Goal: Transaction & Acquisition: Book appointment/travel/reservation

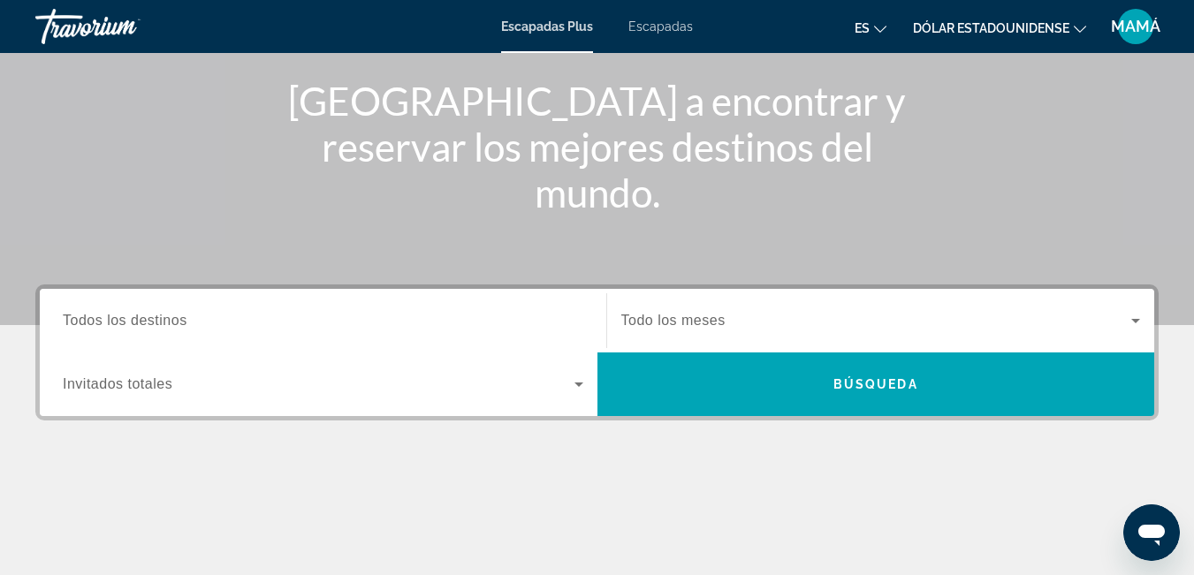
scroll to position [178, 0]
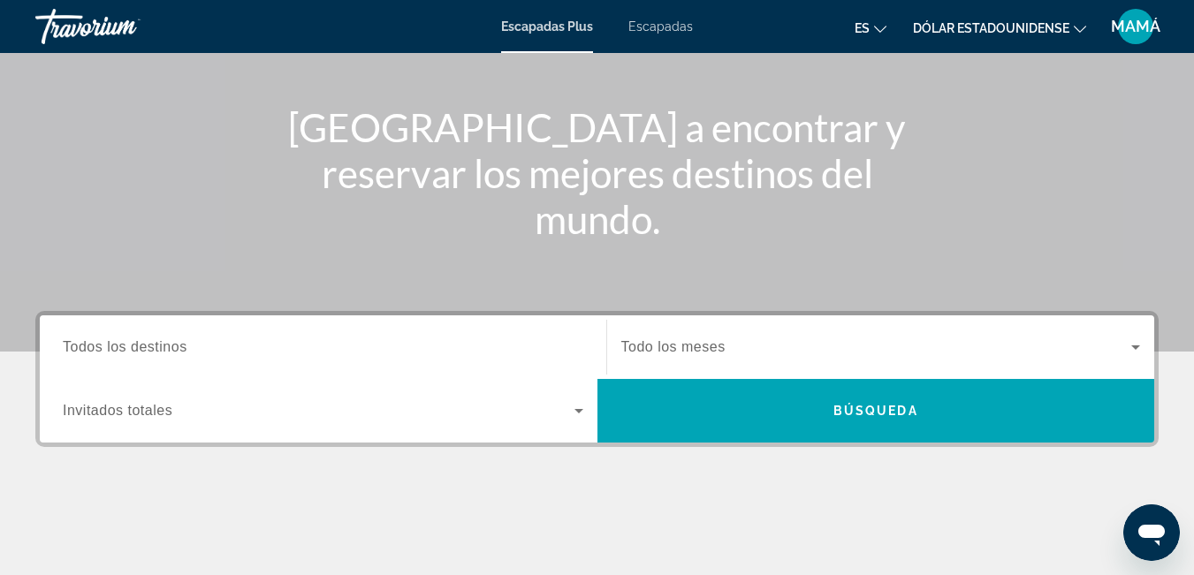
click at [180, 339] on span "Todos los destinos" at bounding box center [125, 346] width 125 height 15
click at [180, 339] on input "Destination Todos los destinos" at bounding box center [323, 347] width 520 height 21
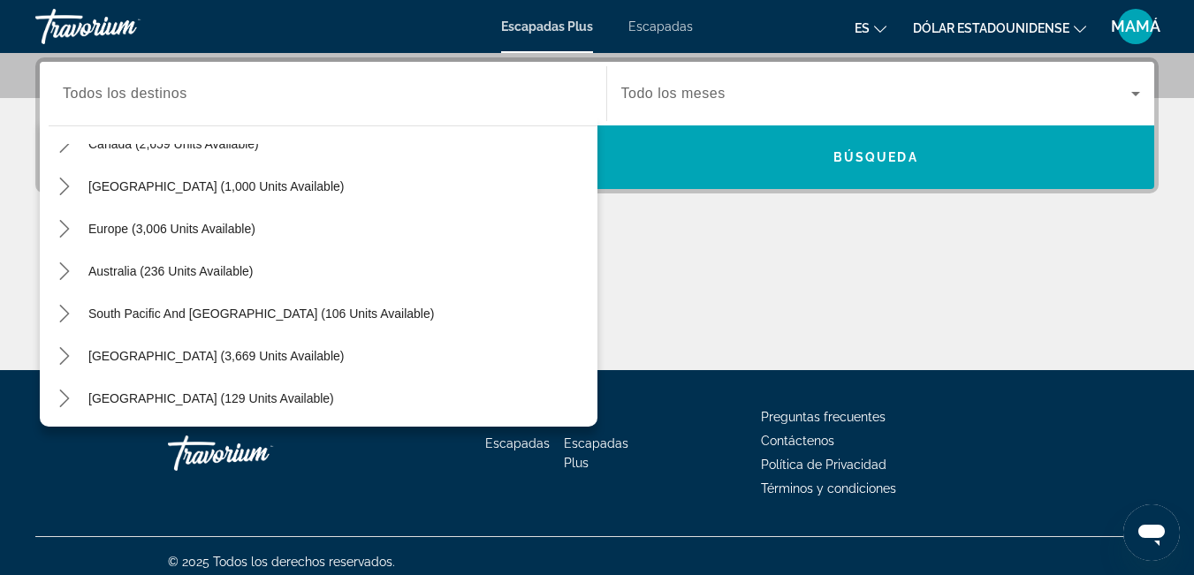
scroll to position [160, 0]
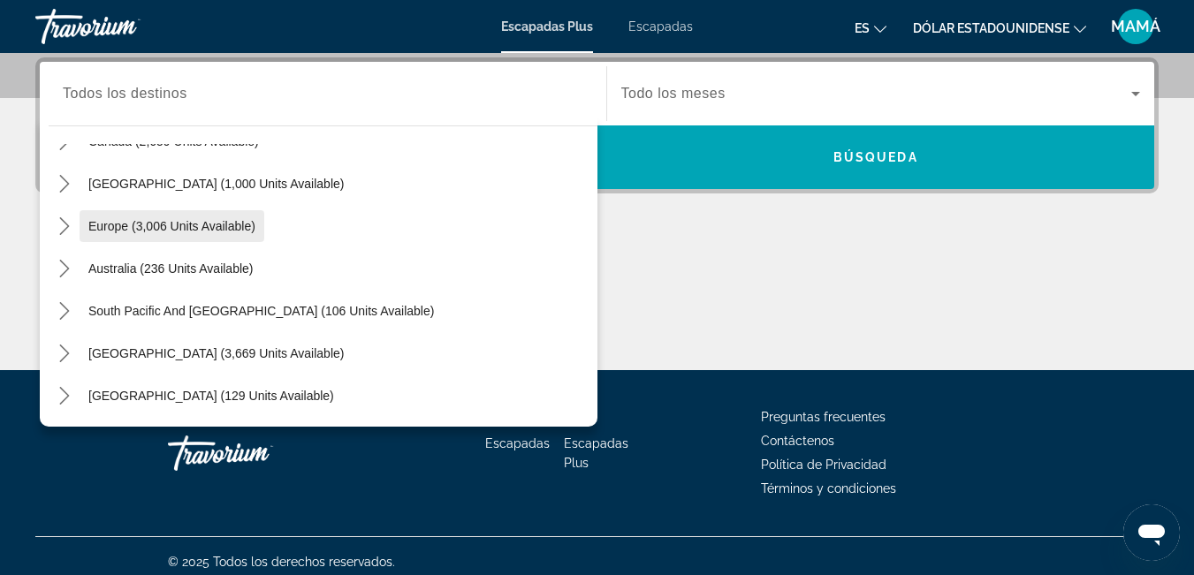
click at [198, 217] on span "Select destination: Europe (3,006 units available)" at bounding box center [172, 226] width 185 height 42
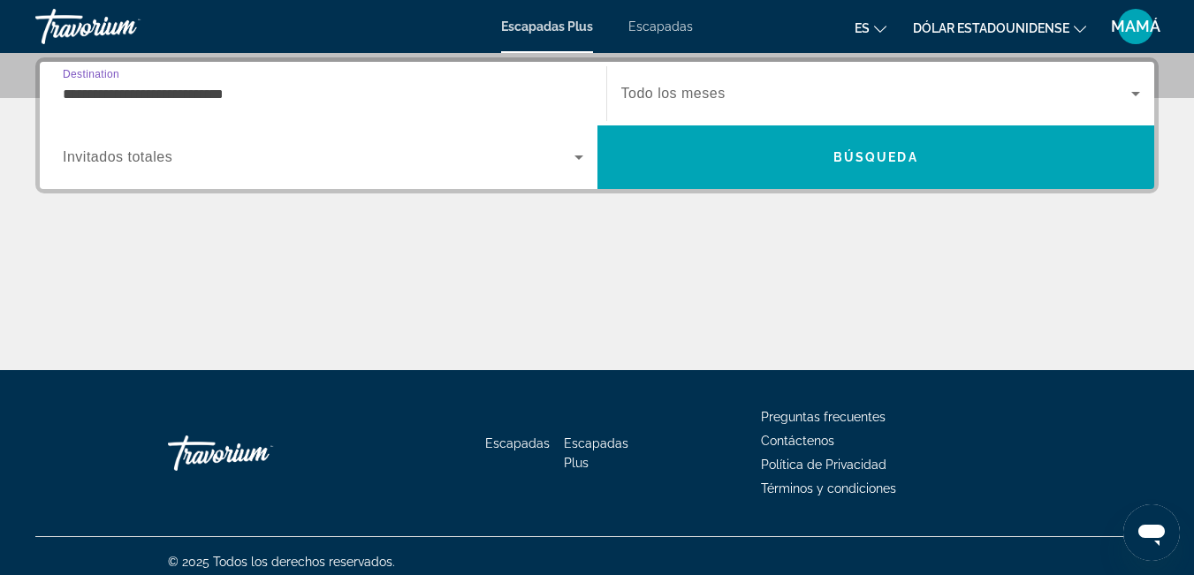
click at [227, 87] on input "**********" at bounding box center [323, 94] width 520 height 21
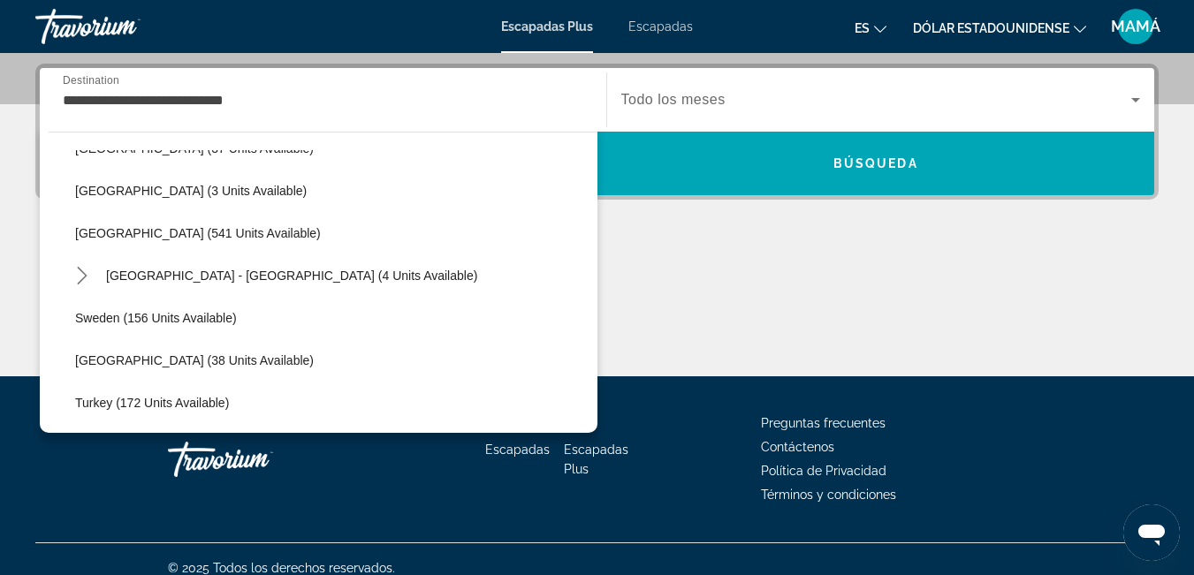
scroll to position [747, 0]
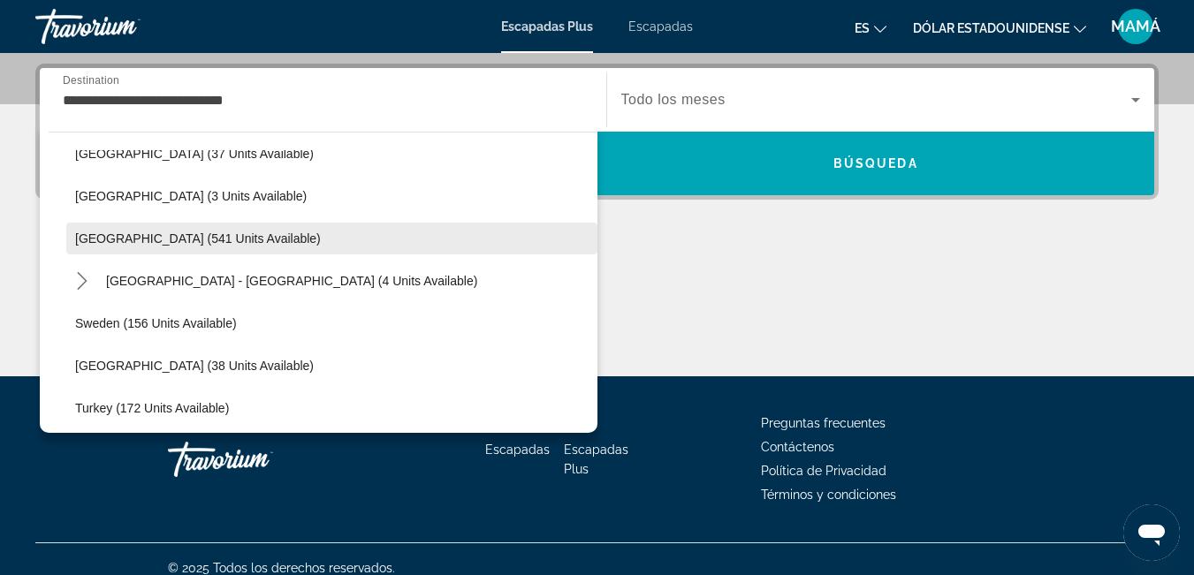
click at [173, 234] on span "[GEOGRAPHIC_DATA] (541 units available)" at bounding box center [198, 238] width 246 height 14
type input "**********"
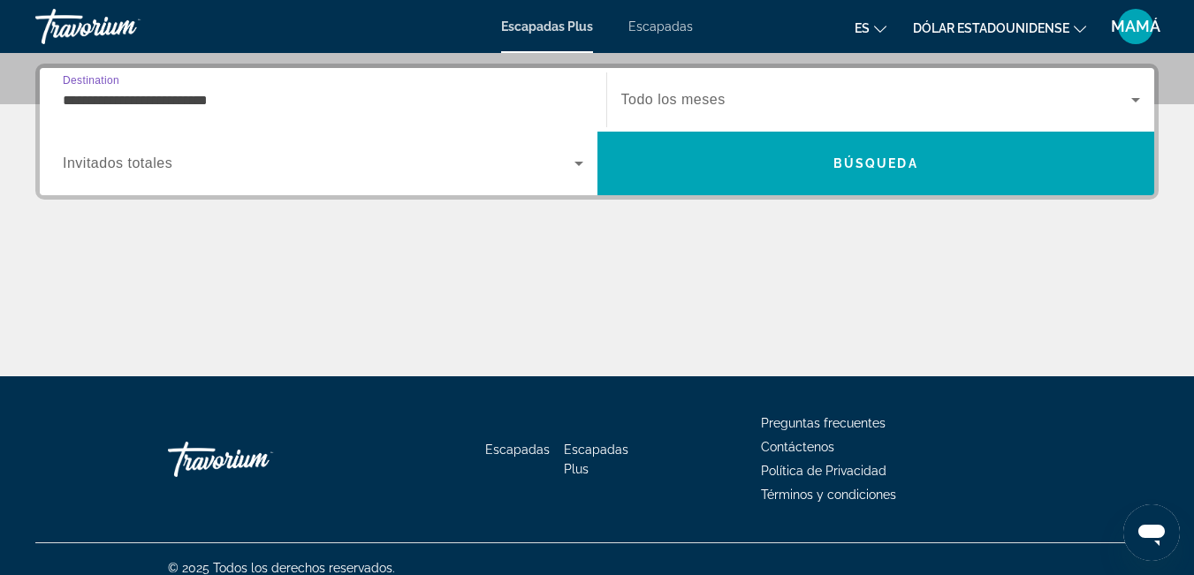
scroll to position [432, 0]
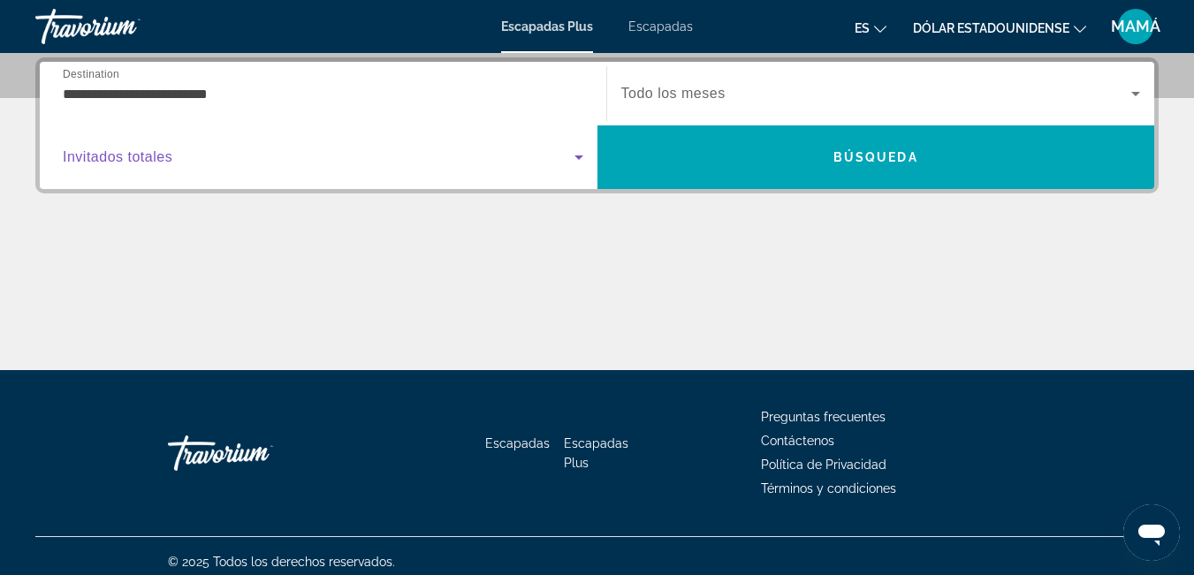
click at [582, 154] on icon "Widget de búsqueda" at bounding box center [578, 157] width 21 height 21
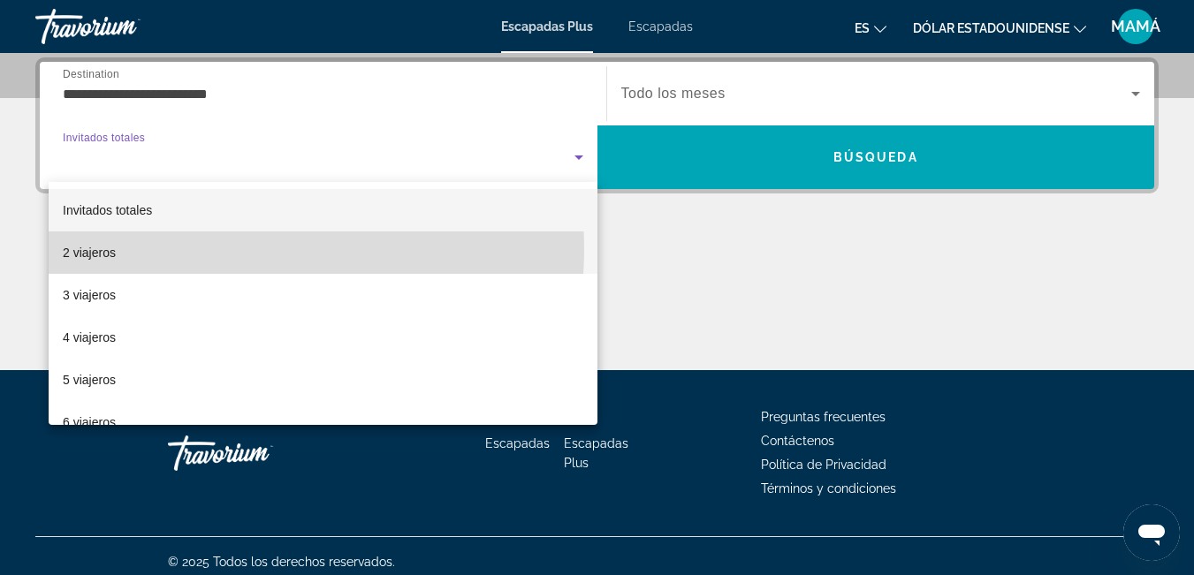
click at [147, 247] on mat-option "2 viajeros" at bounding box center [323, 252] width 549 height 42
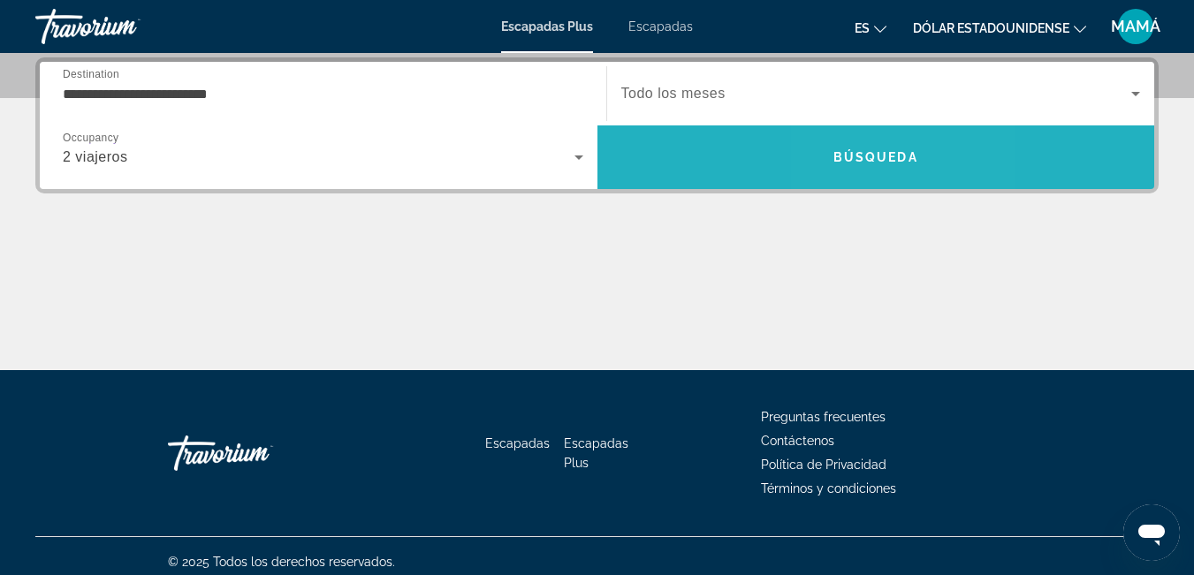
click at [860, 154] on span "Búsqueda" at bounding box center [875, 157] width 85 height 14
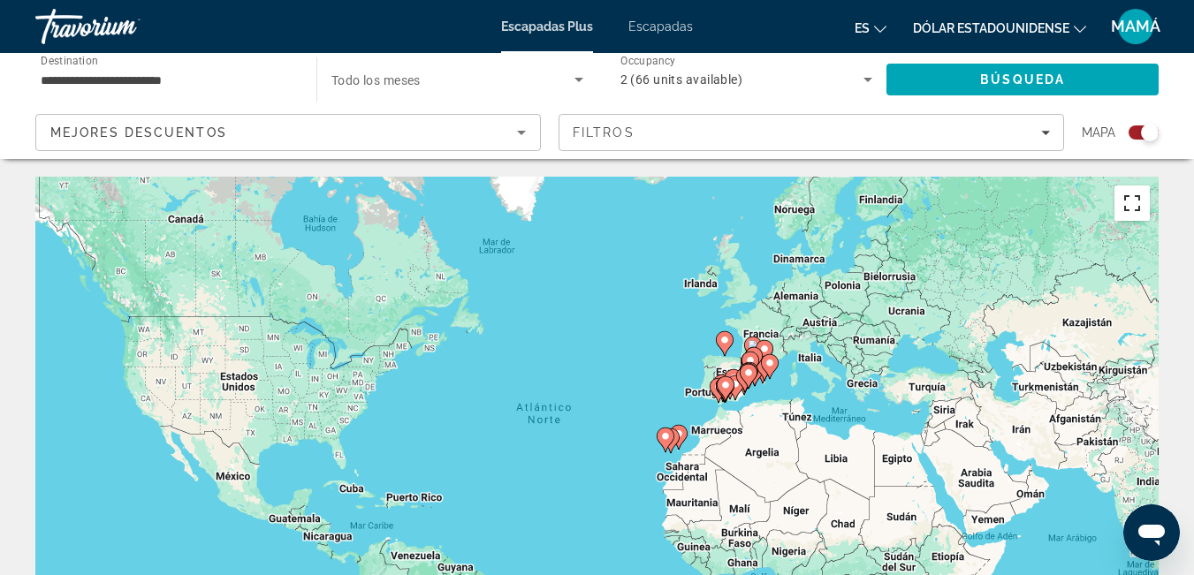
click at [1129, 194] on button "Cambiar a la vista en pantalla completa" at bounding box center [1131, 203] width 35 height 35
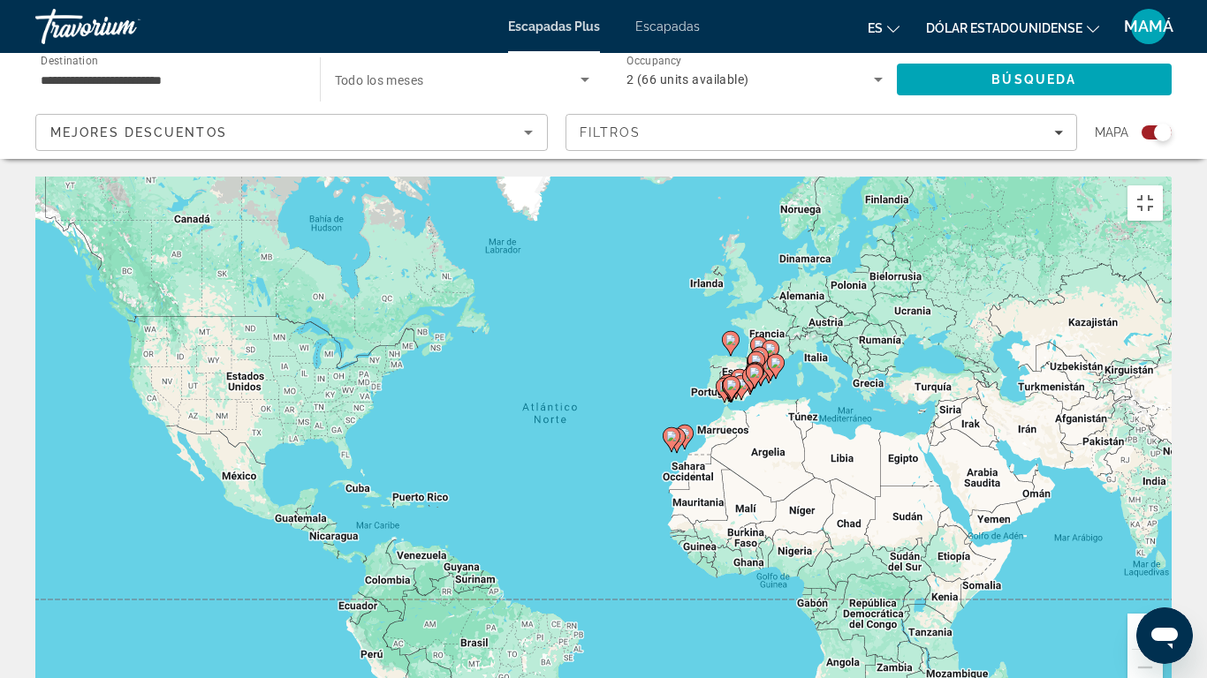
click at [1129, 271] on div "Para activar la función de arrastre con el teclado, pulsa Alt + Intro. Cuando h…" at bounding box center [603, 442] width 1136 height 530
click at [1163, 574] on button "Ampliar" at bounding box center [1144, 631] width 35 height 35
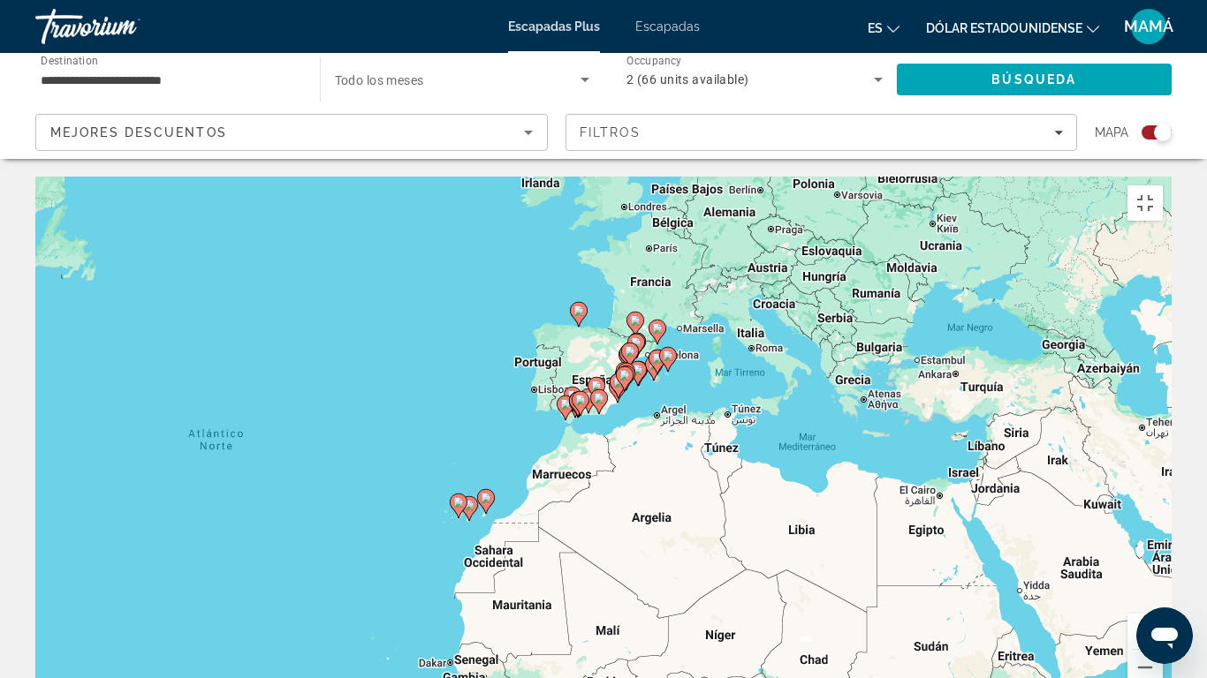
drag, startPoint x: 1035, startPoint y: 545, endPoint x: 803, endPoint y: 597, distance: 237.3
click at [753, 574] on div "Para activar la función de arrastre con el teclado, pulsa Alt + Intro. Cuando h…" at bounding box center [603, 442] width 1136 height 530
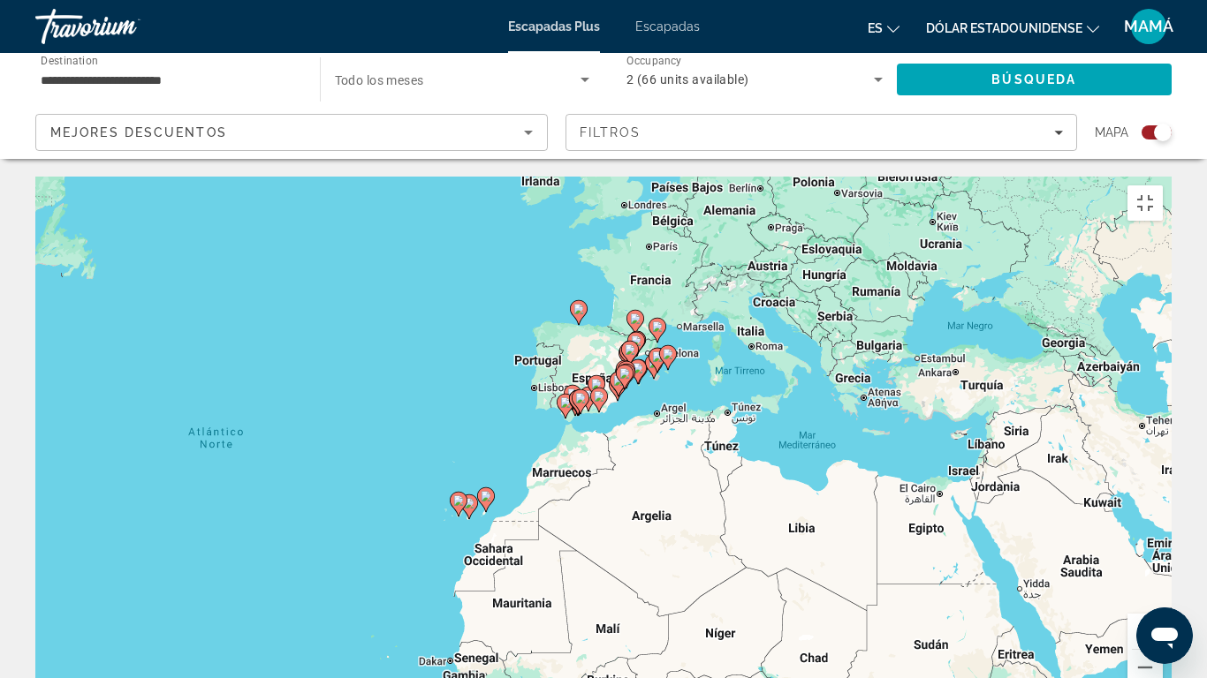
click at [1163, 574] on button "Ampliar" at bounding box center [1144, 631] width 35 height 35
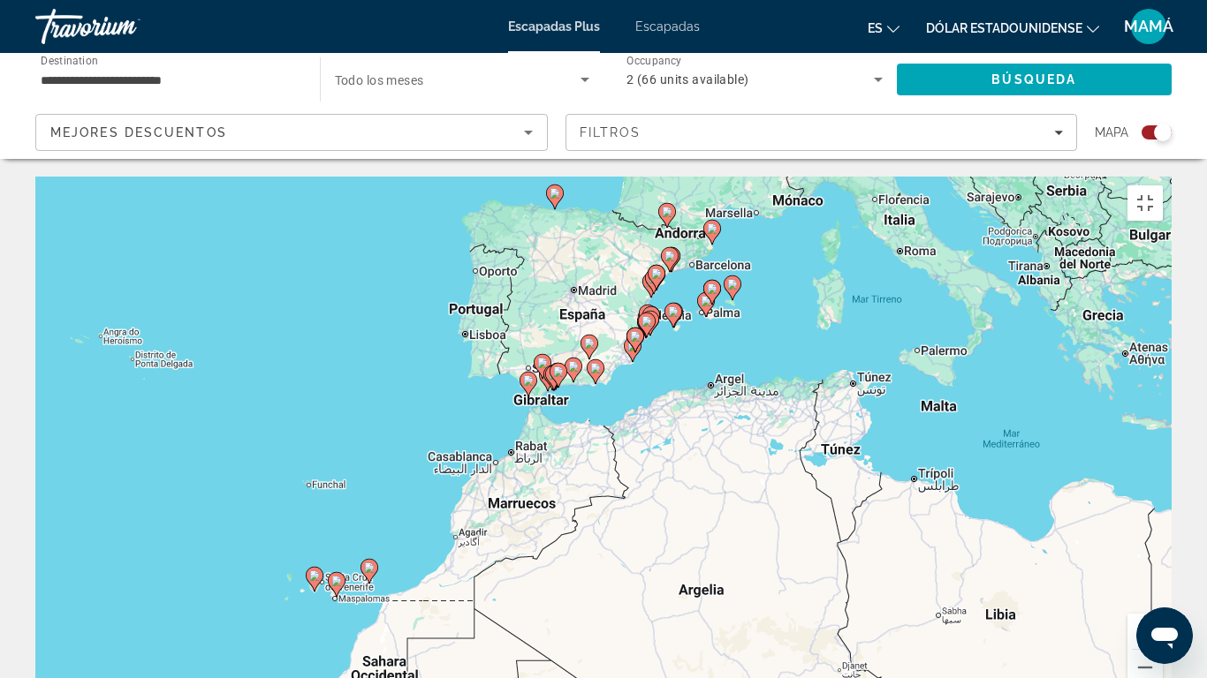
click at [1163, 574] on button "Ampliar" at bounding box center [1144, 631] width 35 height 35
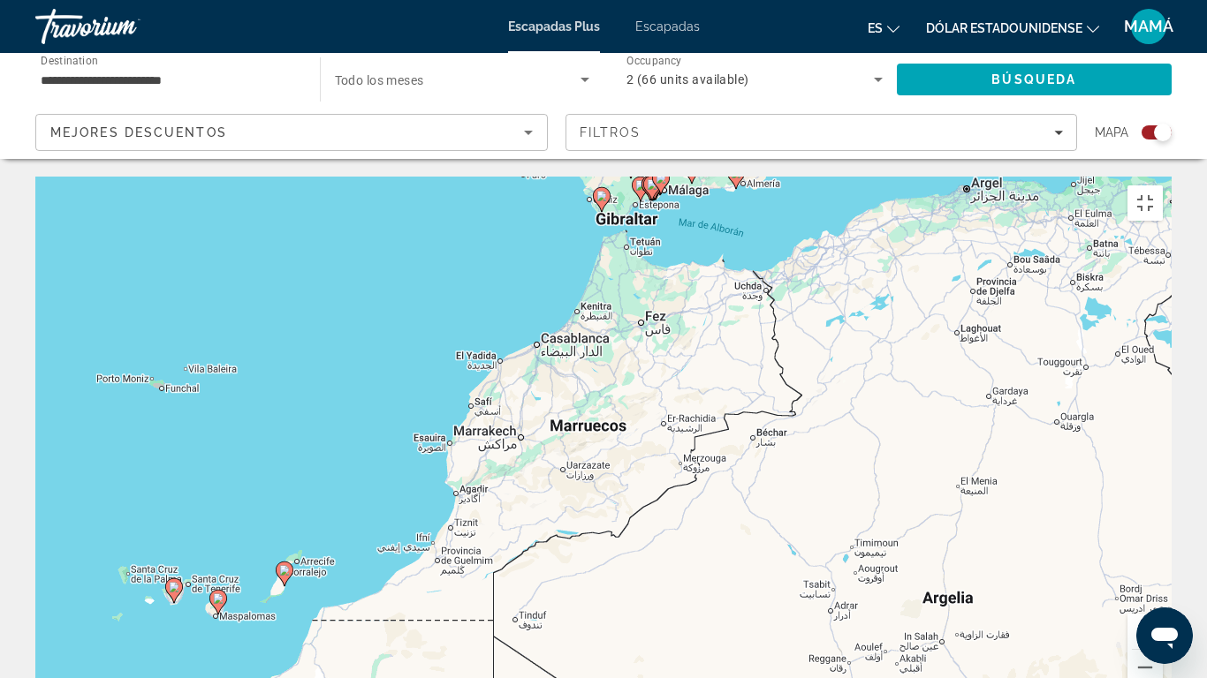
drag, startPoint x: 921, startPoint y: 508, endPoint x: 1069, endPoint y: 365, distance: 205.5
click at [1069, 365] on div "Para activar la función de arrastre con el teclado, pulsa Alt + Intro. Cuando h…" at bounding box center [603, 442] width 1136 height 530
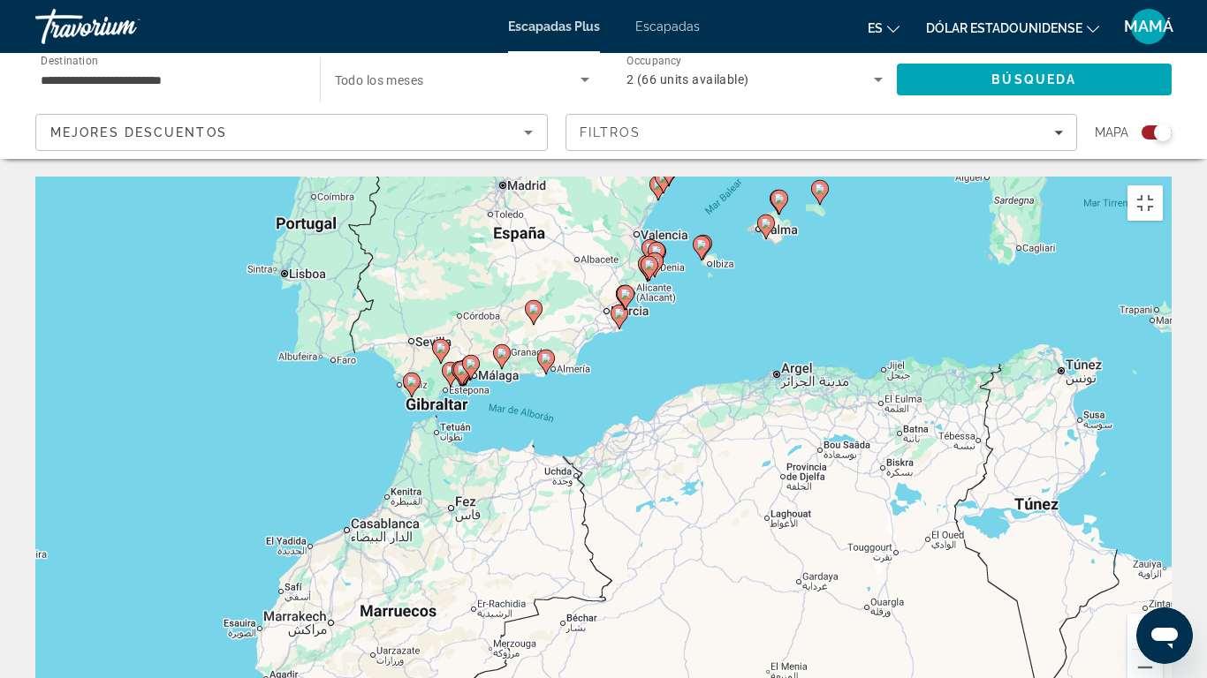
drag, startPoint x: 909, startPoint y: 496, endPoint x: 717, endPoint y: 652, distance: 246.8
click at [723, 574] on div "Para activar la función de arrastre con el teclado, pulsa Alt + Intro. Cuando h…" at bounding box center [603, 442] width 1136 height 530
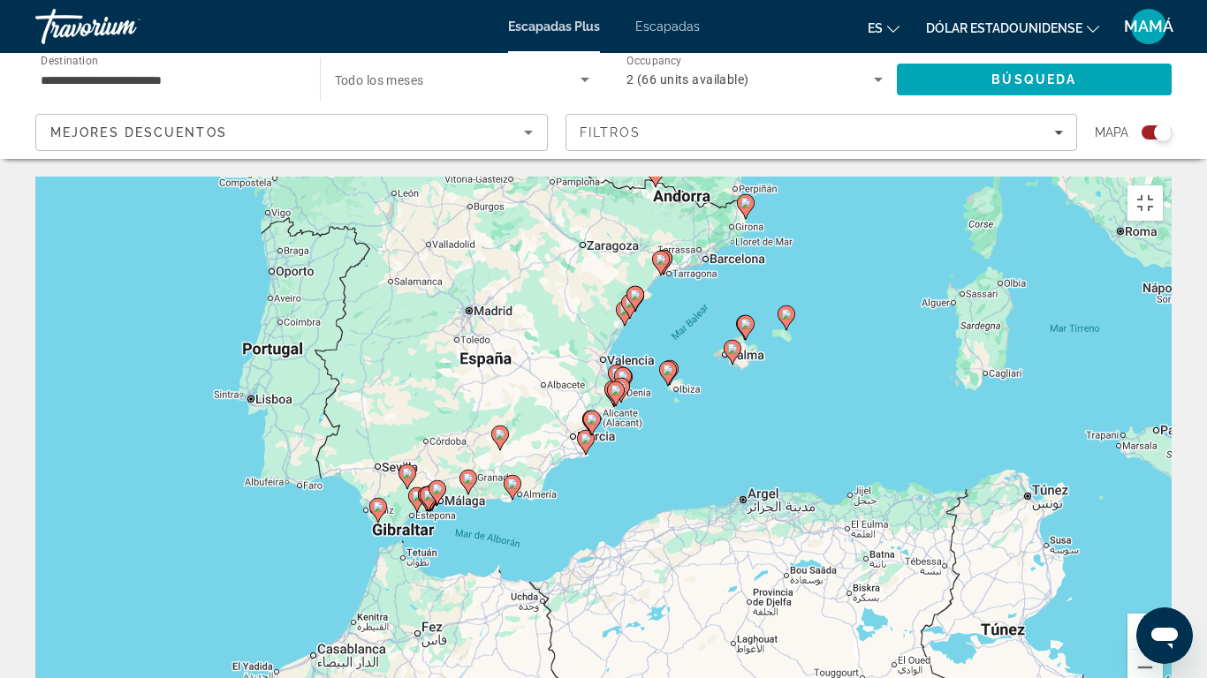
drag, startPoint x: 803, startPoint y: 340, endPoint x: 769, endPoint y: 469, distance: 133.3
click at [769, 469] on div "Para activar la función de arrastre con el teclado, pulsa Alt + Intro. Cuando h…" at bounding box center [603, 442] width 1136 height 530
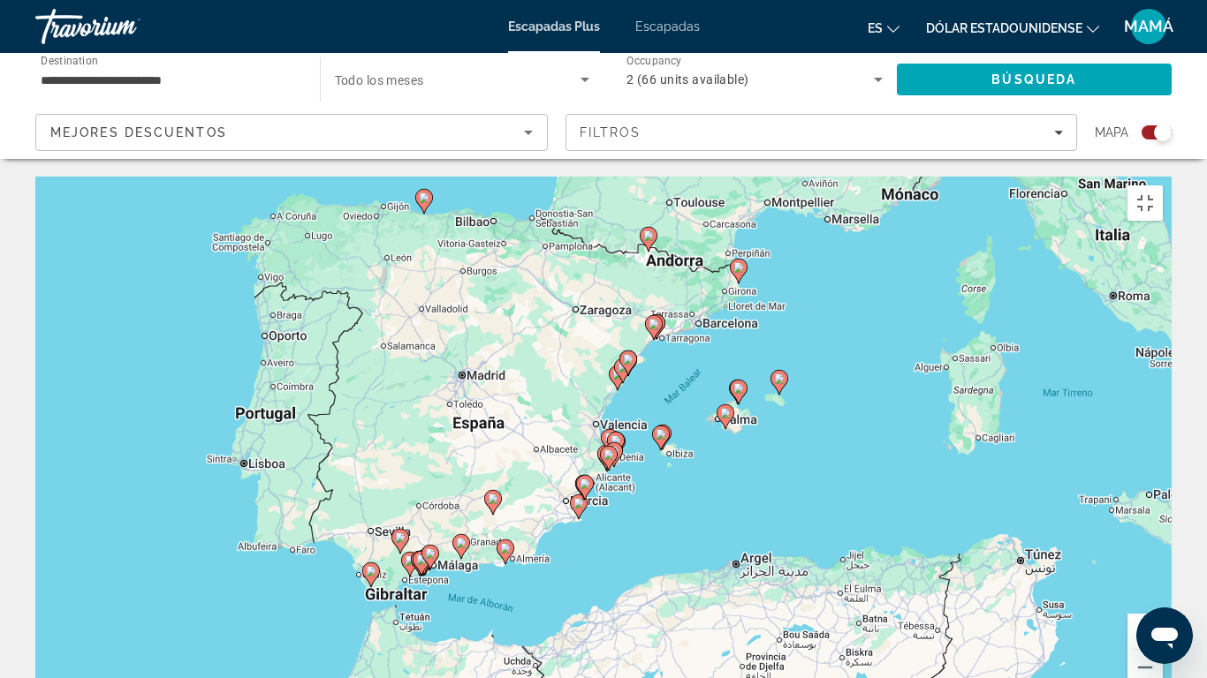
drag, startPoint x: 712, startPoint y: 391, endPoint x: 708, endPoint y: 458, distance: 66.4
click at [708, 458] on div "Para activar la función de arrastre con el teclado, pulsa Alt + Intro. Cuando h…" at bounding box center [603, 442] width 1136 height 530
click at [1163, 574] on button "Ampliar" at bounding box center [1144, 631] width 35 height 35
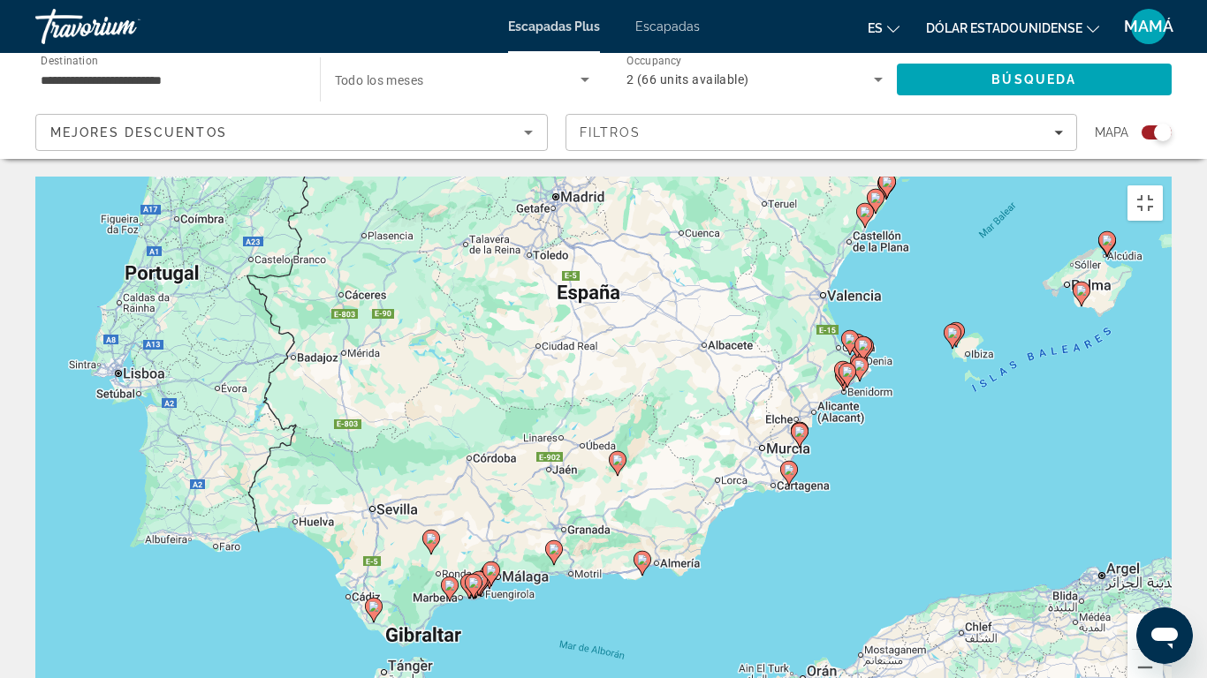
drag, startPoint x: 783, startPoint y: 515, endPoint x: 1018, endPoint y: 402, distance: 260.8
click at [1018, 402] on div "Para activar la función de arrastre con el teclado, pulsa Alt + Intro. Cuando h…" at bounding box center [603, 442] width 1136 height 530
click at [618, 455] on image "Contenido principal" at bounding box center [617, 460] width 11 height 11
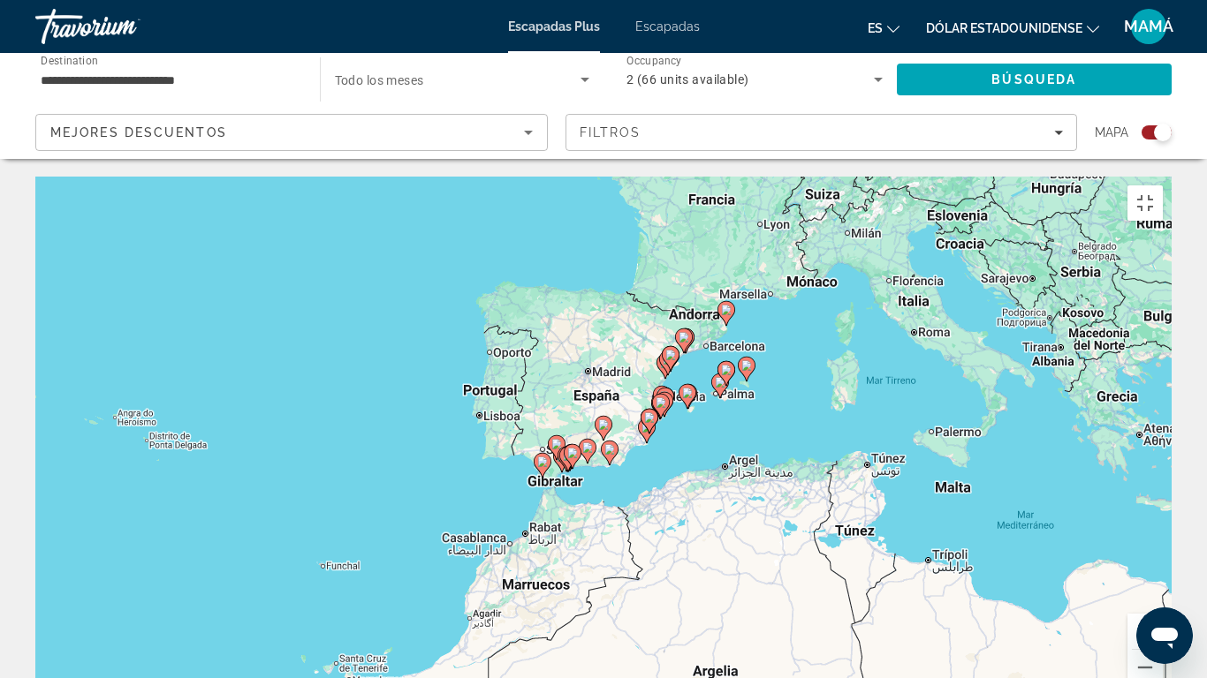
click at [1163, 574] on button "Ampliar" at bounding box center [1144, 631] width 35 height 35
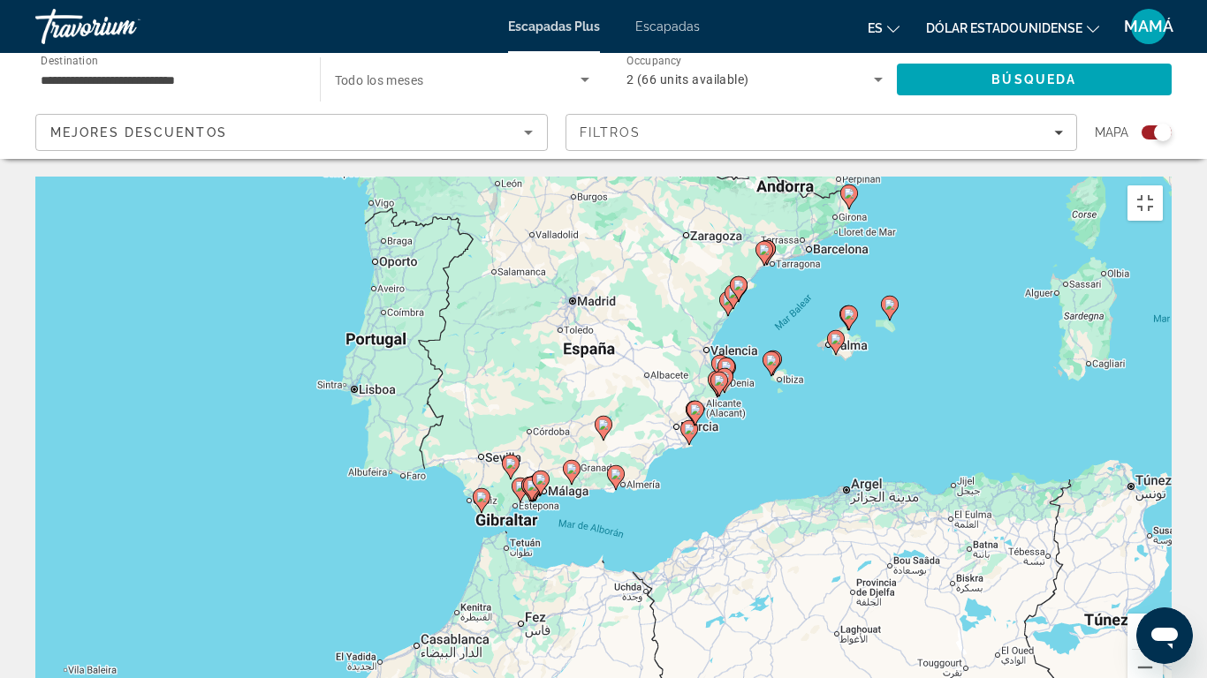
click at [1163, 574] on button "Ampliar" at bounding box center [1144, 631] width 35 height 35
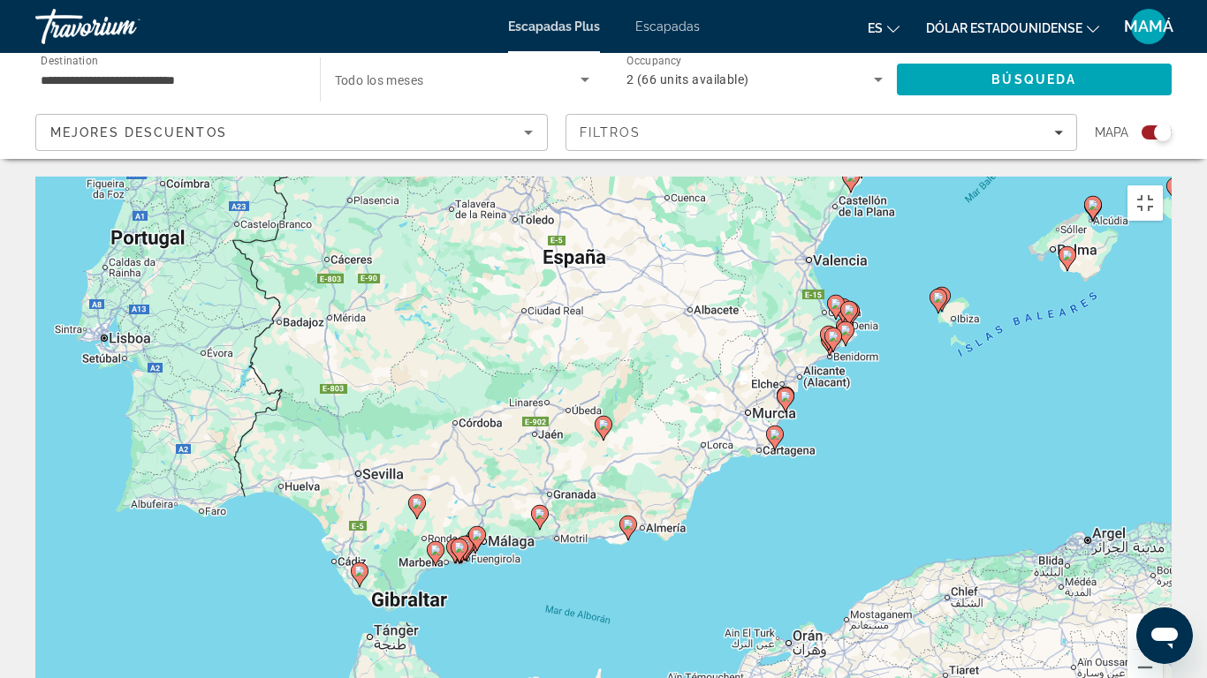
click at [1163, 574] on button "Ampliar" at bounding box center [1144, 631] width 35 height 35
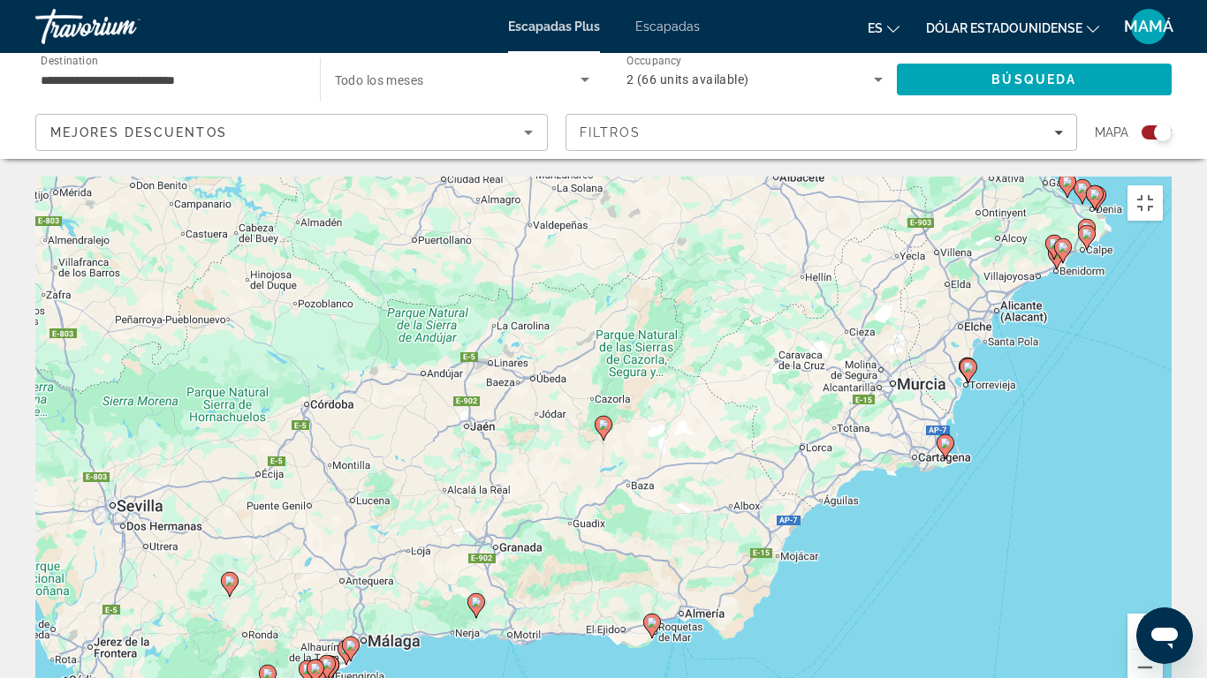
click at [1163, 574] on button "Ampliar" at bounding box center [1144, 631] width 35 height 35
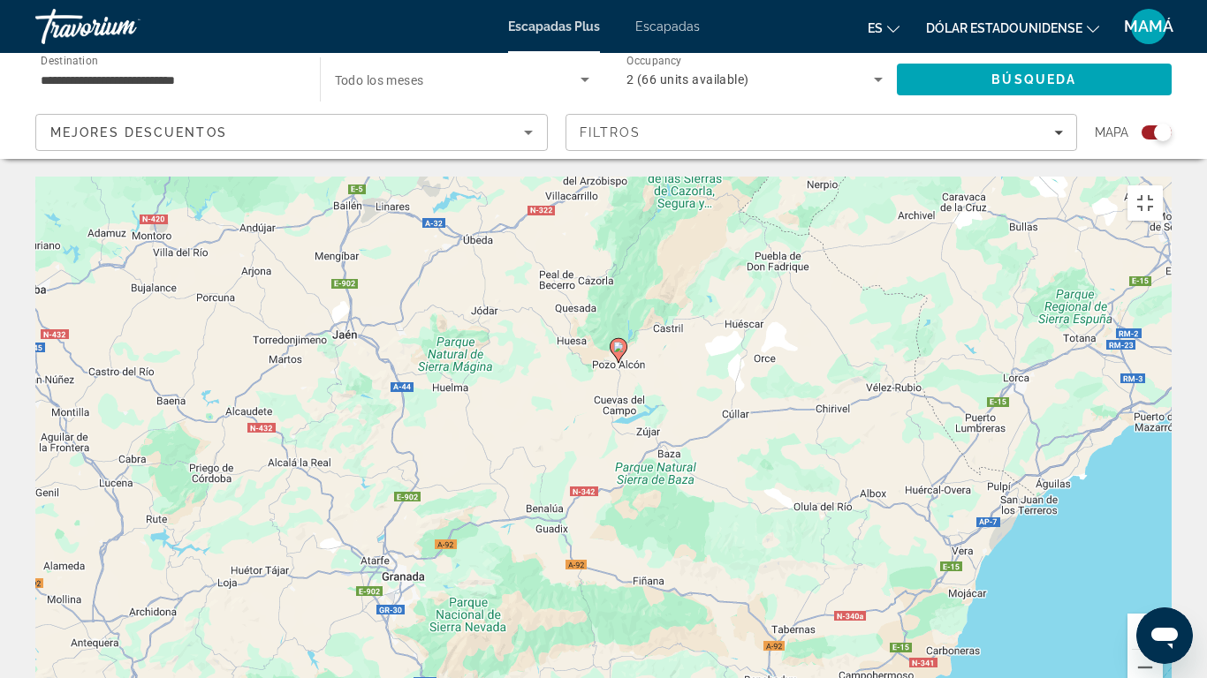
drag, startPoint x: 746, startPoint y: 519, endPoint x: 761, endPoint y: 441, distance: 79.2
click at [761, 441] on div "Para activar la función de arrastre con el teclado, pulsa Alt + Intro. Cuando h…" at bounding box center [603, 442] width 1136 height 530
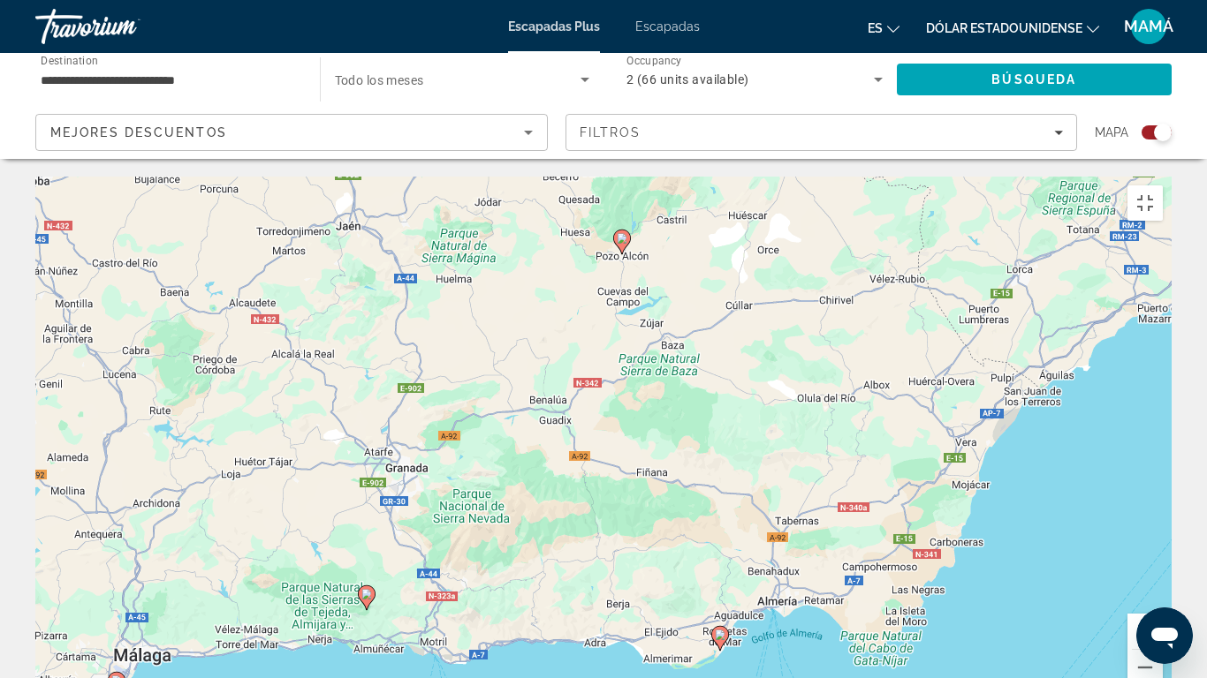
drag, startPoint x: 706, startPoint y: 474, endPoint x: 709, endPoint y: 363, distance: 110.5
click at [709, 363] on div "Para activar la función de arrastre con el teclado, pulsa Alt + Intro. Cuando h…" at bounding box center [603, 442] width 1136 height 530
click at [1163, 574] on button "Ampliar" at bounding box center [1144, 631] width 35 height 35
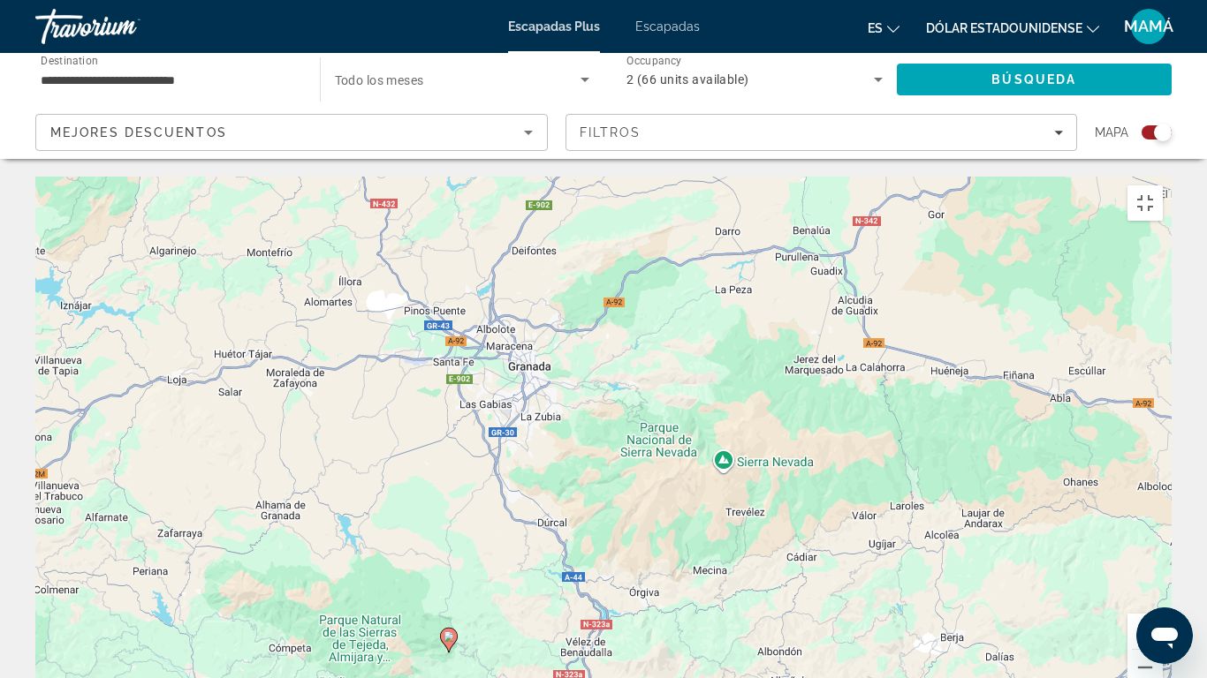
drag, startPoint x: 888, startPoint y: 375, endPoint x: 1206, endPoint y: 244, distance: 343.9
click at [1171, 244] on div "Para activar la función de arrastre con el teclado, pulsa Alt + Intro. Cuando h…" at bounding box center [603, 442] width 1136 height 530
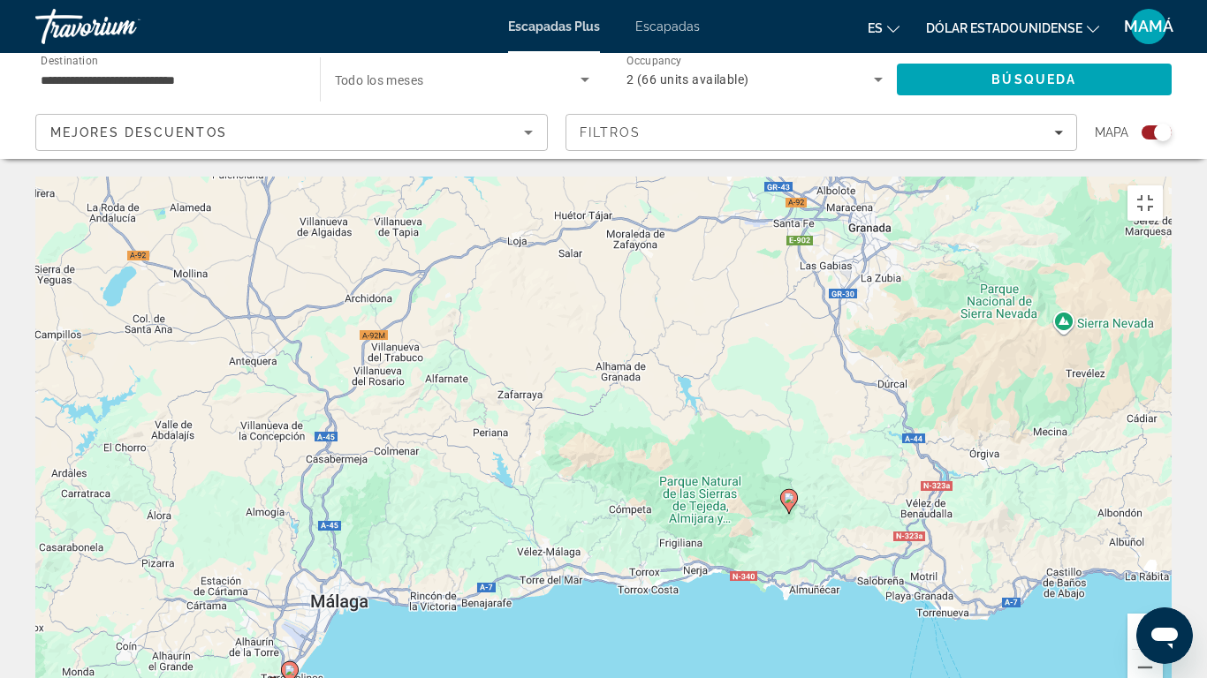
drag, startPoint x: 656, startPoint y: 421, endPoint x: 1000, endPoint y: 282, distance: 371.4
click at [1000, 282] on div "Para activar la función de arrastre con el teclado, pulsa Alt + Intro. Cuando h…" at bounding box center [603, 442] width 1136 height 530
click at [1163, 574] on button "Ampliar" at bounding box center [1144, 631] width 35 height 35
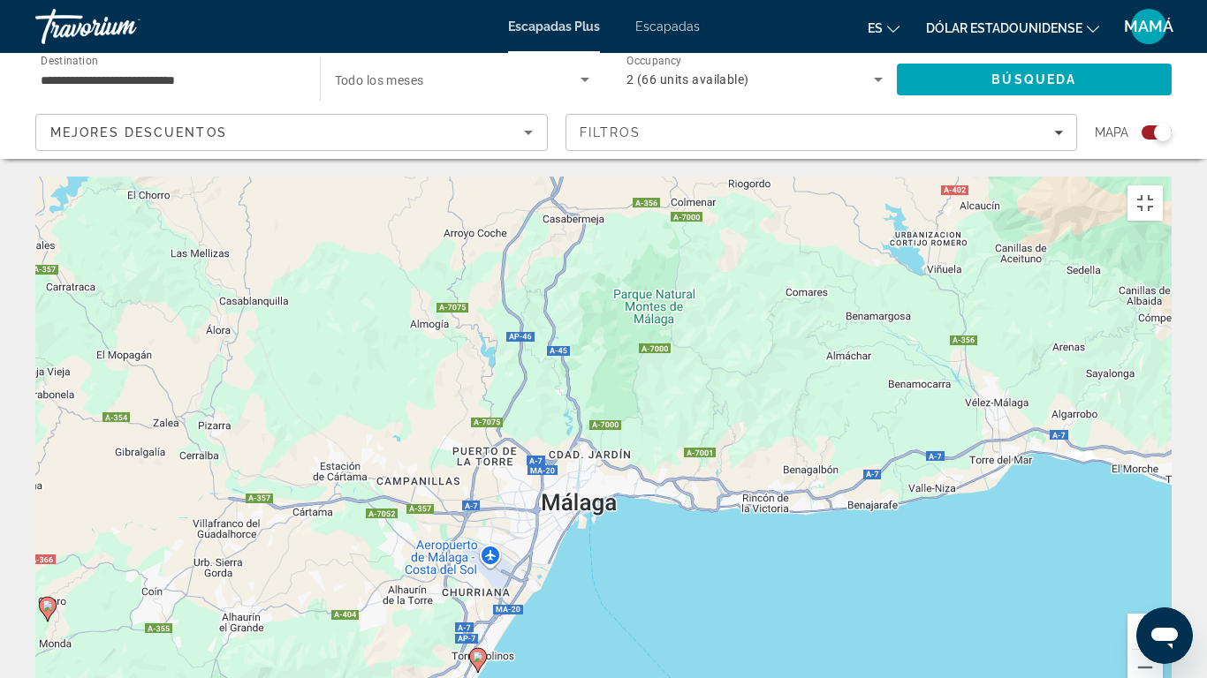
drag, startPoint x: 663, startPoint y: 548, endPoint x: 1166, endPoint y: 284, distance: 568.2
click at [1166, 284] on div "Para activar la función de arrastre con el teclado, pulsa Alt + Intro. Cuando h…" at bounding box center [603, 442] width 1136 height 530
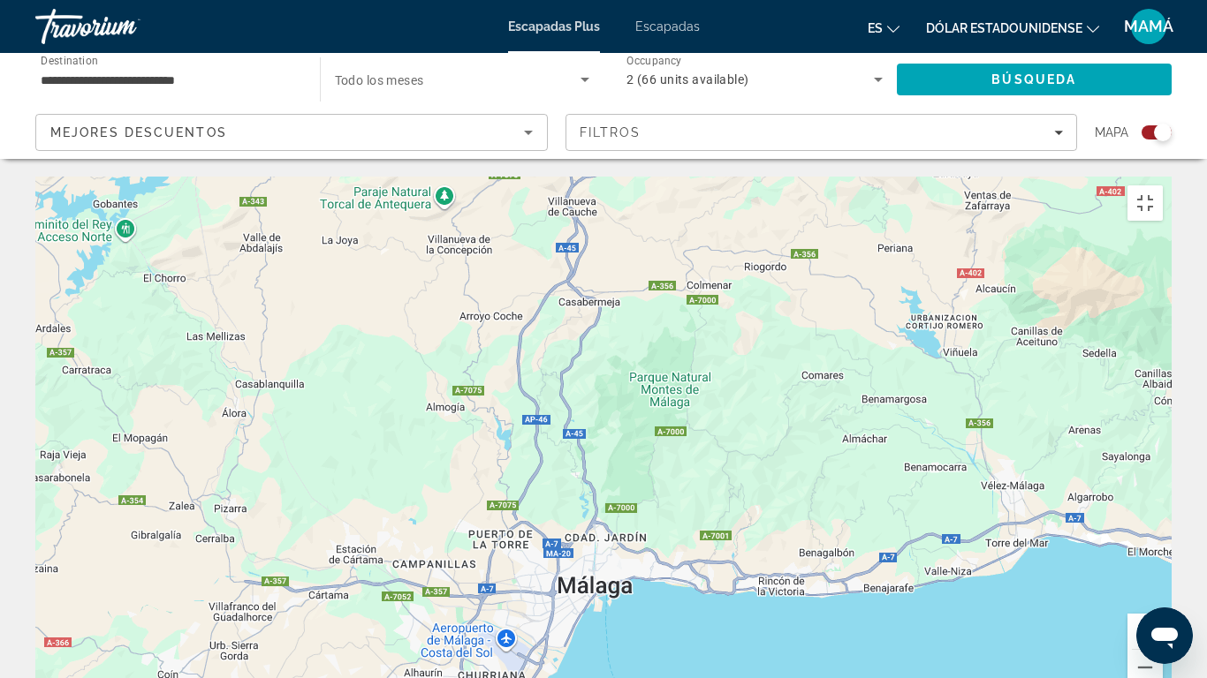
drag, startPoint x: 608, startPoint y: 251, endPoint x: 625, endPoint y: 336, distance: 86.5
click at [625, 336] on div "Para activar la función de arrastre con el teclado, pulsa Alt + Intro. Cuando h…" at bounding box center [603, 442] width 1136 height 530
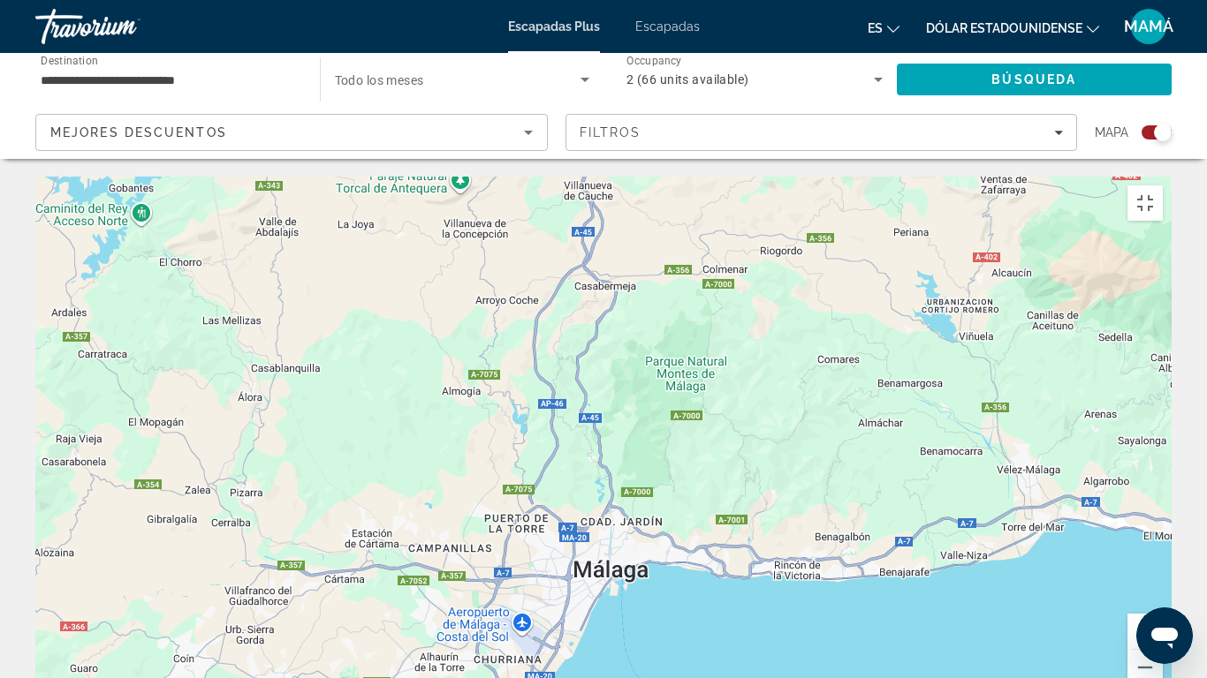
drag, startPoint x: 345, startPoint y: 364, endPoint x: 362, endPoint y: 346, distance: 25.0
click at [362, 346] on div "Para activar la función de arrastre con el teclado, pulsa Alt + Intro. Cuando h…" at bounding box center [603, 442] width 1136 height 530
click at [1163, 574] on button "Ampliar" at bounding box center [1144, 631] width 35 height 35
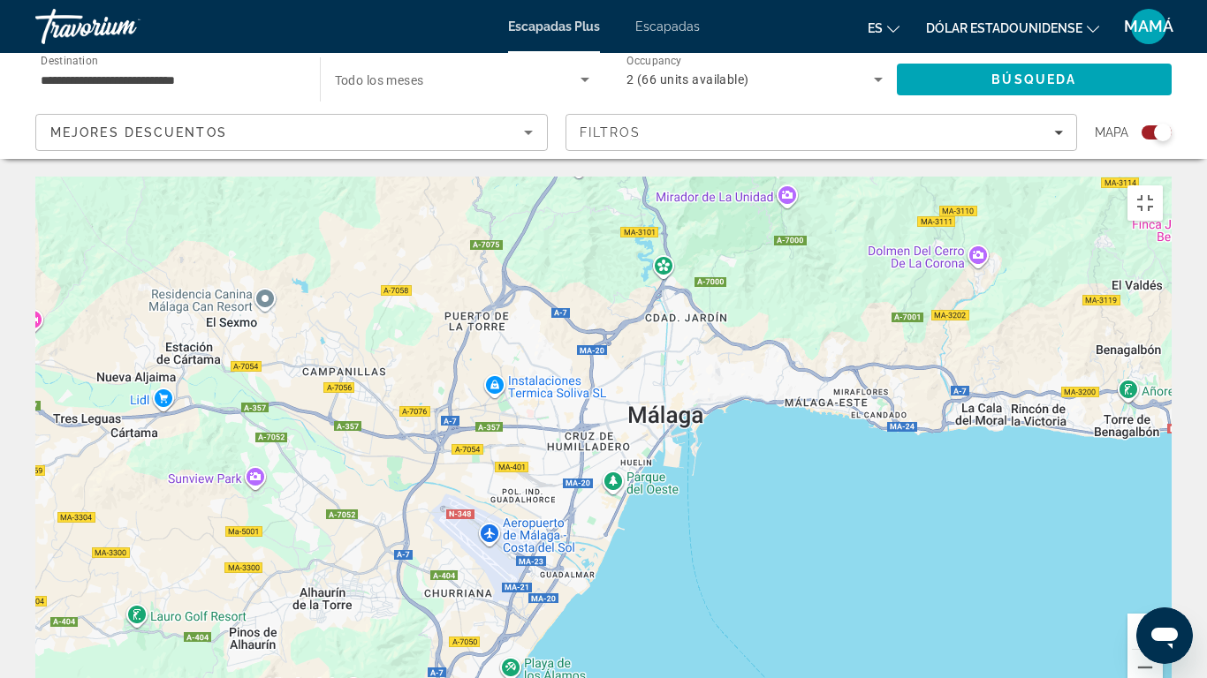
drag, startPoint x: 787, startPoint y: 512, endPoint x: 834, endPoint y: 226, distance: 289.2
click at [834, 226] on div "Para activar la función de arrastre con el teclado, pulsa Alt + Intro. Cuando h…" at bounding box center [603, 442] width 1136 height 530
click at [1163, 574] on button "Ampliar" at bounding box center [1144, 631] width 35 height 35
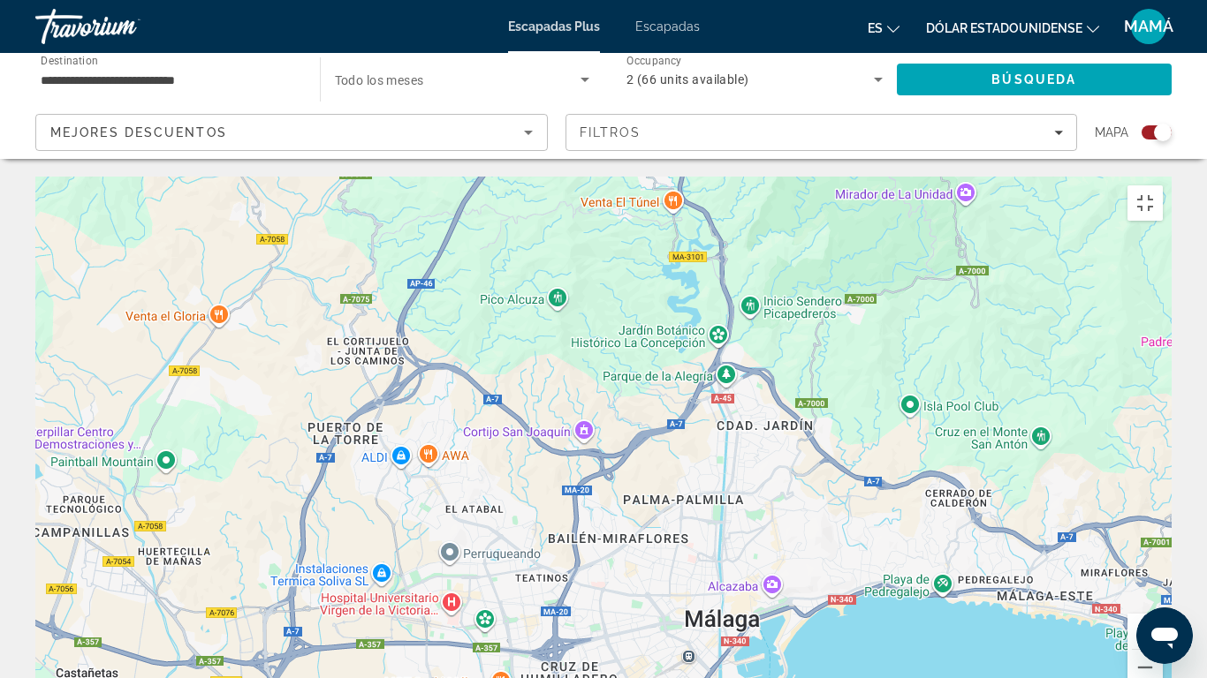
drag, startPoint x: 680, startPoint y: 173, endPoint x: 676, endPoint y: 408, distance: 235.0
click at [676, 408] on div "Para activar la función de arrastre con el teclado, pulsa Alt + Intro. Cuando h…" at bounding box center [603, 442] width 1136 height 530
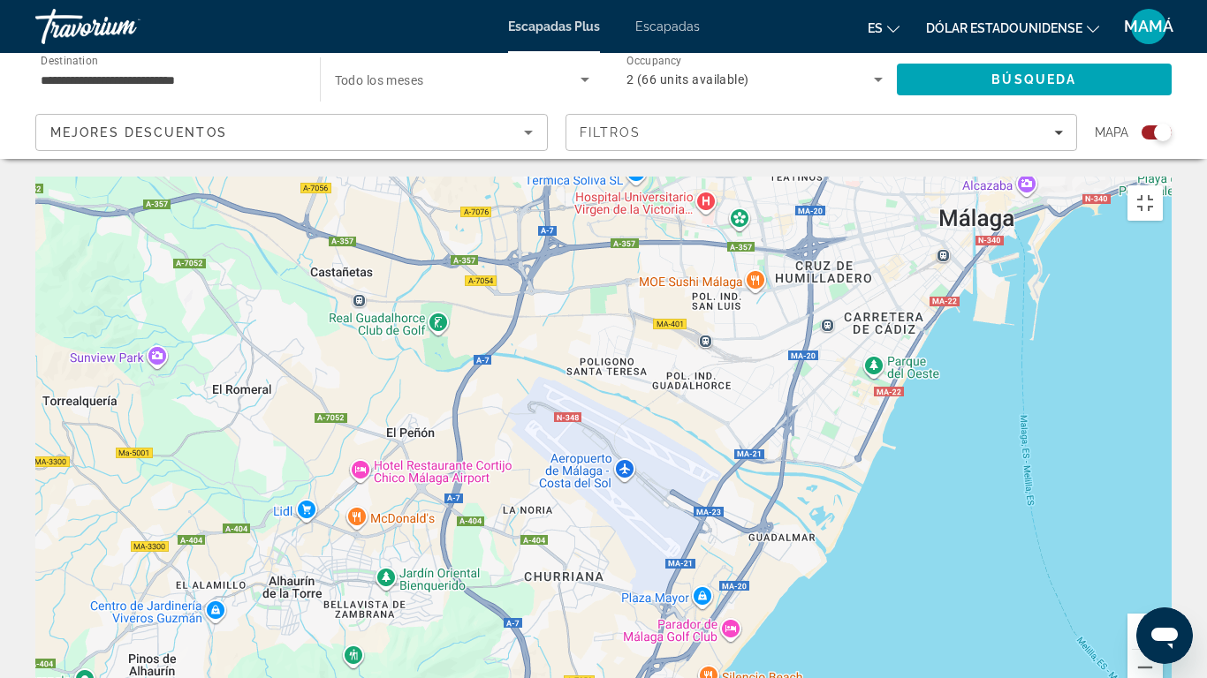
drag, startPoint x: 716, startPoint y: 402, endPoint x: 989, endPoint y: 0, distance: 485.4
click at [989, 177] on div "Para activar la función de arrastre con el teclado, pulsa Alt + Intro. Cuando h…" at bounding box center [603, 442] width 1136 height 530
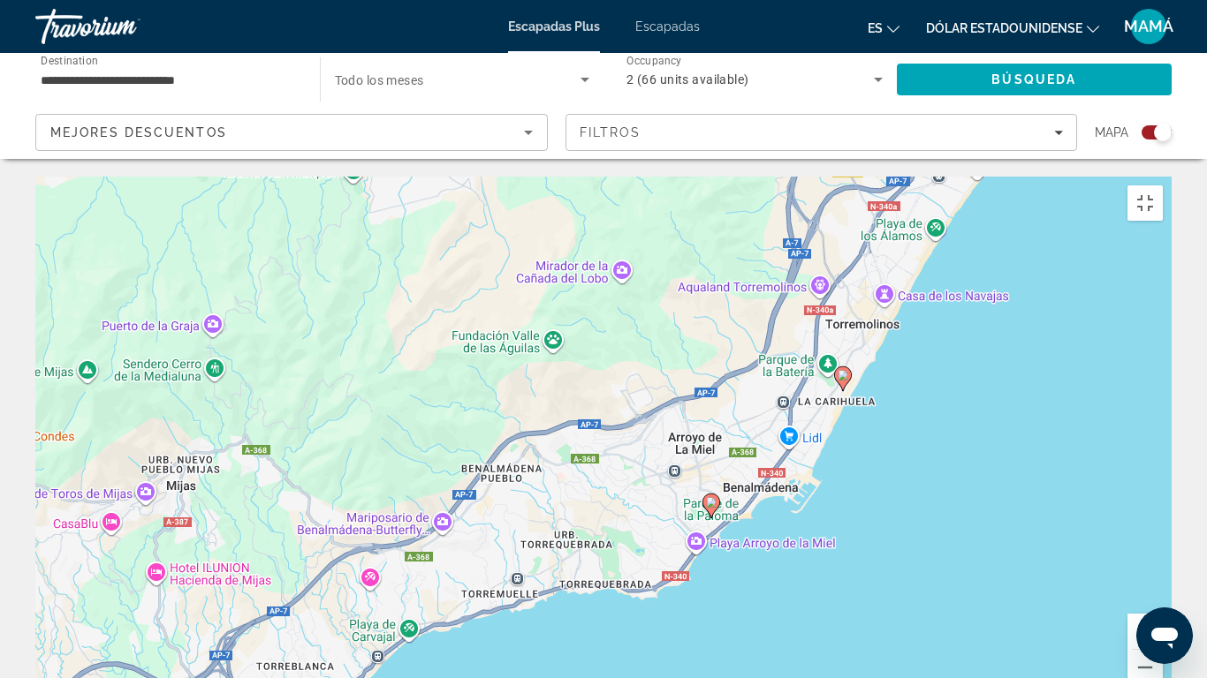
drag, startPoint x: 604, startPoint y: 511, endPoint x: 856, endPoint y: 0, distance: 569.3
click at [856, 177] on div "Para activar la función de arrastre con el teclado, pulsa Alt + Intro. Cuando h…" at bounding box center [603, 442] width 1136 height 530
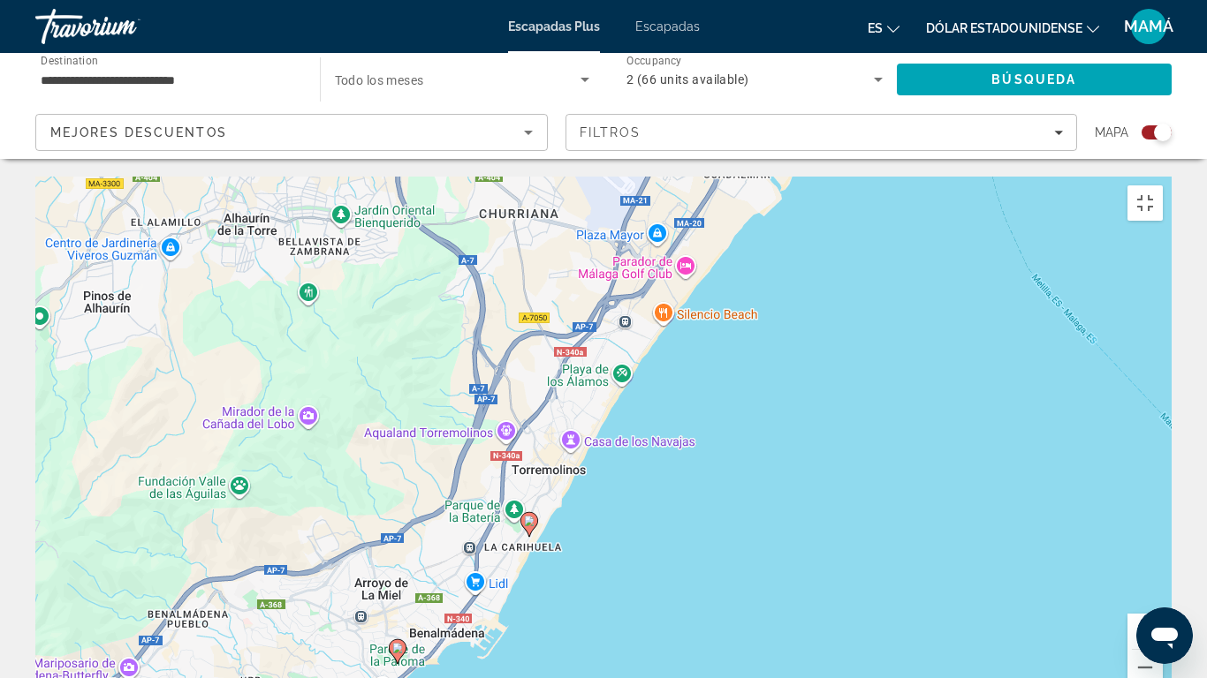
drag, startPoint x: 909, startPoint y: 532, endPoint x: 595, endPoint y: 669, distance: 343.0
click at [595, 574] on div "Para activar la función de arrastre con el teclado, pulsa Alt + Intro. Cuando h…" at bounding box center [603, 442] width 1136 height 530
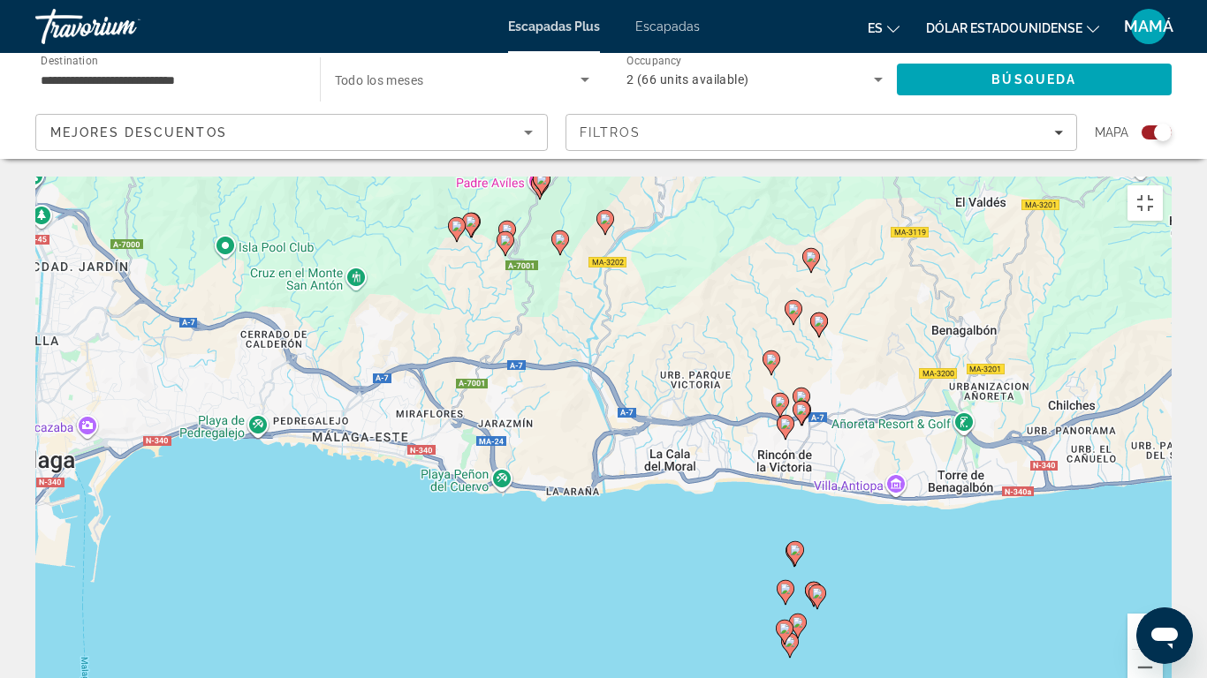
drag, startPoint x: 891, startPoint y: 63, endPoint x: 2, endPoint y: 676, distance: 1079.7
click at [35, 574] on div "Para activar la función de arrastre con el teclado, pulsa Alt + Intro. Cuando h…" at bounding box center [603, 442] width 1136 height 530
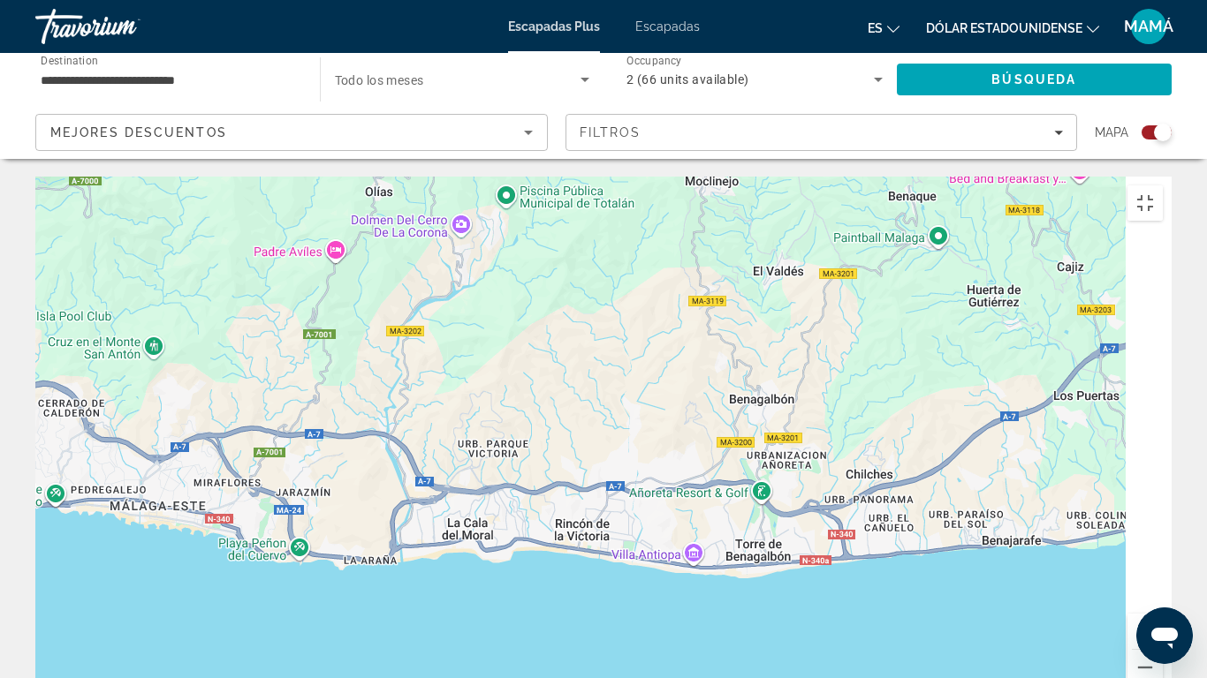
drag, startPoint x: 883, startPoint y: 155, endPoint x: 671, endPoint y: 231, distance: 225.5
click at [668, 228] on div "Para activar la función de arrastre con el teclado, pulsa Alt + Intro. Cuando h…" at bounding box center [603, 442] width 1136 height 530
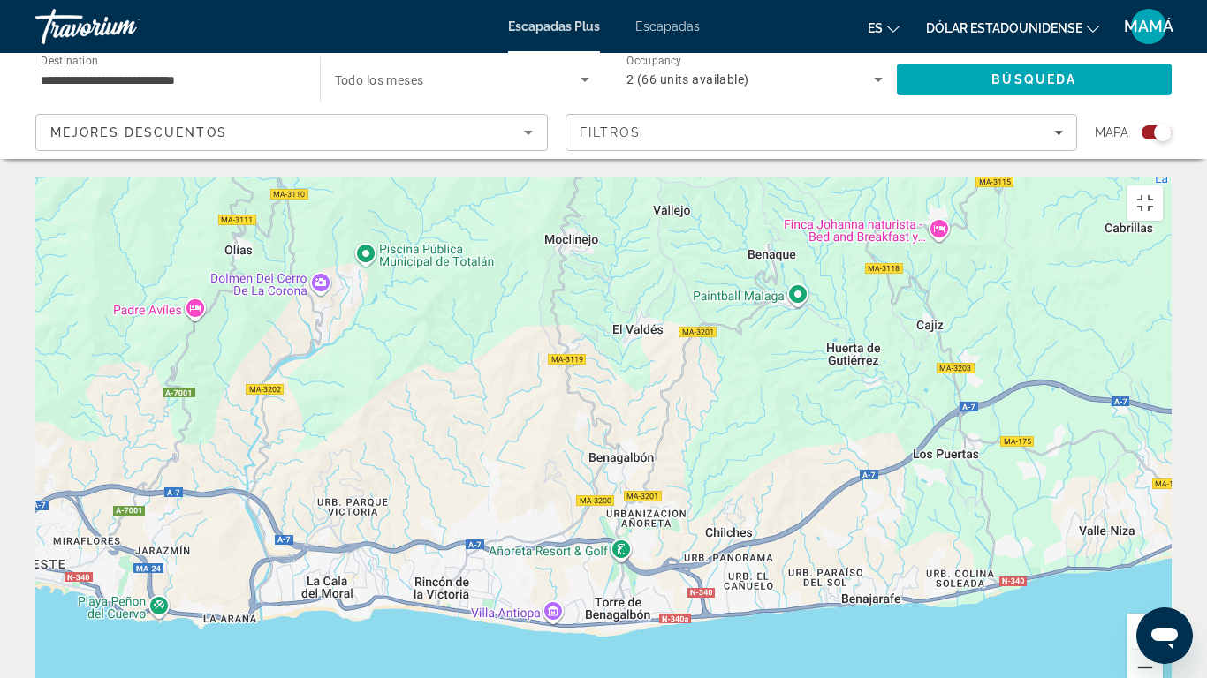
click at [1163, 574] on button "Reducir" at bounding box center [1144, 667] width 35 height 35
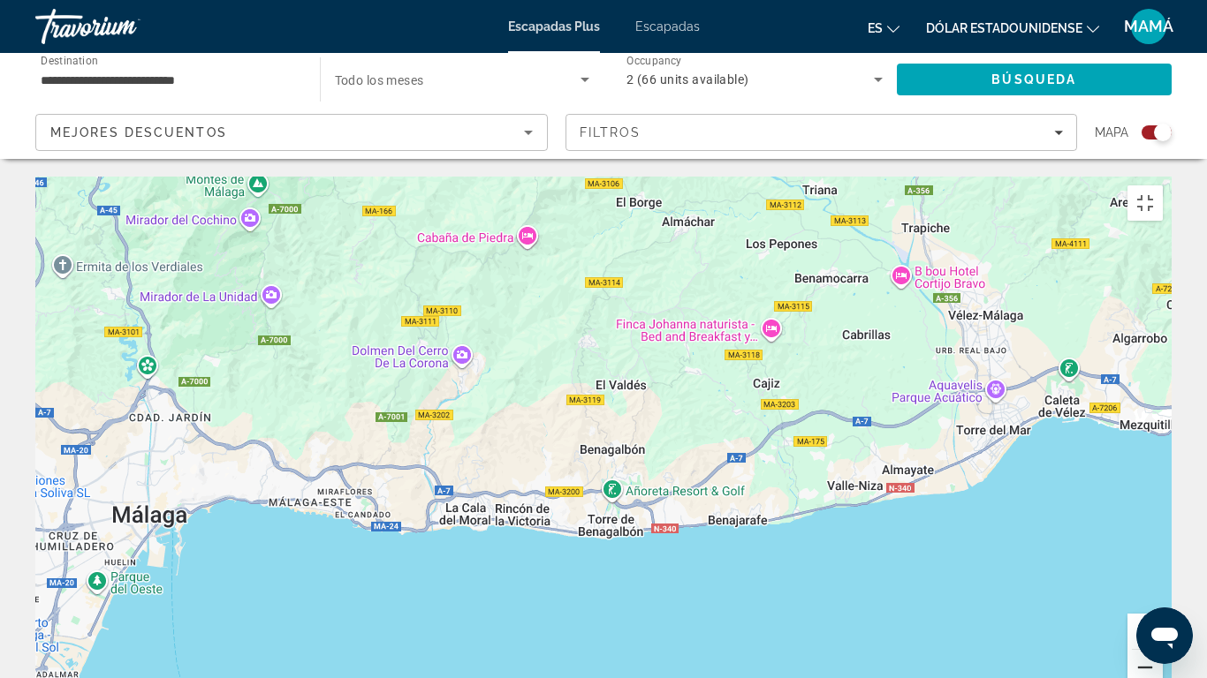
click at [1163, 574] on button "Reducir" at bounding box center [1144, 667] width 35 height 35
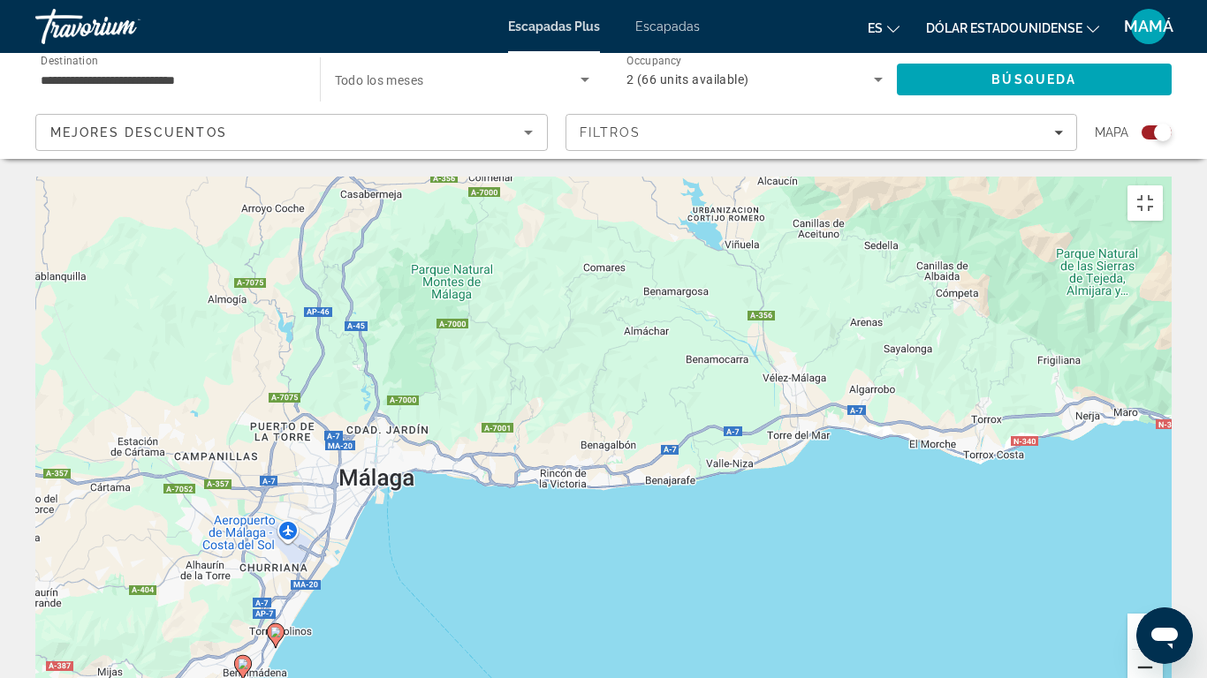
click at [1163, 574] on button "Reducir" at bounding box center [1144, 667] width 35 height 35
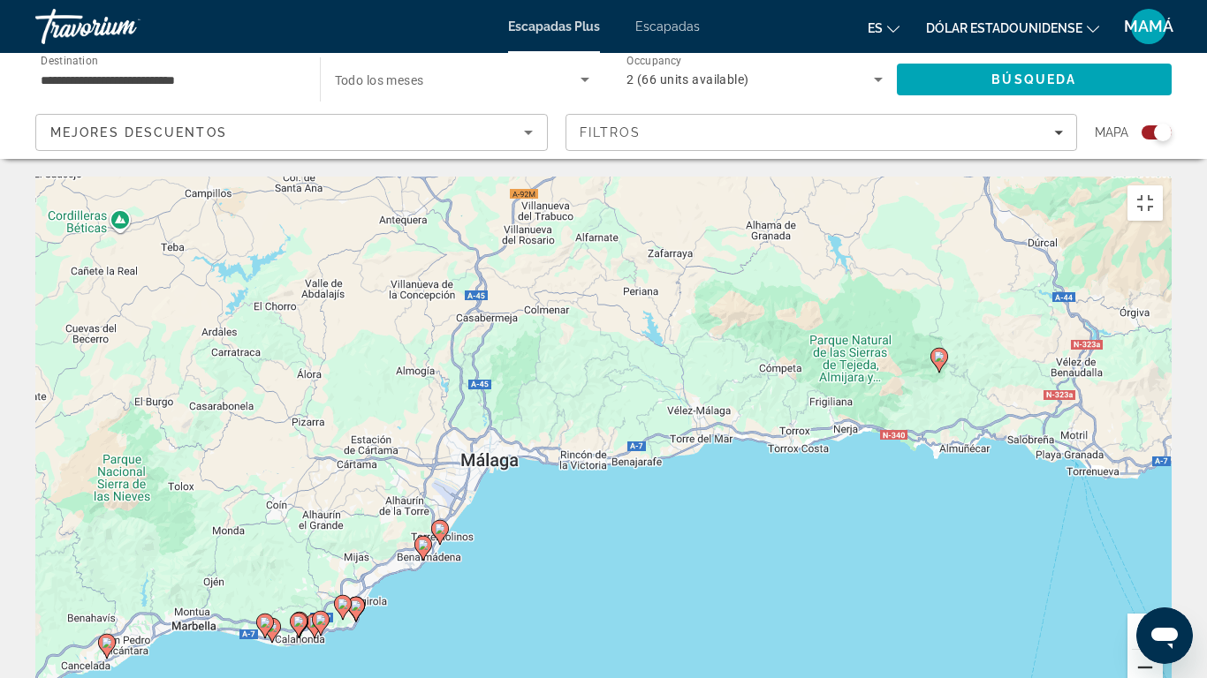
click at [1163, 574] on button "Reducir" at bounding box center [1144, 667] width 35 height 35
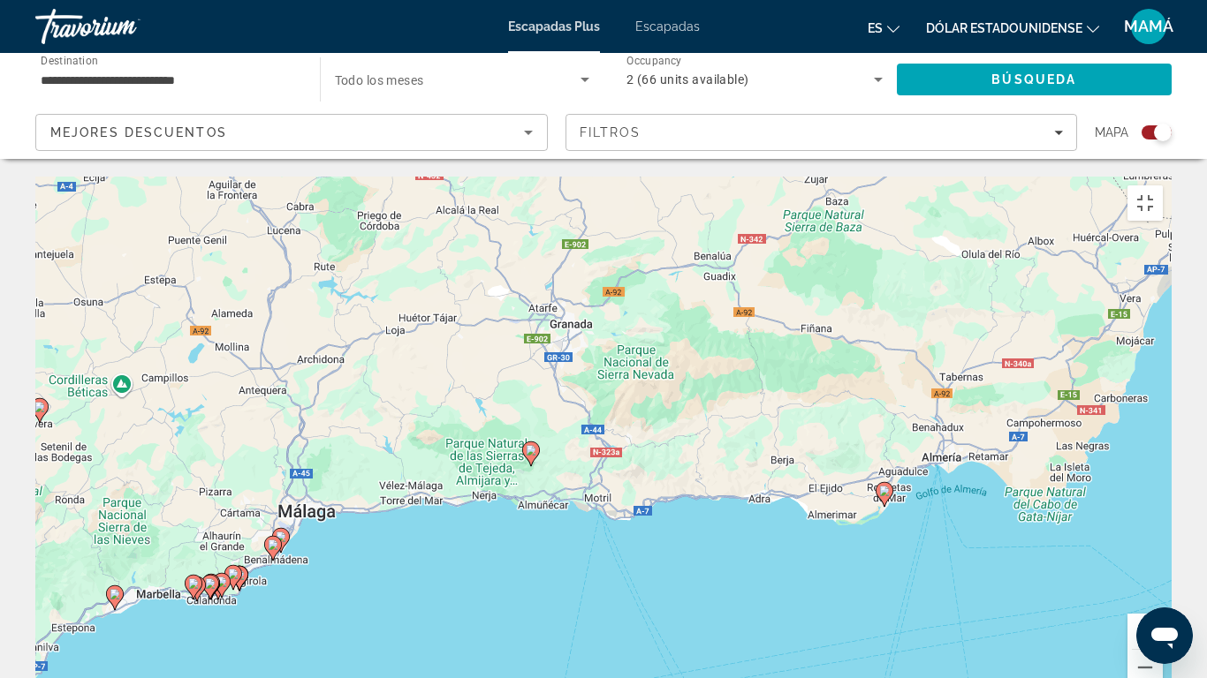
drag, startPoint x: 1137, startPoint y: 459, endPoint x: 891, endPoint y: 512, distance: 252.3
click at [891, 515] on div "Para activar la función de arrastre con el teclado, pulsa Alt + Intro. Cuando h…" at bounding box center [603, 442] width 1136 height 530
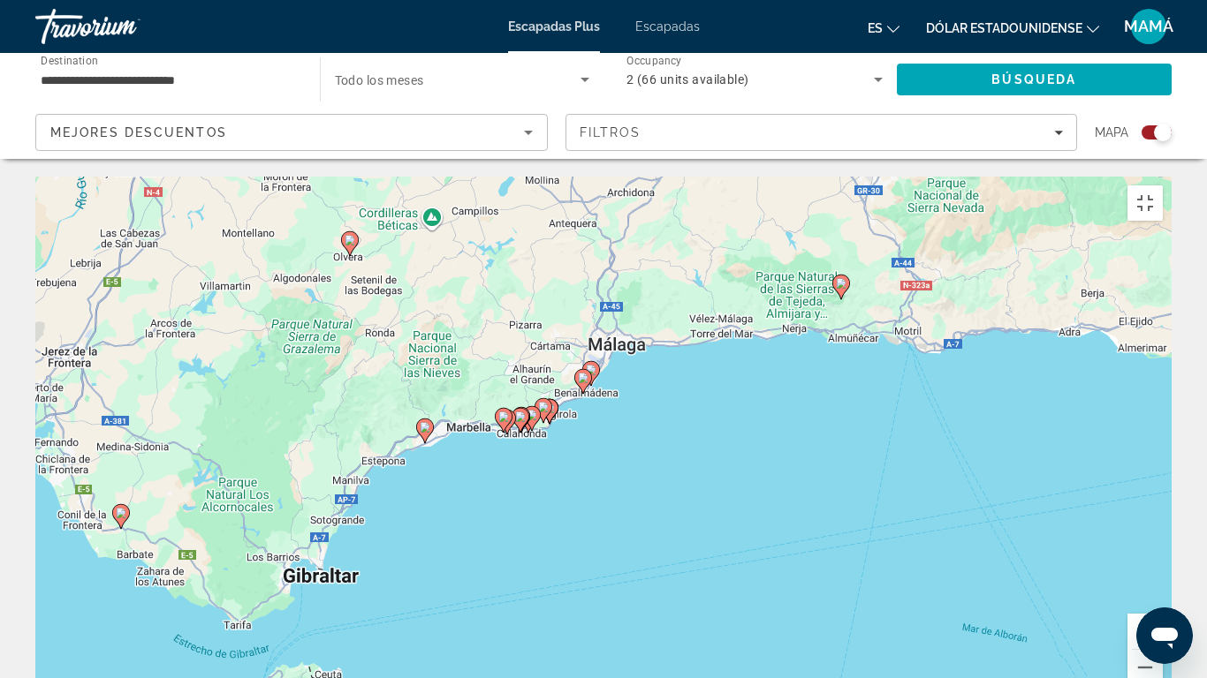
drag, startPoint x: 417, startPoint y: 513, endPoint x: 725, endPoint y: 350, distance: 349.0
click at [725, 350] on div "Para activar la función de arrastre con el teclado, pulsa Alt + Intro. Cuando h…" at bounding box center [603, 442] width 1136 height 530
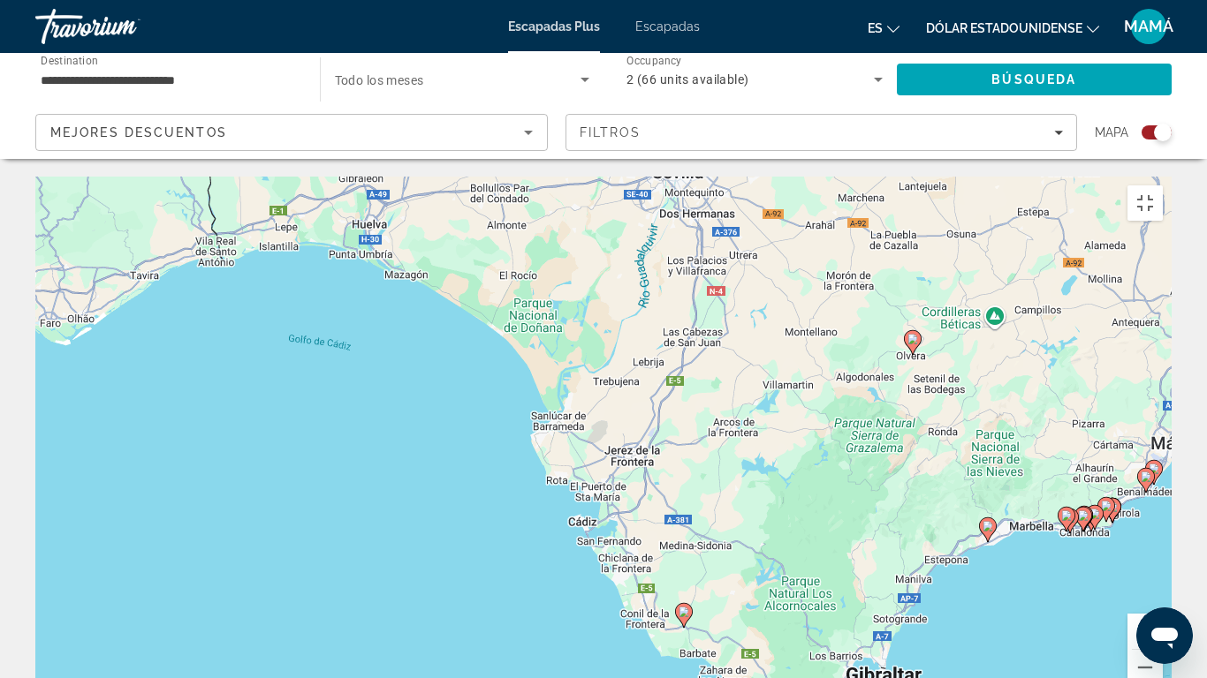
drag, startPoint x: 534, startPoint y: 81, endPoint x: 1102, endPoint y: 172, distance: 575.3
click at [1102, 177] on div "Para activar la función de arrastre con el teclado, pulsa Alt + Intro. Cuando h…" at bounding box center [603, 442] width 1136 height 530
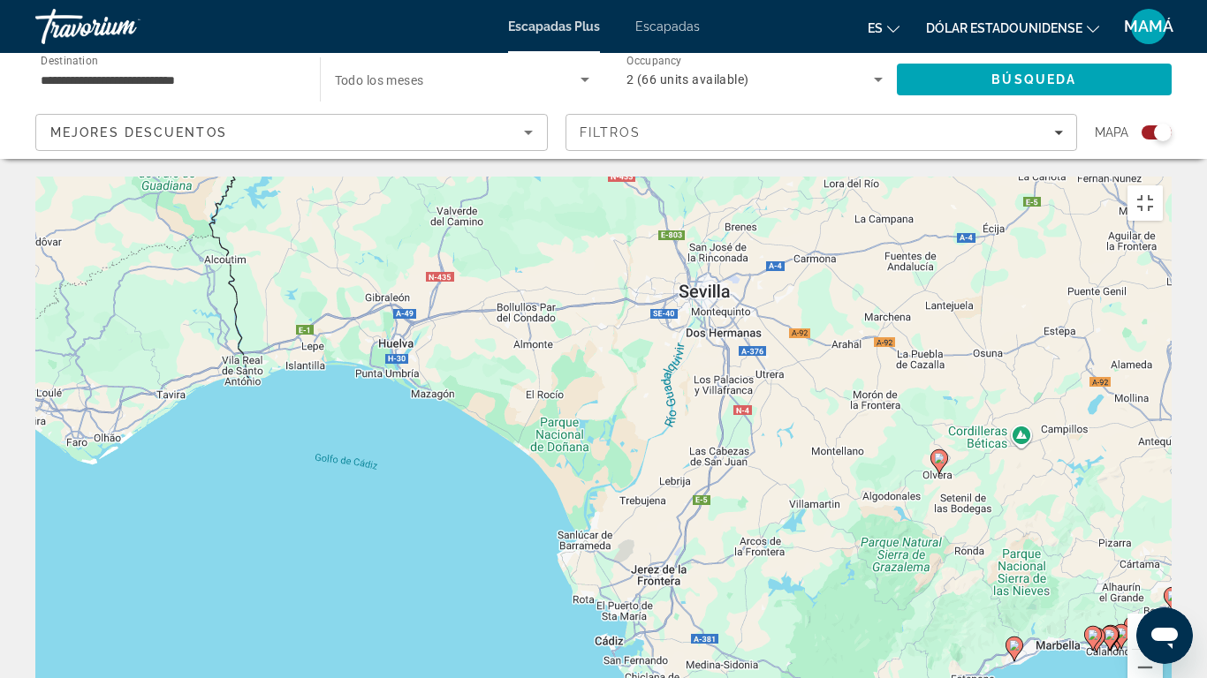
drag, startPoint x: 306, startPoint y: 265, endPoint x: 337, endPoint y: 393, distance: 131.8
click at [337, 393] on div "Para activar la función de arrastre con el teclado, pulsa Alt + Intro. Cuando h…" at bounding box center [603, 442] width 1136 height 530
click at [1163, 574] on button "Reducir" at bounding box center [1144, 667] width 35 height 35
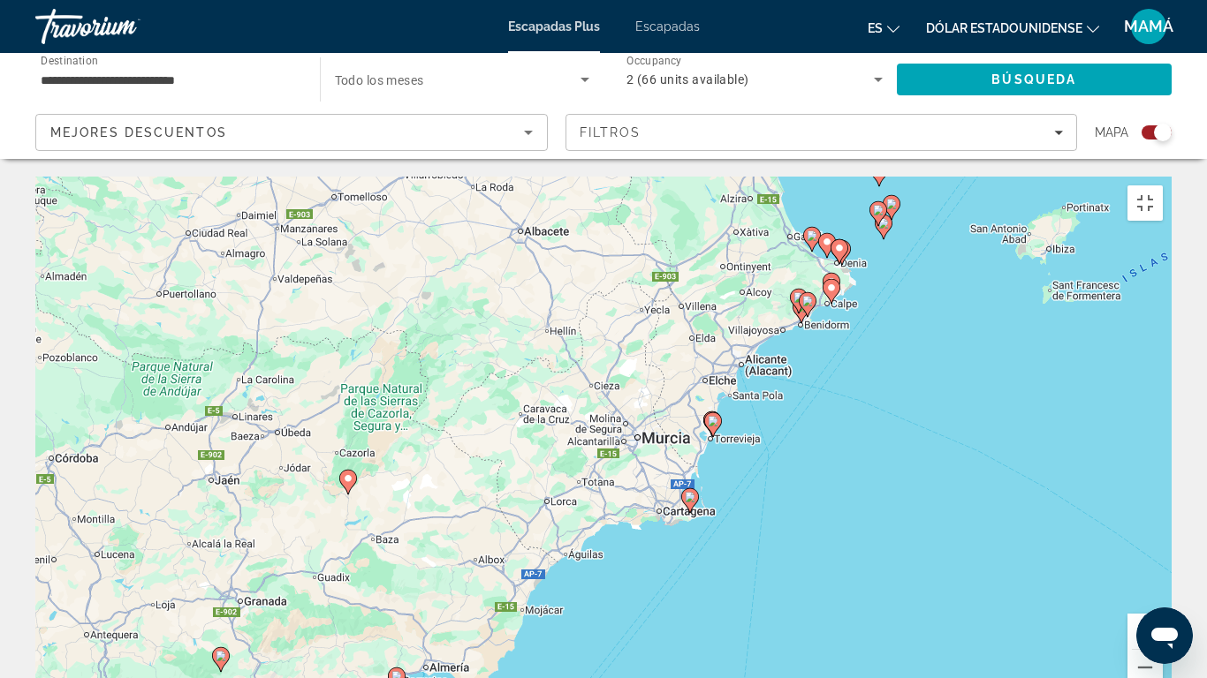
drag, startPoint x: 988, startPoint y: 484, endPoint x: 195, endPoint y: 673, distance: 814.7
click at [186, 574] on div "Para activar la función de arrastre con el teclado, pulsa Alt + Intro. Cuando h…" at bounding box center [603, 442] width 1136 height 530
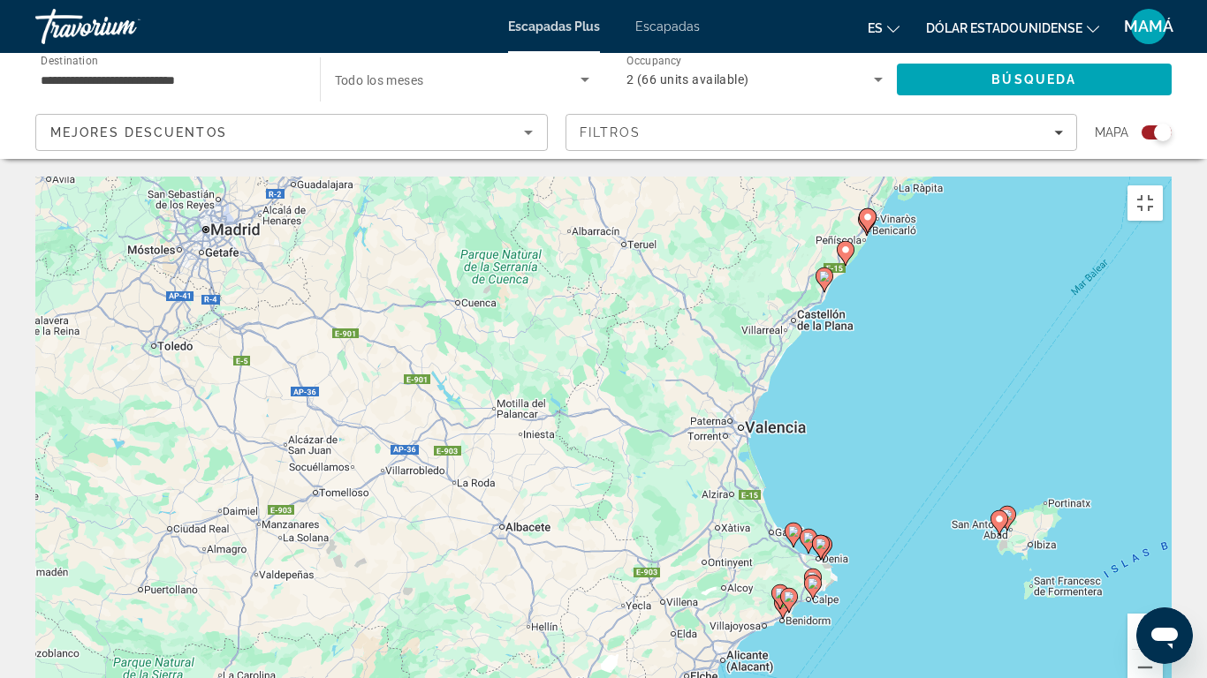
drag, startPoint x: 934, startPoint y: 375, endPoint x: 913, endPoint y: 678, distance: 302.8
click at [913, 574] on div "Para activar la función de arrastre con el teclado, pulsa Alt + Intro. Cuando h…" at bounding box center [603, 442] width 1136 height 530
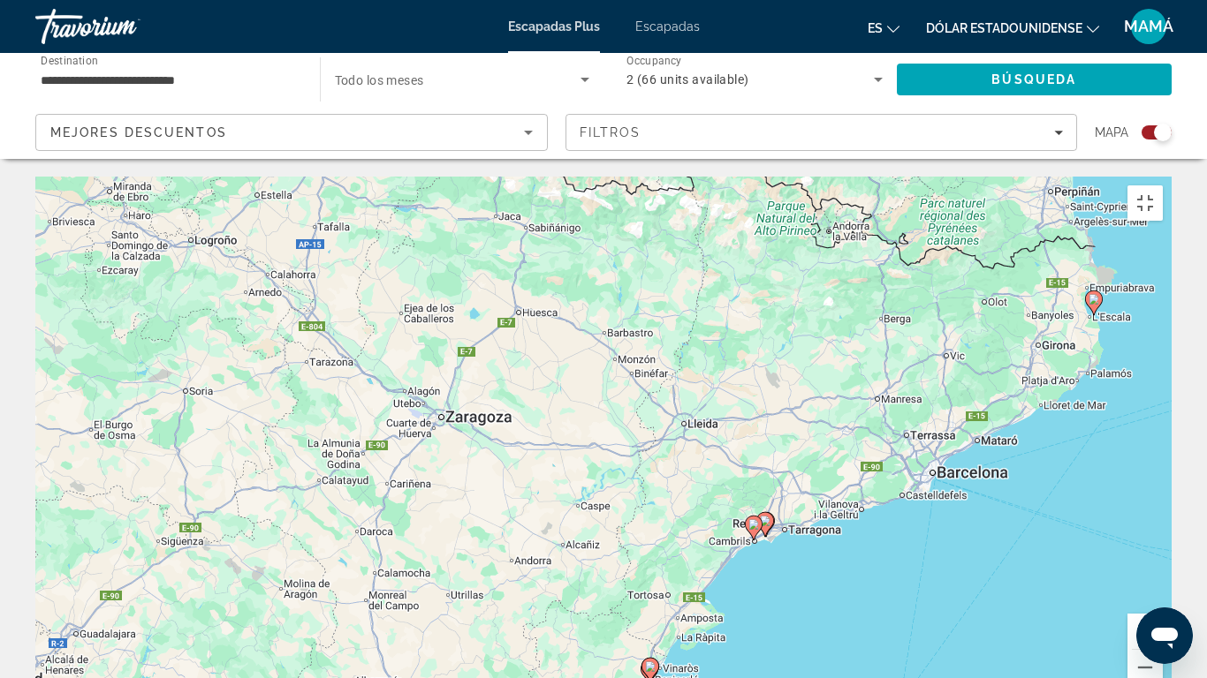
drag, startPoint x: 989, startPoint y: 189, endPoint x: 777, endPoint y: 641, distance: 498.4
click at [777, 574] on div "Para activar la función de arrastre con el teclado, pulsa Alt + Intro. Cuando h…" at bounding box center [603, 442] width 1136 height 530
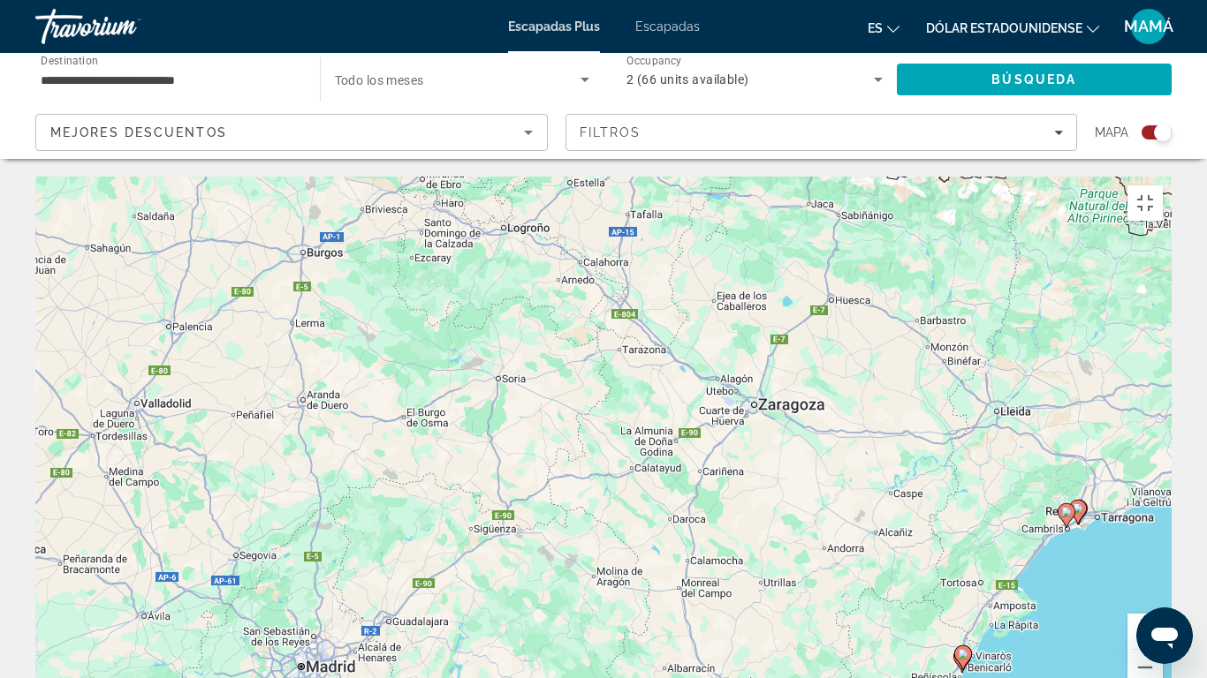
drag, startPoint x: 807, startPoint y: 548, endPoint x: 1189, endPoint y: 510, distance: 383.5
click at [1171, 533] on div "Para activar la función de arrastre con el teclado, pulsa Alt + Intro. Cuando h…" at bounding box center [603, 442] width 1136 height 530
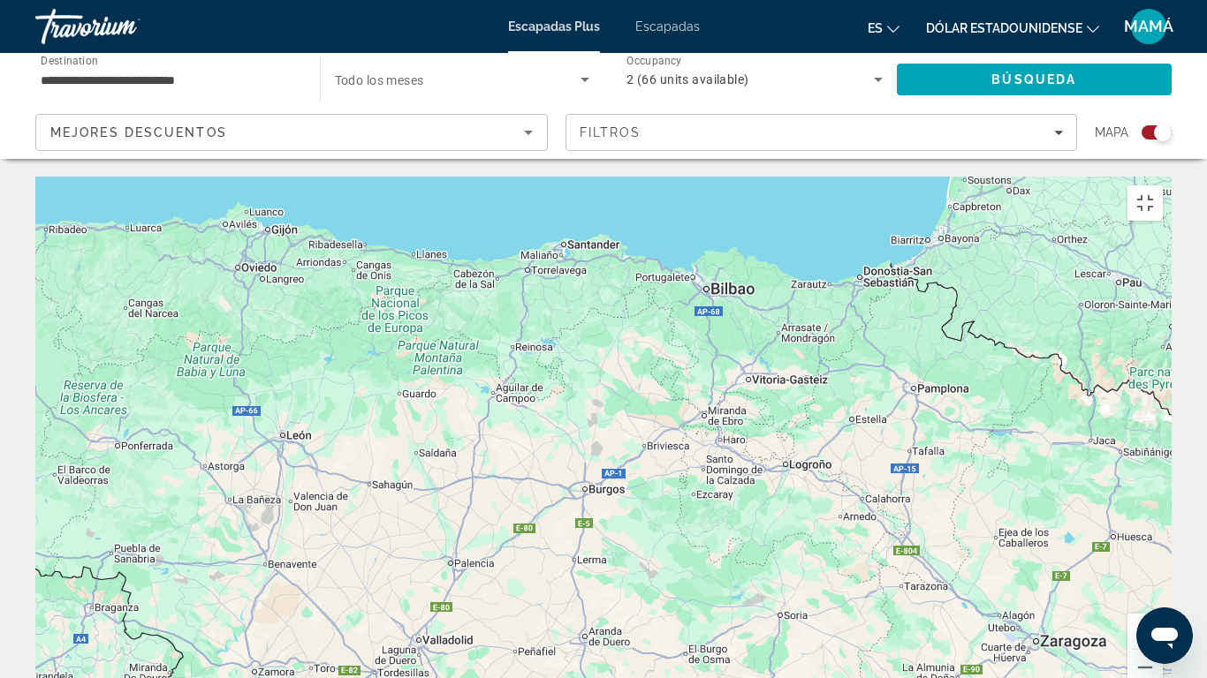
drag, startPoint x: 451, startPoint y: 246, endPoint x: 657, endPoint y: 483, distance: 314.4
click at [657, 483] on div "Para activar la función de arrastre con el teclado, pulsa Alt + Intro. Cuando h…" at bounding box center [603, 442] width 1136 height 530
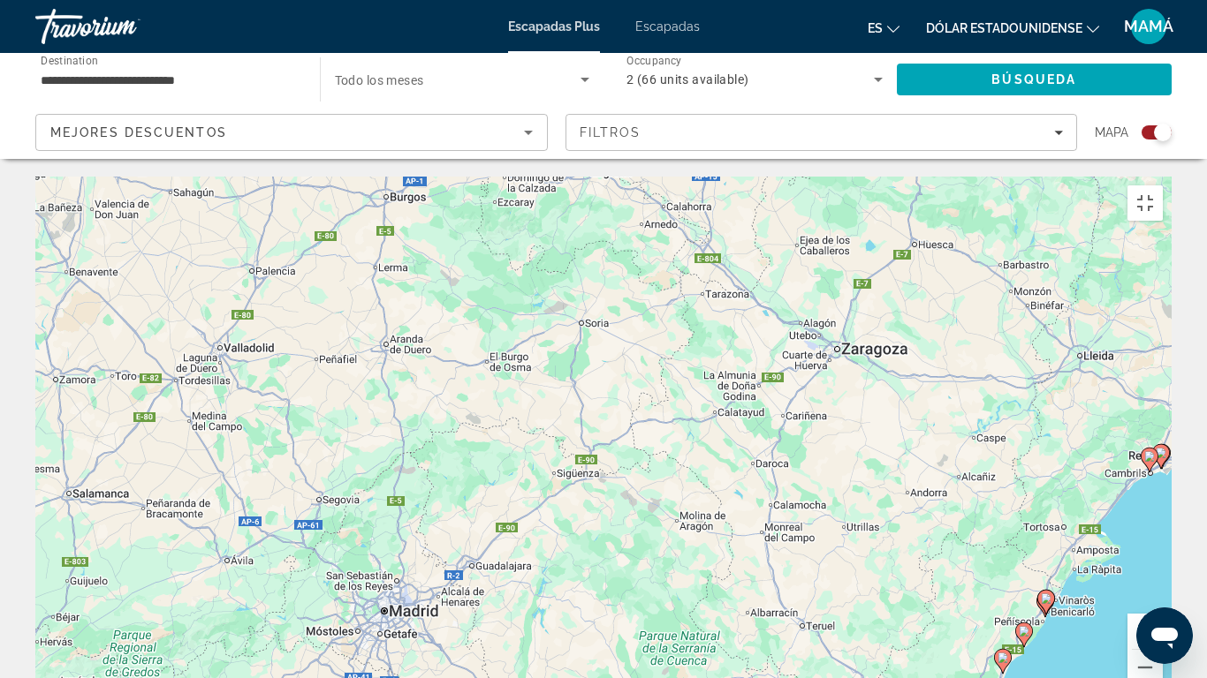
drag, startPoint x: 462, startPoint y: 347, endPoint x: 175, endPoint y: 59, distance: 406.7
click at [178, 177] on div "Para activar la función de arrastre con el teclado, pulsa Alt + Intro. Cuando h…" at bounding box center [603, 442] width 1136 height 530
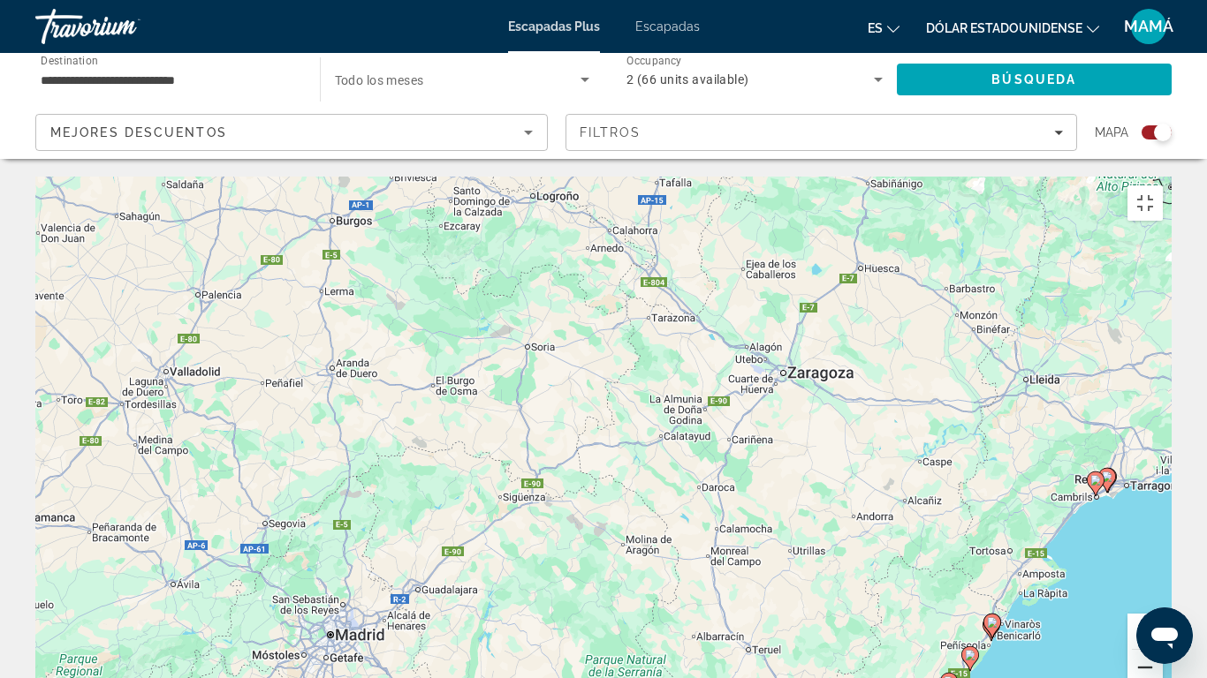
click at [1163, 574] on button "Reducir" at bounding box center [1144, 667] width 35 height 35
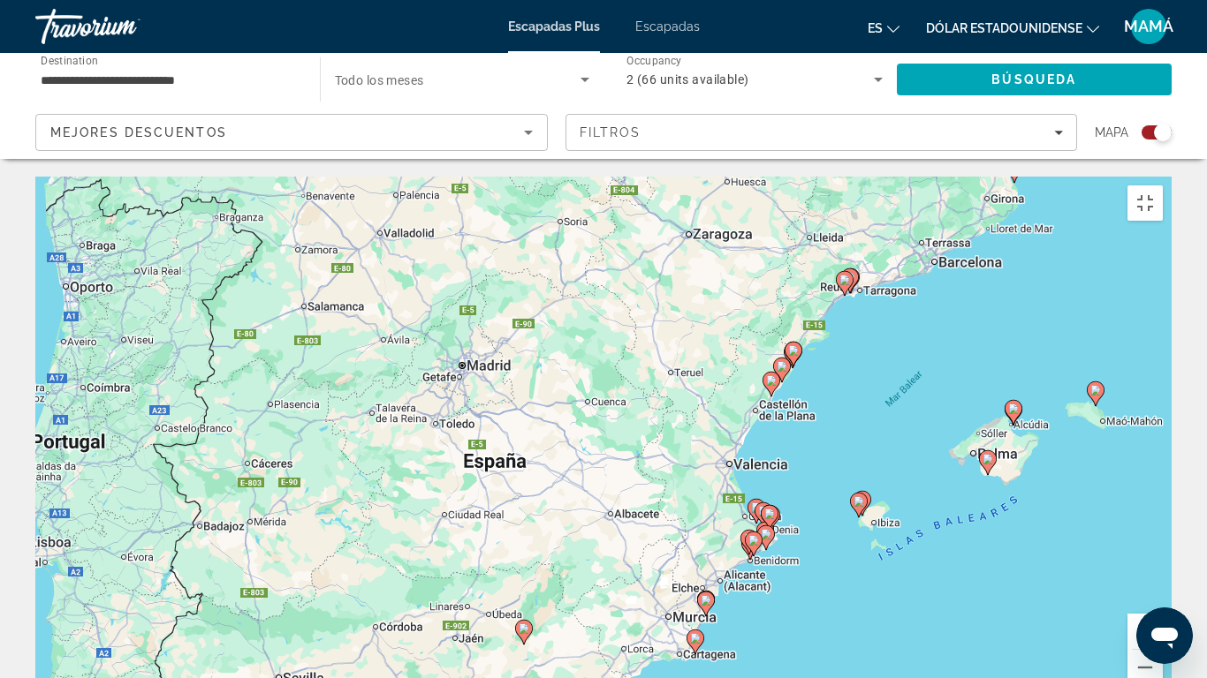
drag, startPoint x: 1059, startPoint y: 592, endPoint x: 1056, endPoint y: 418, distance: 174.1
click at [1056, 418] on div "Para activar la función de arrastre con el teclado, pulsa Alt + Intro. Cuando h…" at bounding box center [603, 442] width 1136 height 530
click at [1163, 574] on button "Reducir" at bounding box center [1144, 667] width 35 height 35
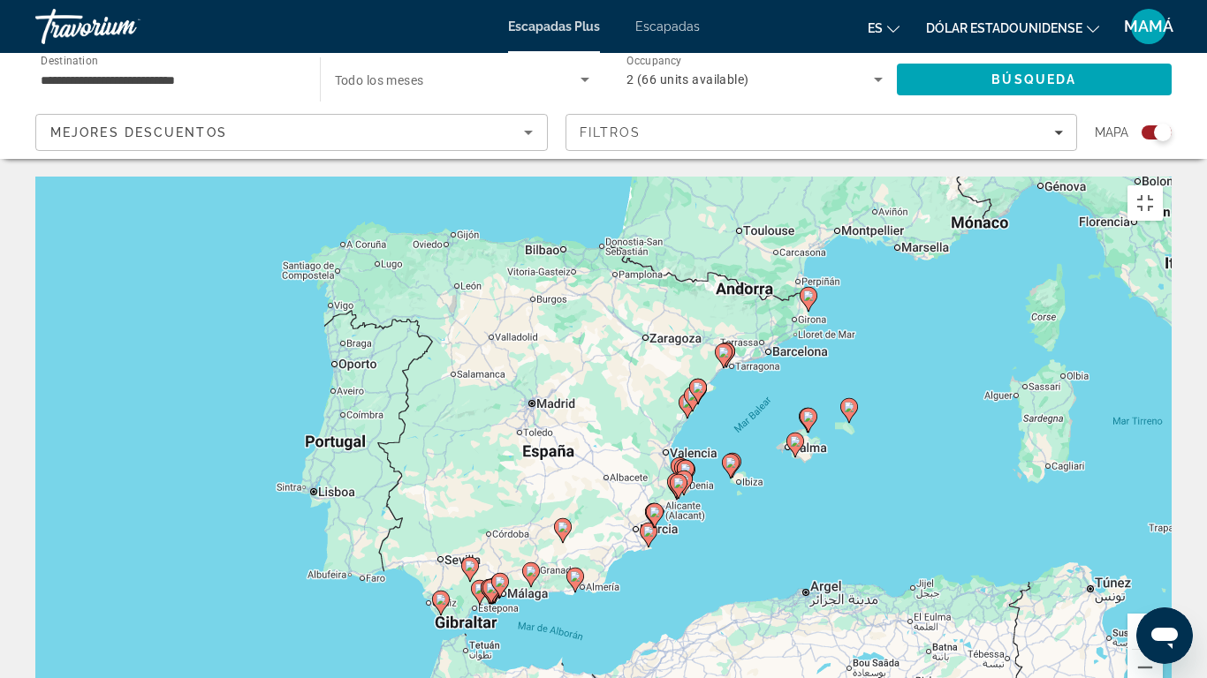
click at [1163, 574] on button "Ampliar" at bounding box center [1144, 631] width 35 height 35
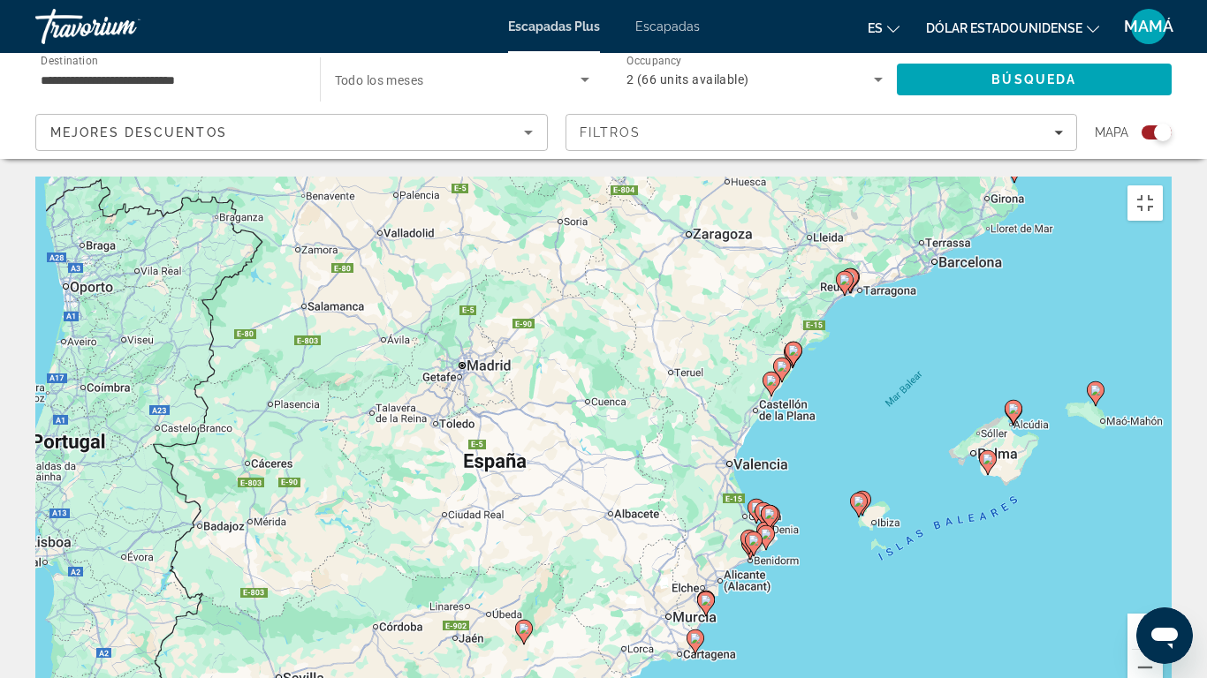
click at [1163, 574] on button "Ampliar" at bounding box center [1144, 631] width 35 height 35
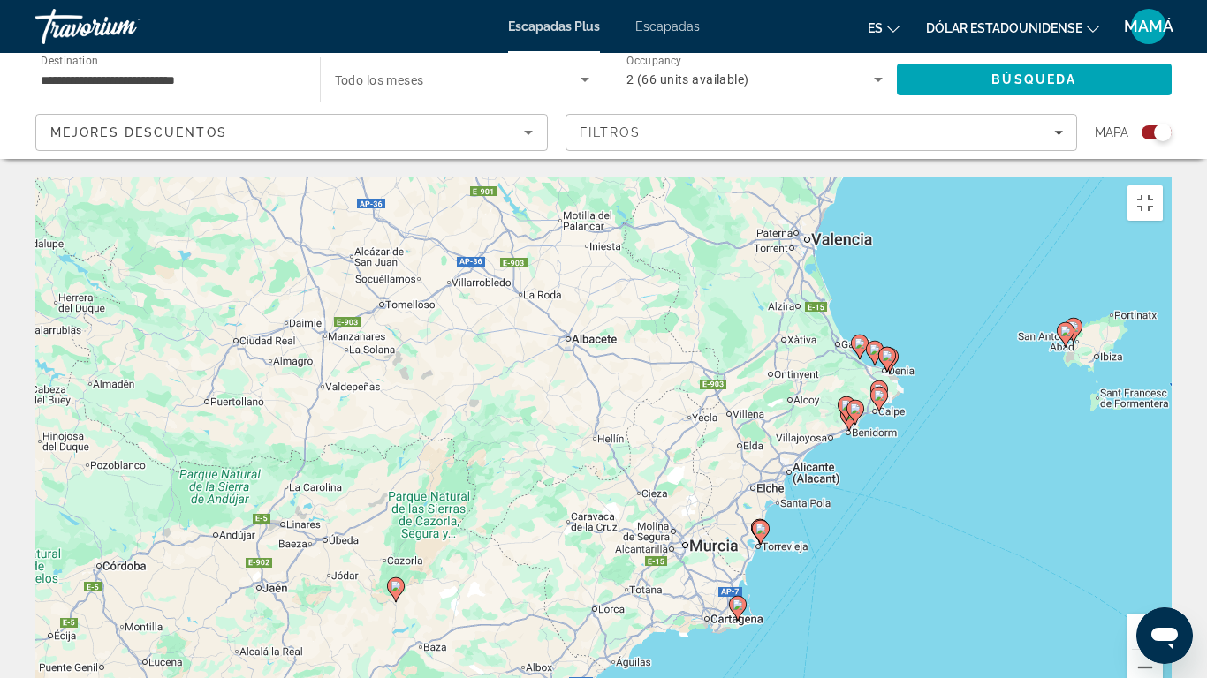
drag, startPoint x: 602, startPoint y: 339, endPoint x: 553, endPoint y: 83, distance: 260.8
click at [553, 177] on div "Para activar la función de arrastre con el teclado, pulsa Alt + Intro. Cuando h…" at bounding box center [603, 442] width 1136 height 530
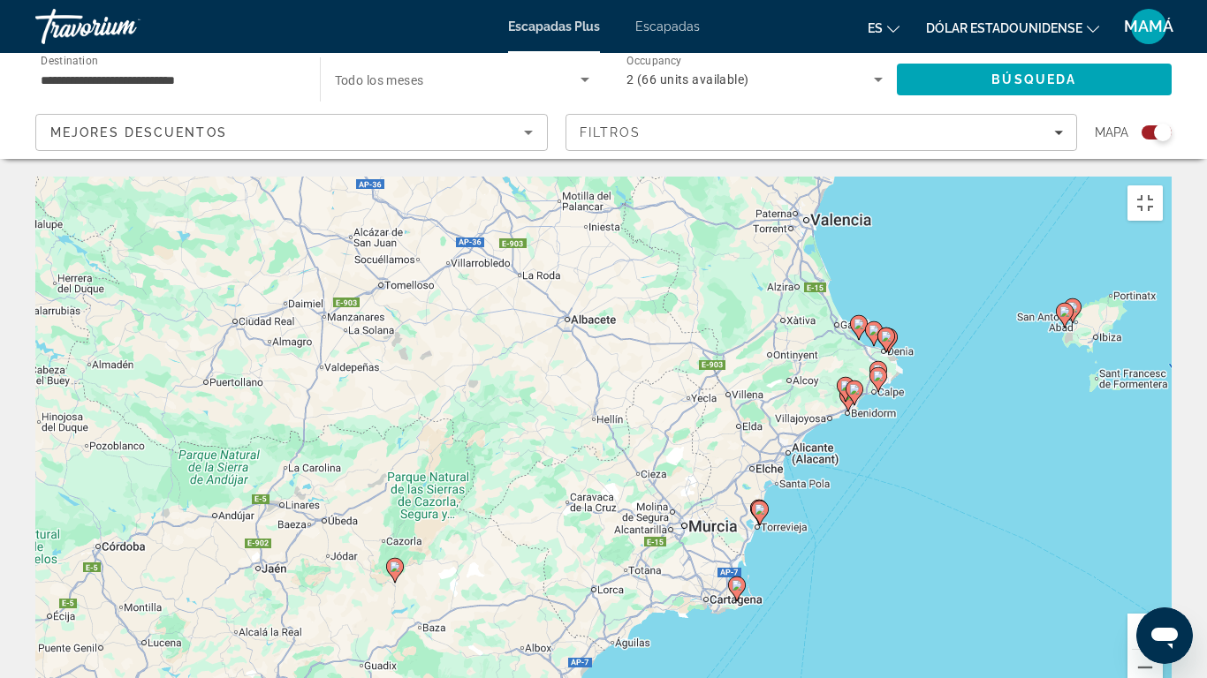
click at [1163, 574] on button "Ampliar" at bounding box center [1144, 631] width 35 height 35
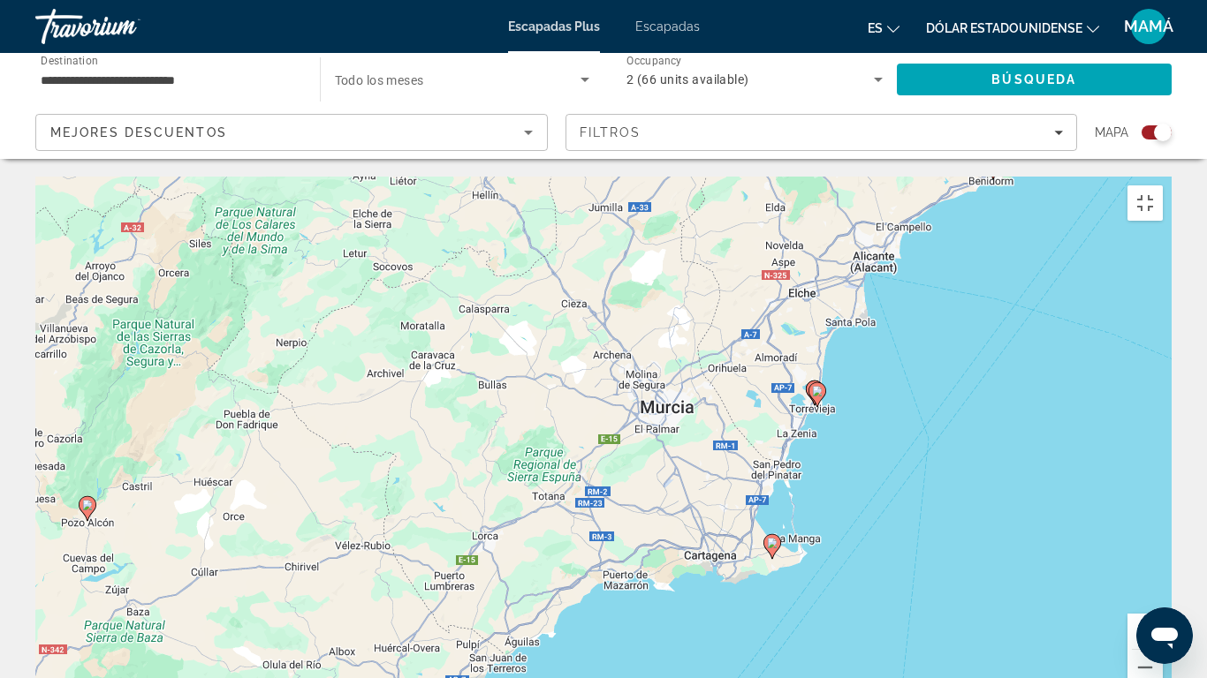
drag, startPoint x: 659, startPoint y: 526, endPoint x: 557, endPoint y: 316, distance: 232.7
click at [557, 318] on div "Para activar la función de arrastre con el teclado, pulsa Alt + Intro. Cuando h…" at bounding box center [603, 442] width 1136 height 530
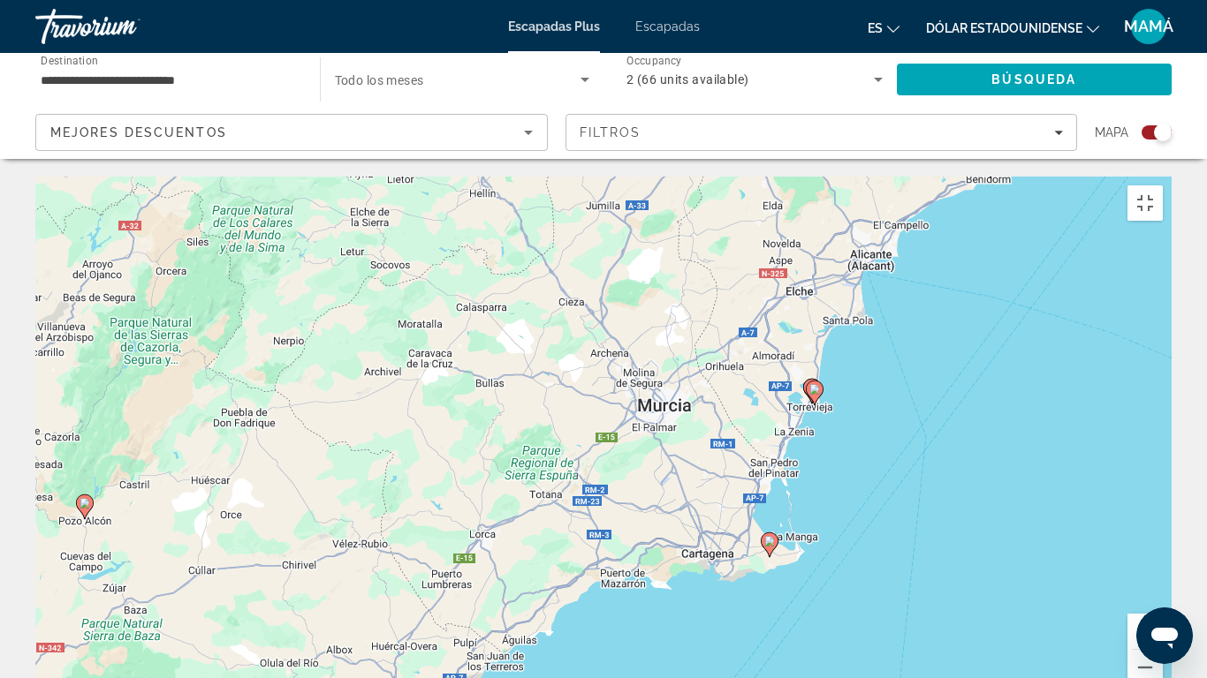
click at [1163, 574] on button "Ampliar" at bounding box center [1144, 631] width 35 height 35
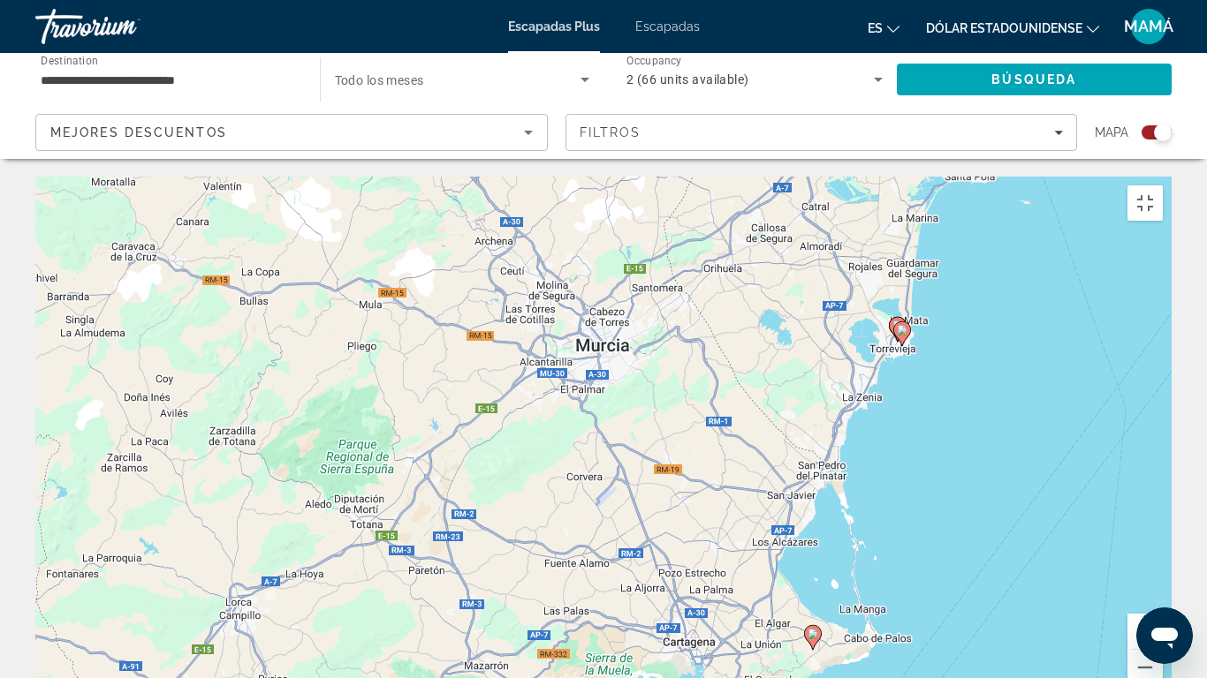
drag, startPoint x: 787, startPoint y: 470, endPoint x: 660, endPoint y: 447, distance: 129.3
click at [660, 447] on div "Para activar la función de arrastre con el teclado, pulsa Alt + Intro. Cuando h…" at bounding box center [603, 442] width 1136 height 530
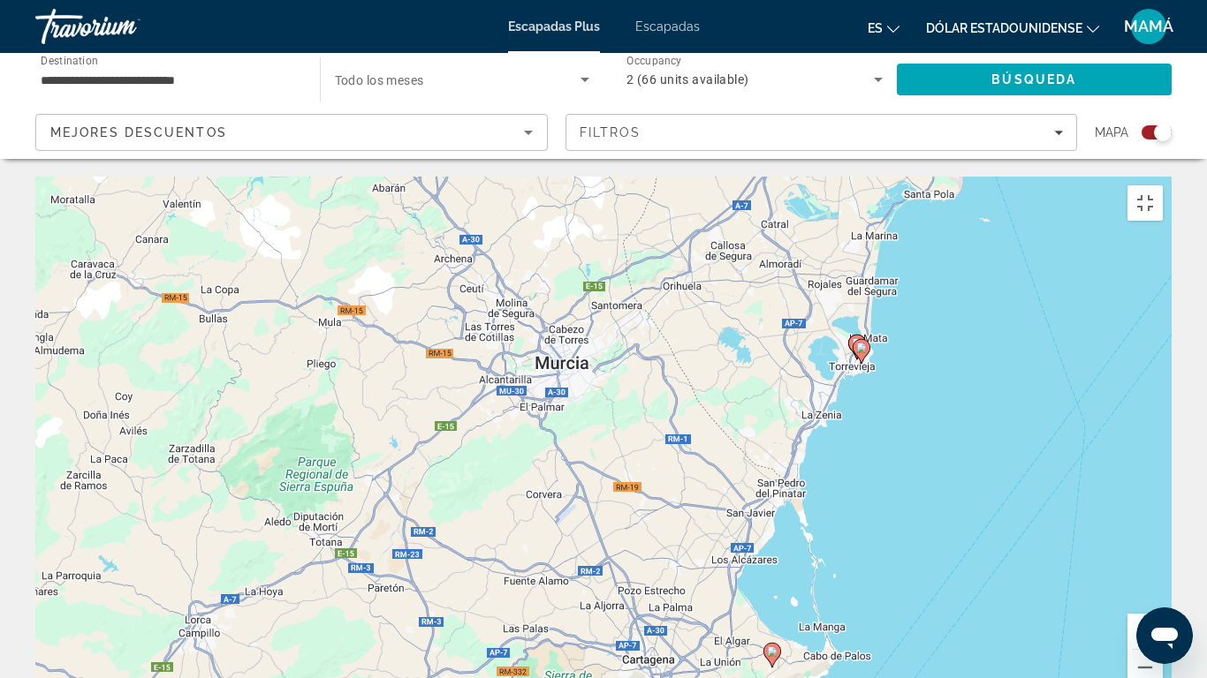
drag, startPoint x: 287, startPoint y: 164, endPoint x: 245, endPoint y: 182, distance: 45.9
click at [245, 182] on div "Para activar la función de arrastre con el teclado, pulsa Alt + Intro. Cuando h…" at bounding box center [603, 442] width 1136 height 530
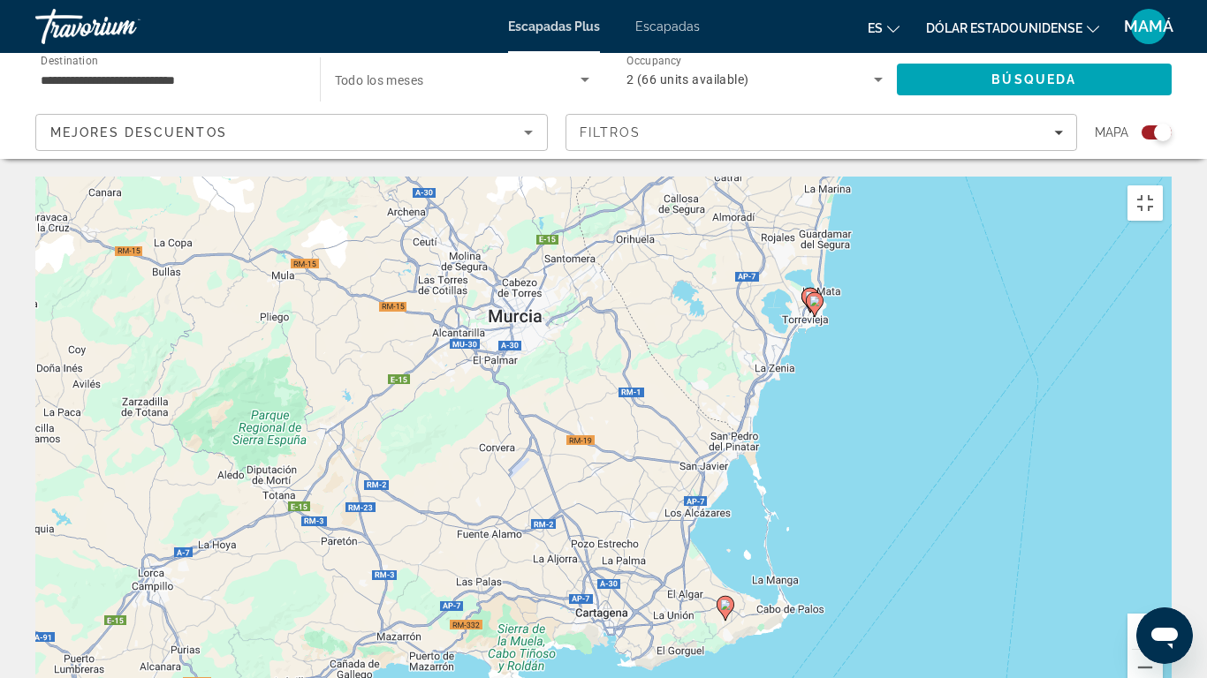
drag, startPoint x: 265, startPoint y: 178, endPoint x: 216, endPoint y: 132, distance: 67.5
click at [216, 177] on div "Para activar la función de arrastre con el teclado, pulsa Alt + Intro. Cuando h…" at bounding box center [603, 442] width 1136 height 530
click at [1163, 574] on button "Ampliar" at bounding box center [1144, 631] width 35 height 35
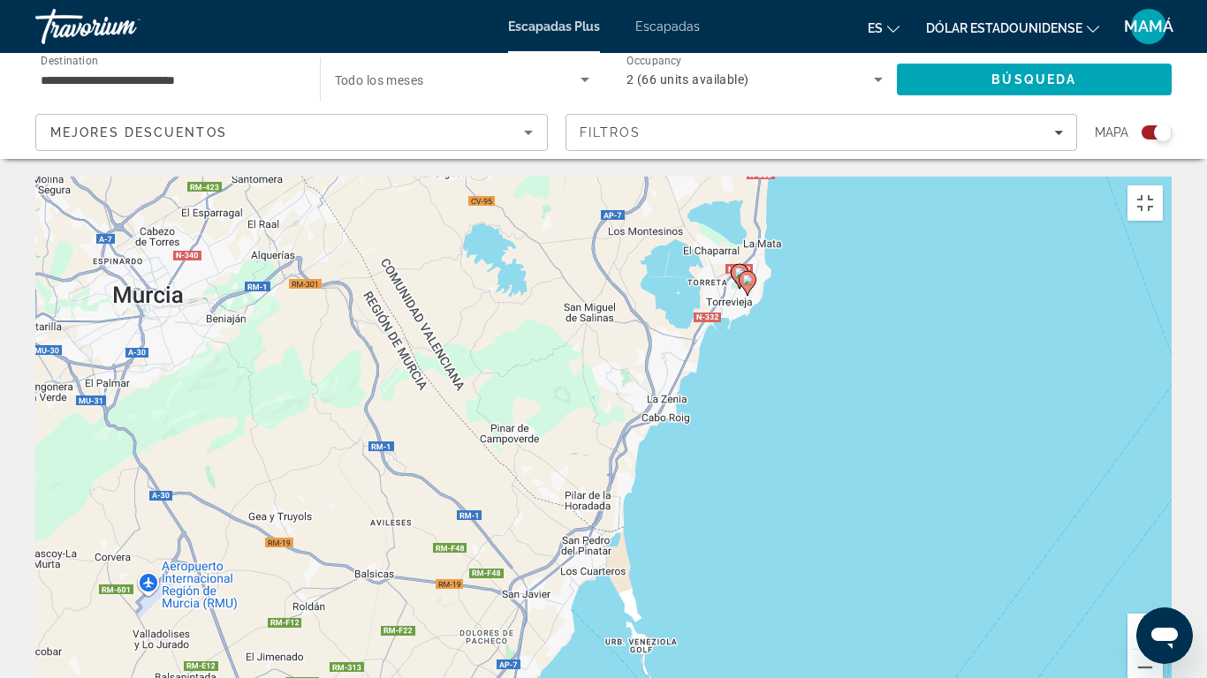
drag, startPoint x: 1079, startPoint y: 302, endPoint x: 793, endPoint y: 405, distance: 303.2
click at [793, 405] on div "Para activar la función de arrastre con el teclado, pulsa Alt + Intro. Cuando h…" at bounding box center [603, 442] width 1136 height 530
click at [1163, 574] on button "Ampliar" at bounding box center [1144, 631] width 35 height 35
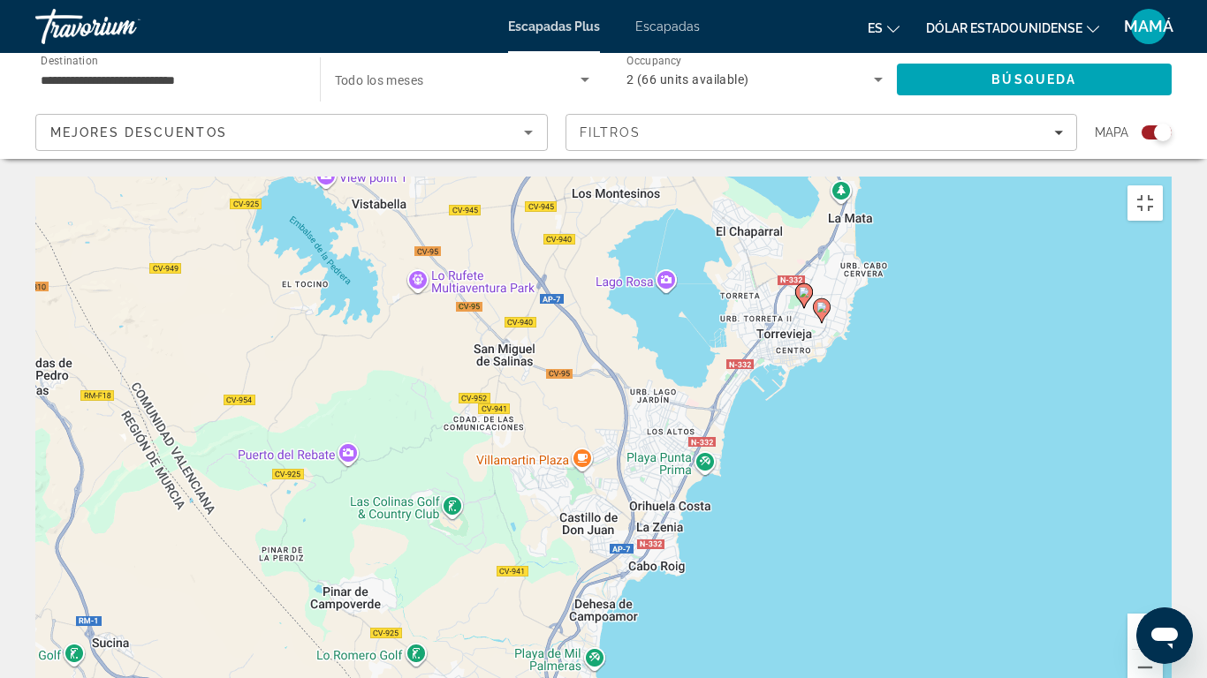
drag, startPoint x: 944, startPoint y: 511, endPoint x: 873, endPoint y: 678, distance: 181.3
click at [873, 574] on div "Para activar la función de arrastre con el teclado, pulsa Alt + Intro. Cuando h…" at bounding box center [603, 442] width 1136 height 530
click at [824, 302] on image "Contenido principal" at bounding box center [821, 307] width 11 height 11
type input "**********"
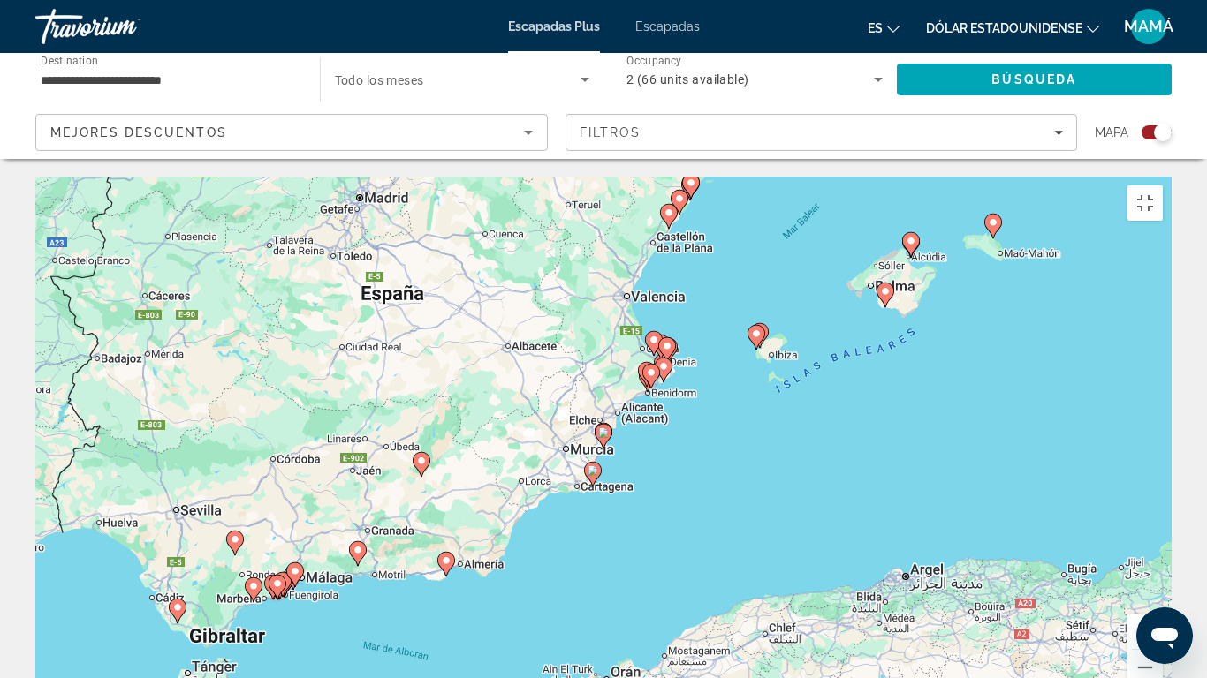
drag, startPoint x: 827, startPoint y: 428, endPoint x: 818, endPoint y: 447, distance: 21.3
click at [826, 443] on div "Para desplazarte, pulsa las teclas [PERSON_NAME]. Para activar la función de ar…" at bounding box center [603, 442] width 1136 height 530
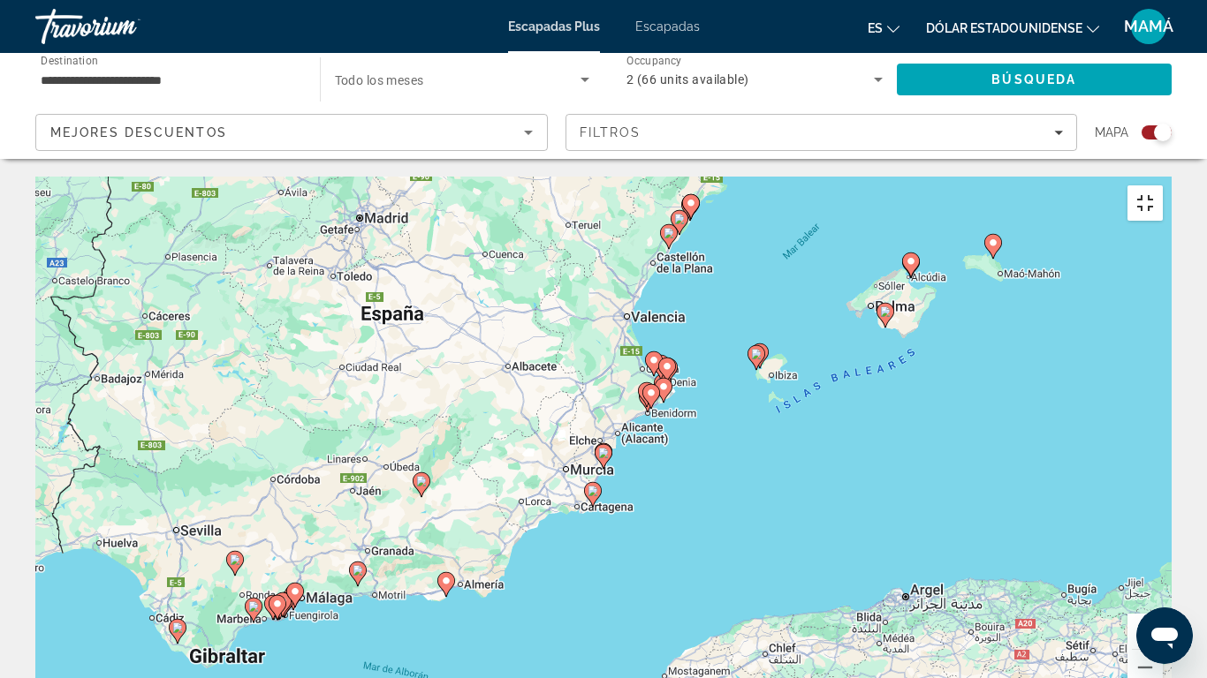
click at [1163, 186] on button "Cambiar a la vista en pantalla completa" at bounding box center [1144, 203] width 35 height 35
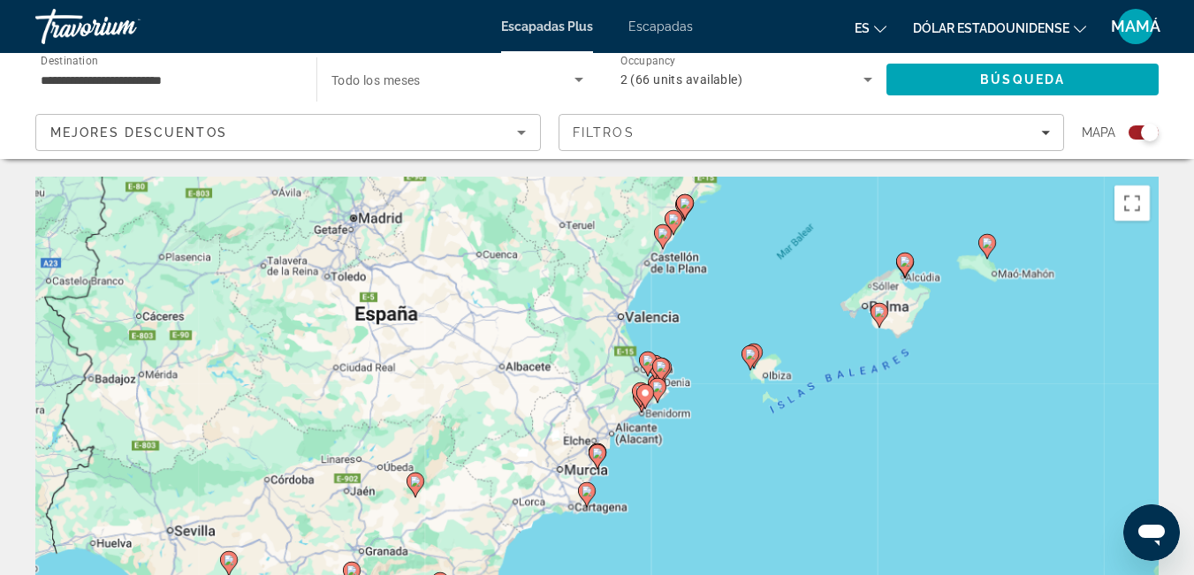
click at [224, 79] on input "**********" at bounding box center [167, 80] width 253 height 21
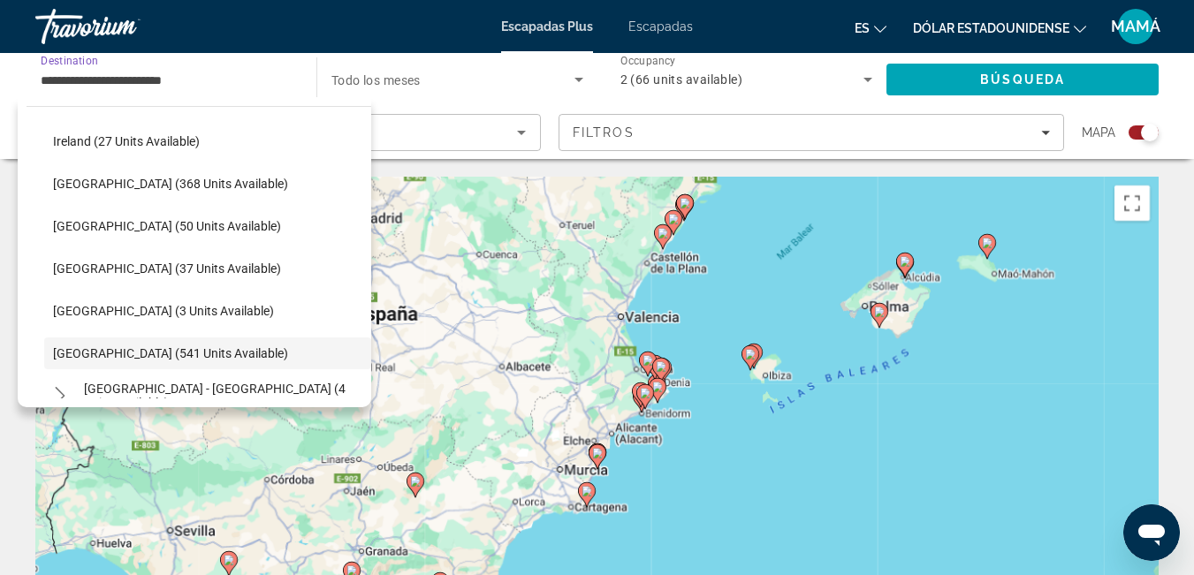
scroll to position [428, 0]
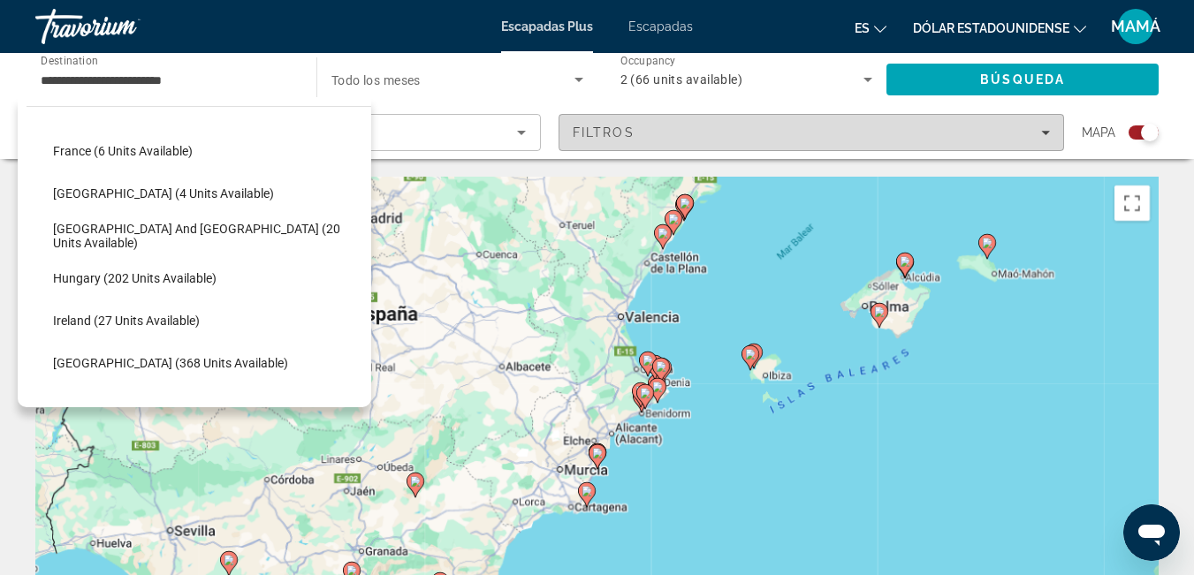
click at [1043, 131] on icon "Filters" at bounding box center [1045, 132] width 9 height 9
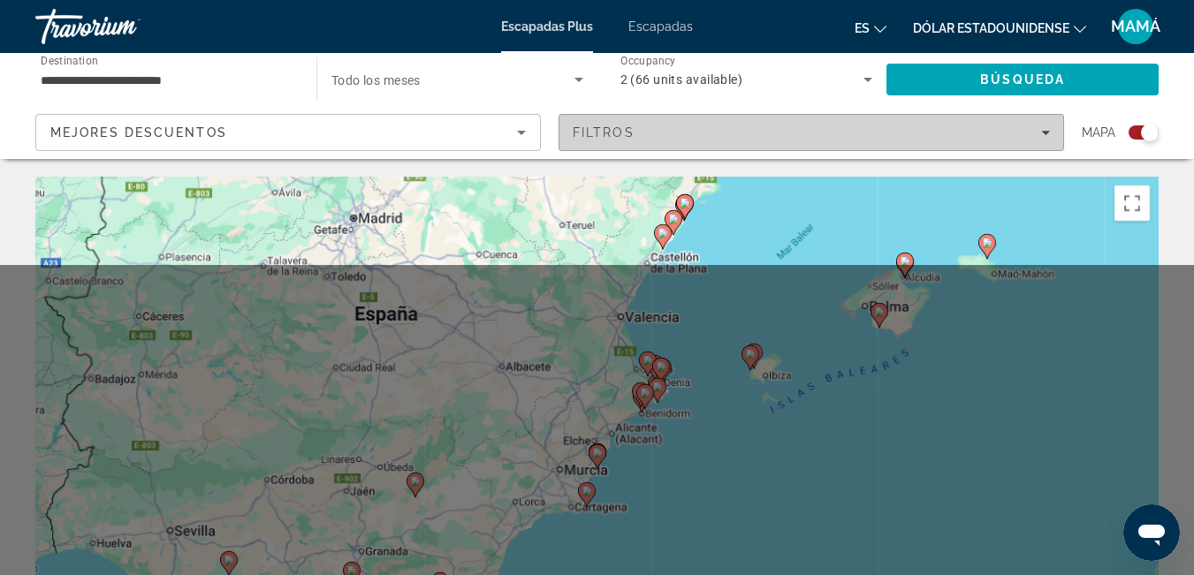
click at [958, 126] on div "Filtros" at bounding box center [810, 132] width 477 height 14
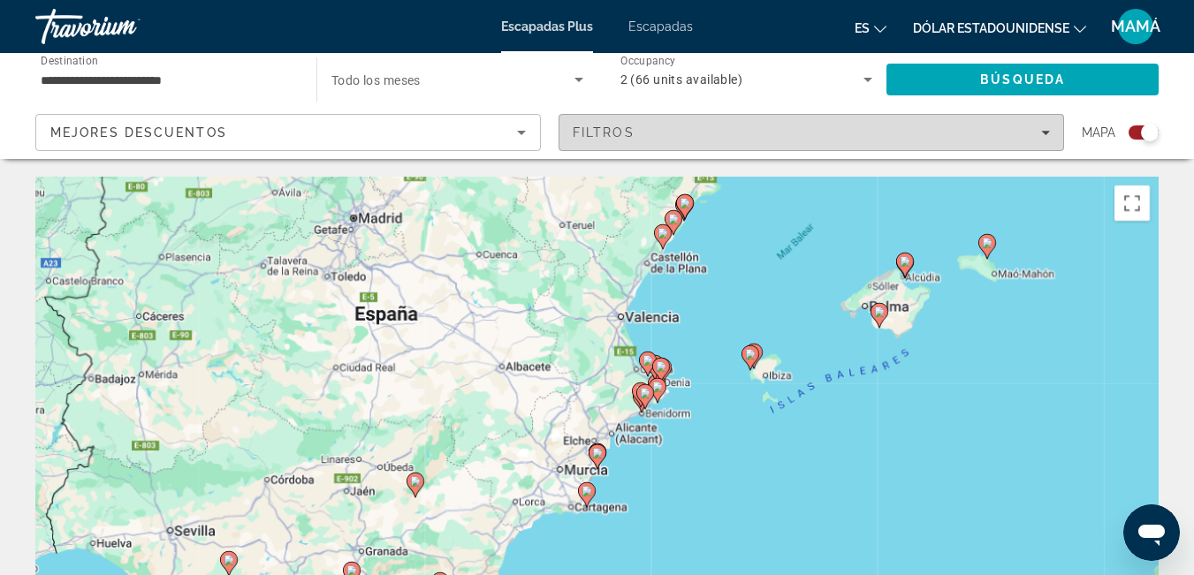
click at [1042, 124] on span "Filters" at bounding box center [811, 132] width 504 height 42
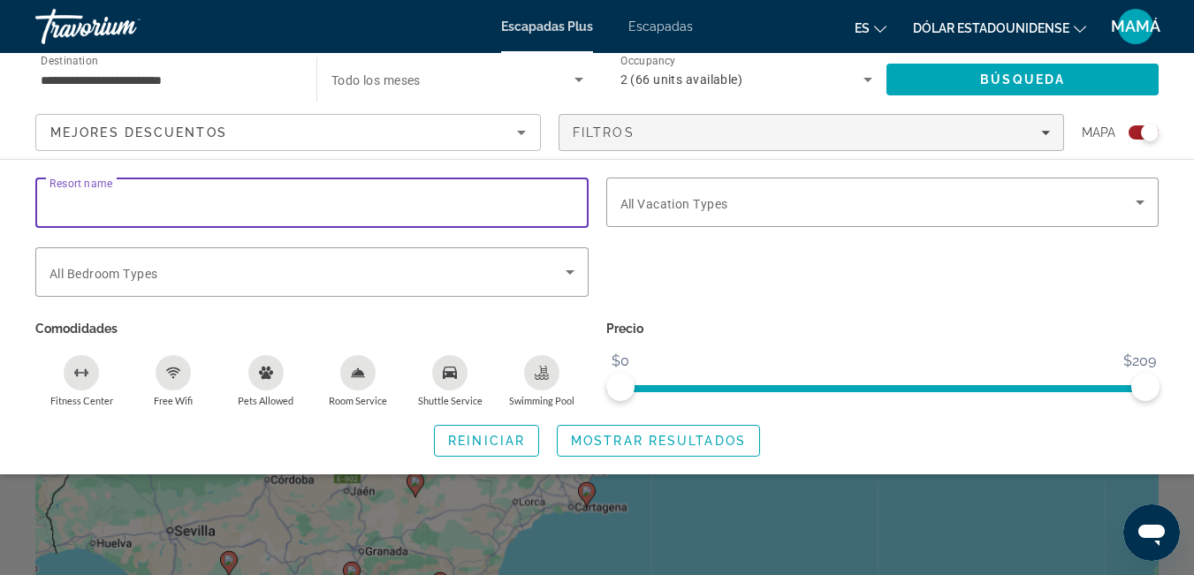
drag, startPoint x: 167, startPoint y: 202, endPoint x: 200, endPoint y: 196, distance: 33.3
click at [168, 203] on input "Resort name" at bounding box center [311, 203] width 525 height 21
type input "**********"
click at [990, 70] on span "Search" at bounding box center [1022, 79] width 272 height 42
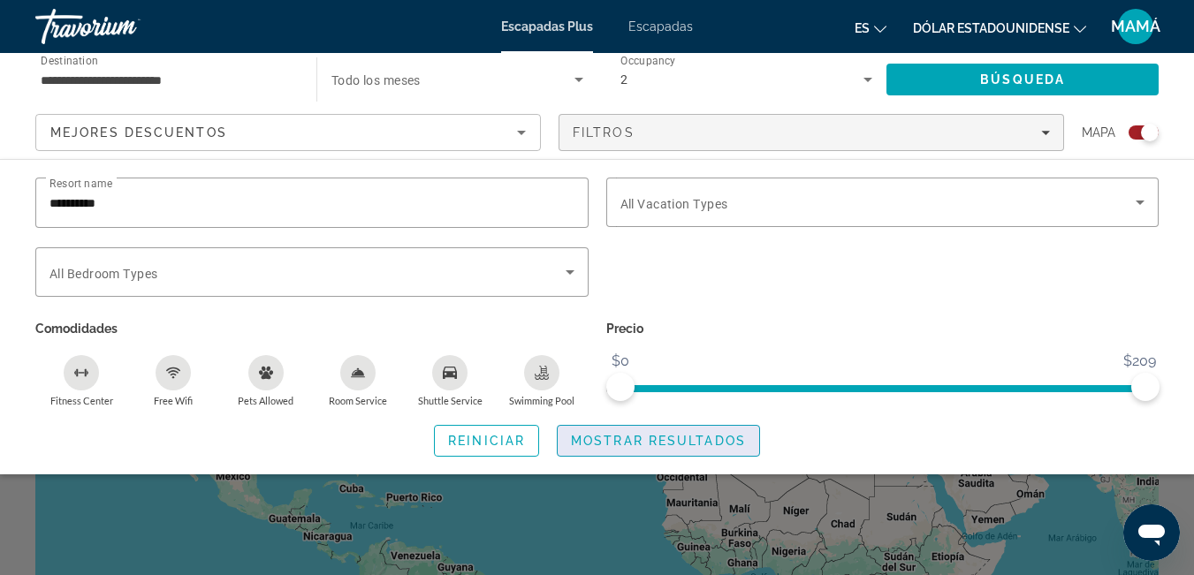
click at [657, 443] on span "Mostrar resultados" at bounding box center [658, 441] width 175 height 14
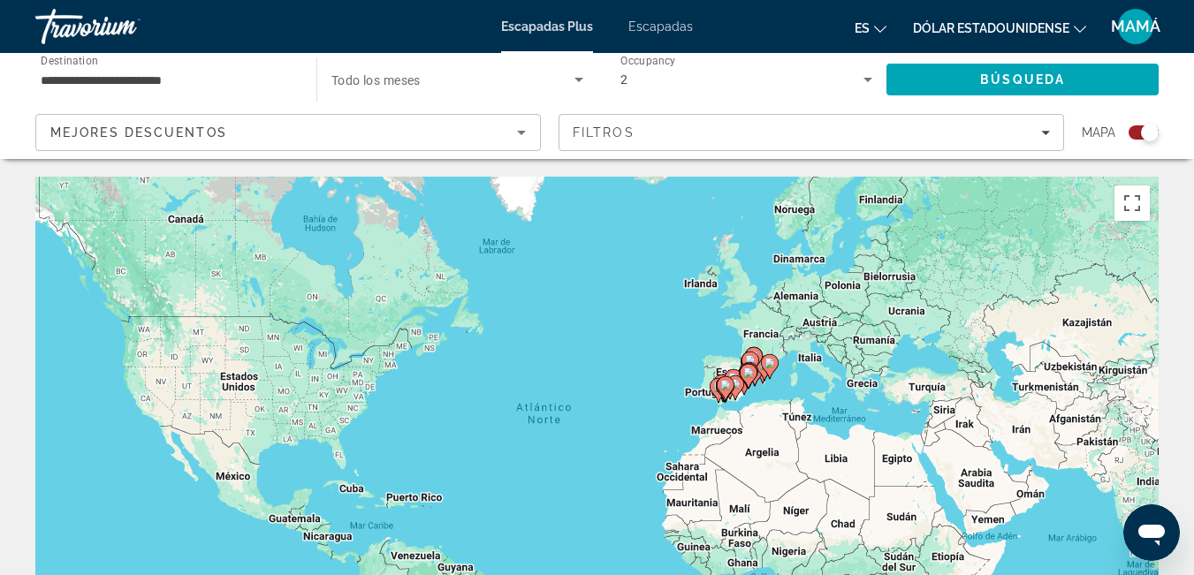
click at [580, 81] on icon "Search widget" at bounding box center [578, 79] width 21 height 21
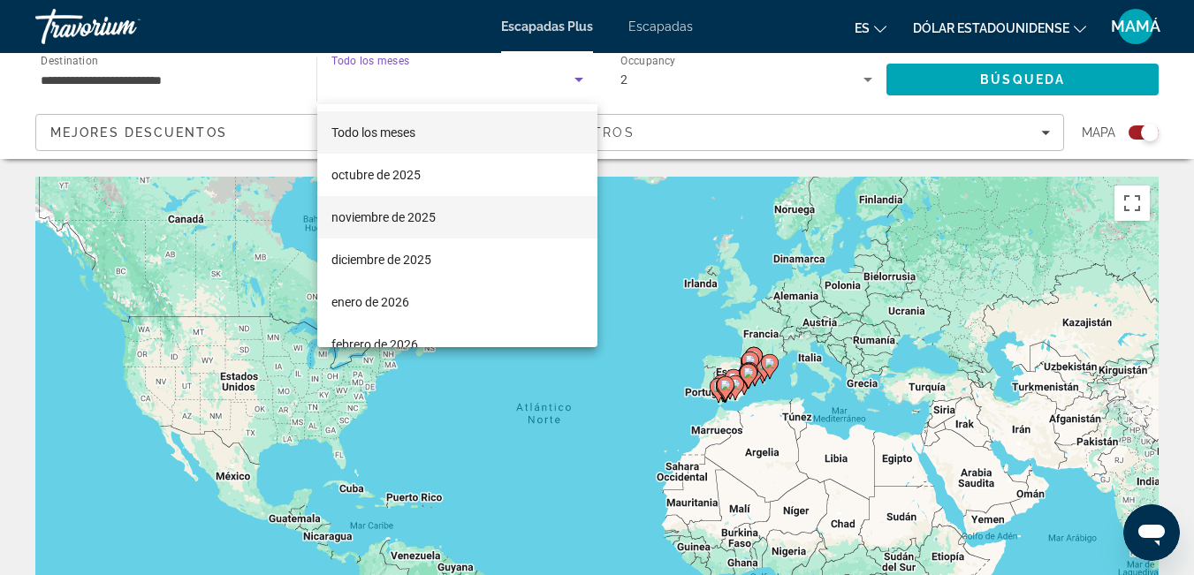
click at [375, 216] on font "noviembre de 2025" at bounding box center [383, 217] width 104 height 14
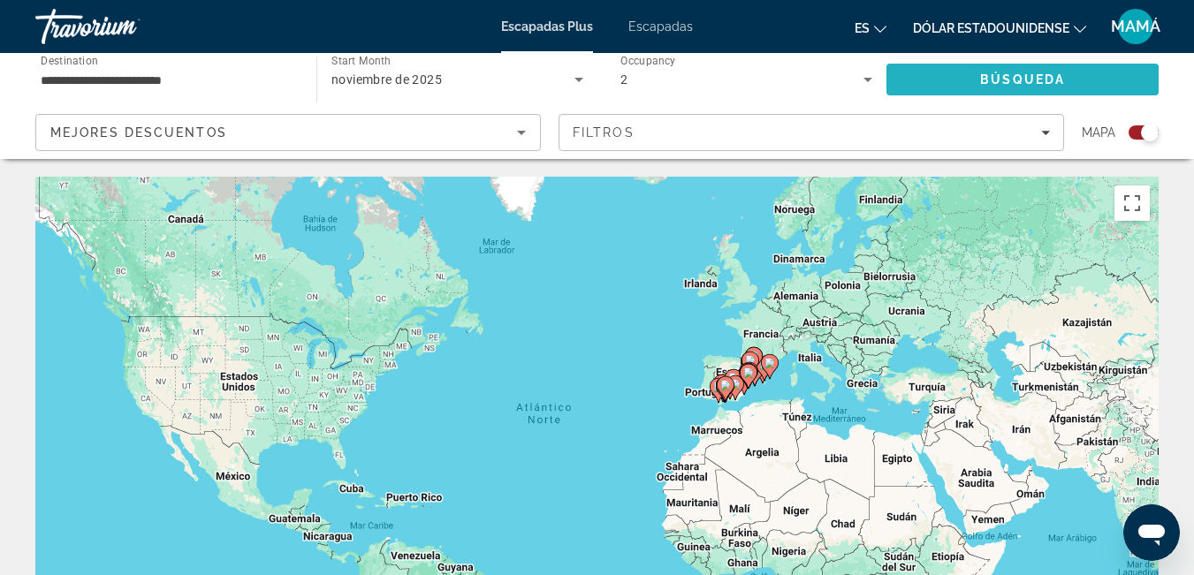
click at [1006, 68] on span "Search" at bounding box center [1022, 79] width 272 height 42
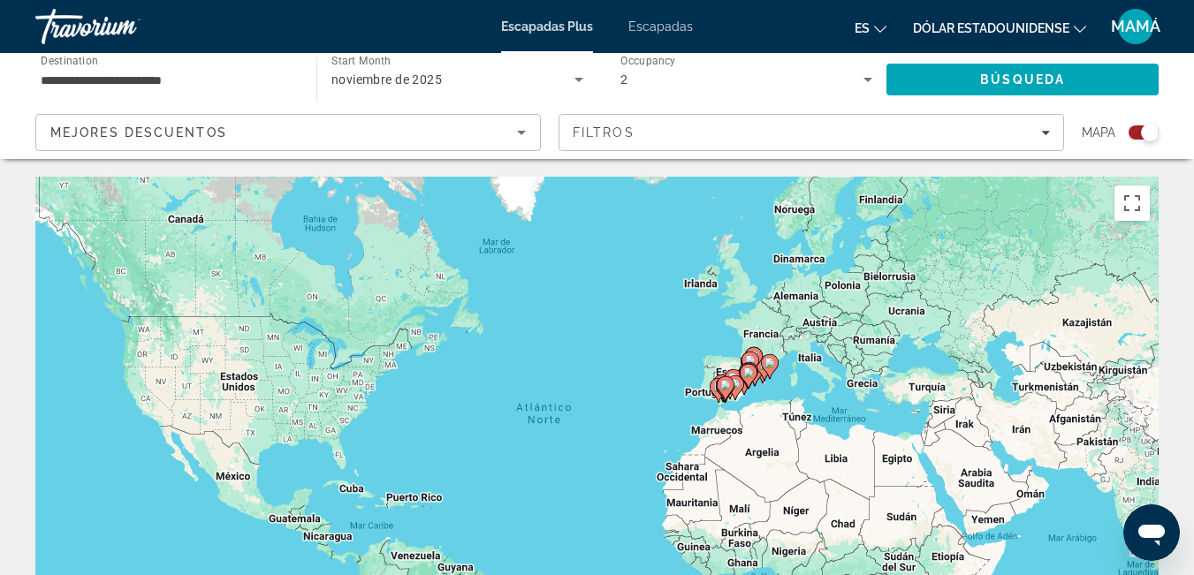
click at [58, 59] on span "Destination" at bounding box center [69, 60] width 57 height 12
click at [58, 70] on input "**********" at bounding box center [167, 80] width 253 height 21
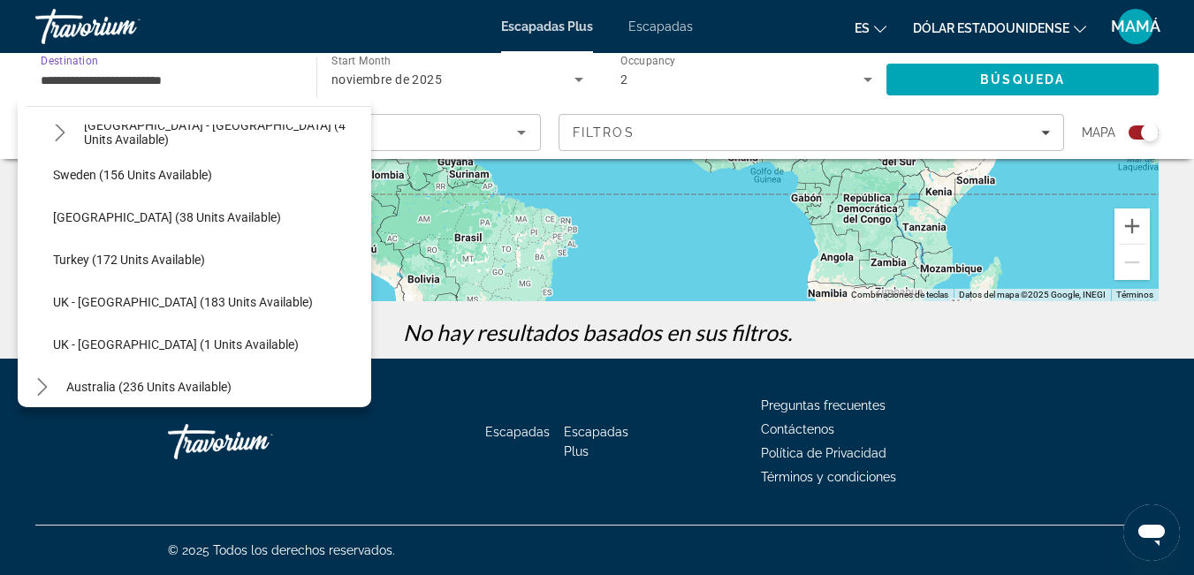
scroll to position [693, 0]
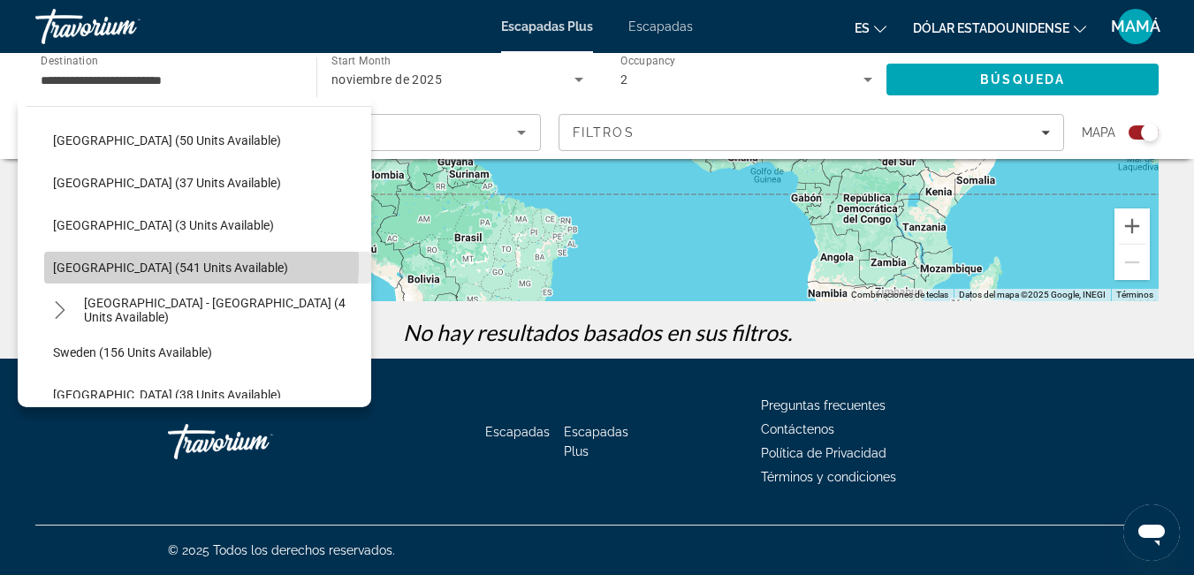
click at [143, 264] on span "[GEOGRAPHIC_DATA] (541 units available)" at bounding box center [170, 268] width 235 height 14
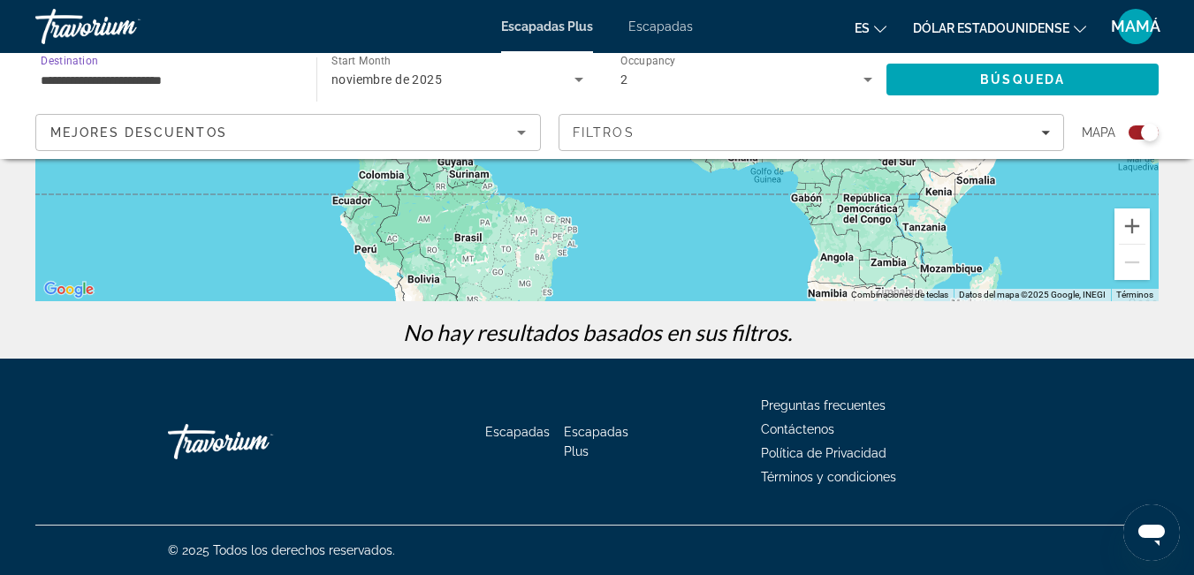
click at [495, 138] on div "Mejores descuentos" at bounding box center [283, 132] width 466 height 21
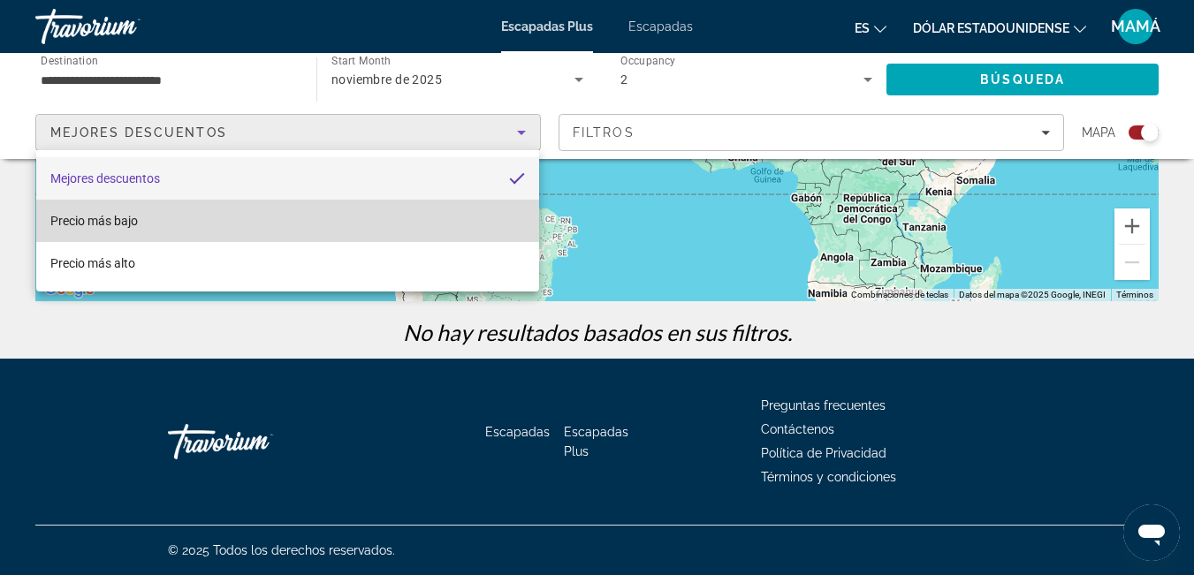
click at [186, 214] on mat-option "Precio más bajo" at bounding box center [287, 221] width 503 height 42
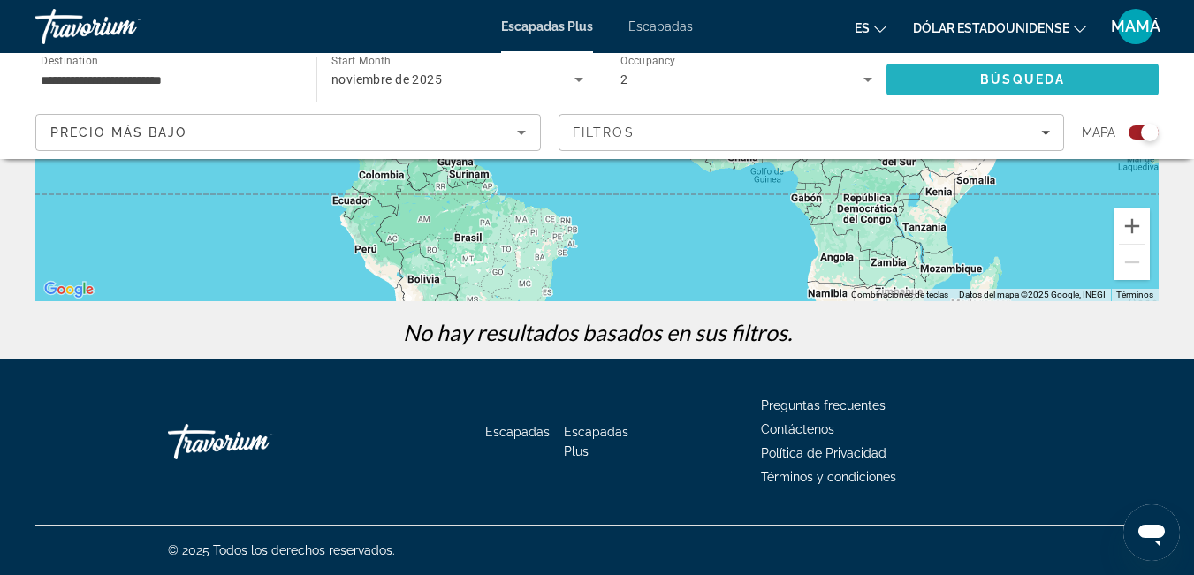
click at [981, 77] on span "Búsqueda" at bounding box center [1022, 79] width 85 height 14
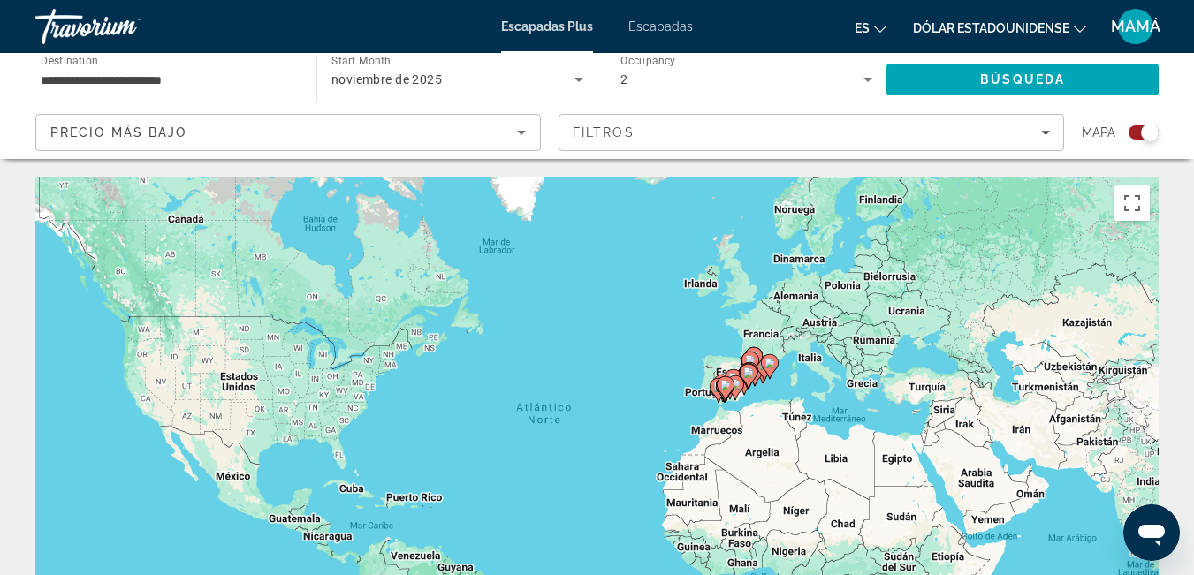
click at [655, 18] on div "Escapadas Plus Escapadas es English Español Français Italiano Português русский…" at bounding box center [597, 27] width 1194 height 46
click at [657, 25] on font "Escapadas" at bounding box center [660, 26] width 64 height 14
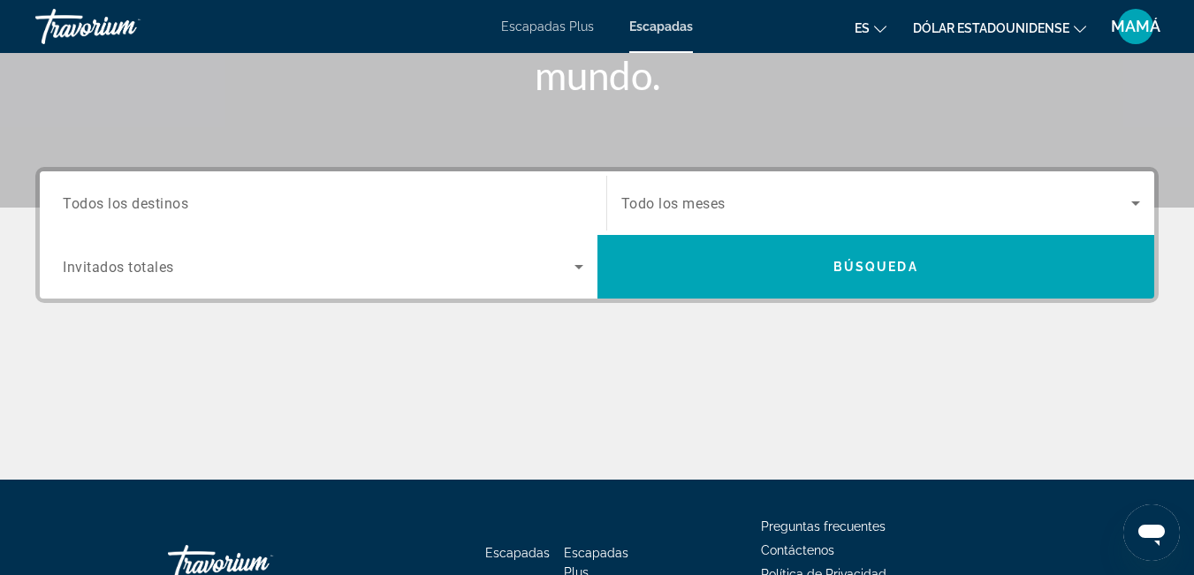
scroll to position [353, 0]
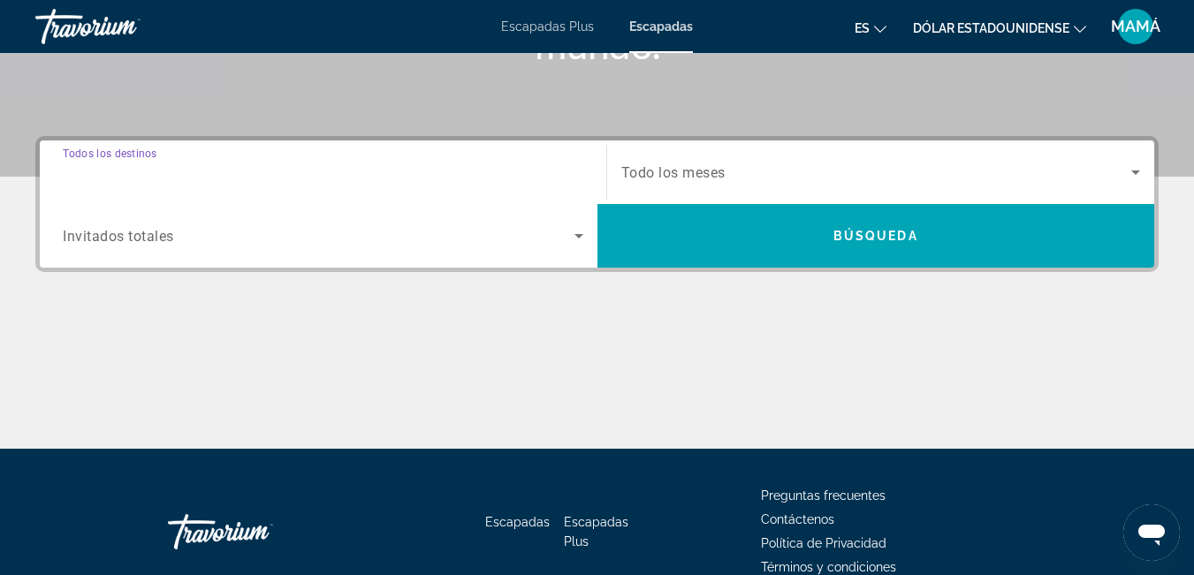
click at [202, 179] on input "Destination Todos los destinos" at bounding box center [323, 173] width 520 height 21
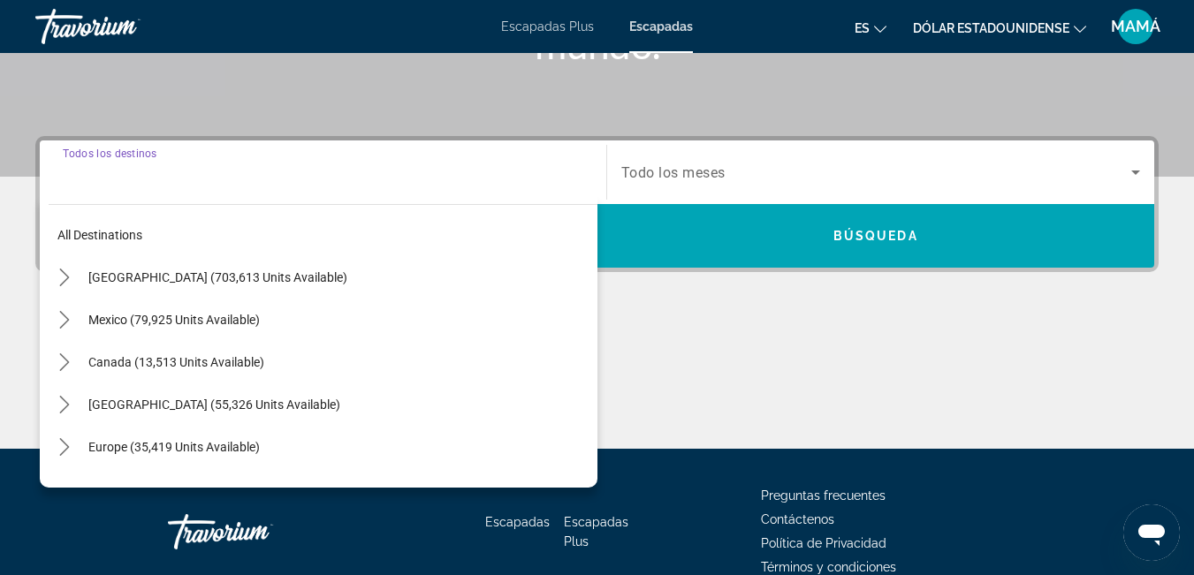
scroll to position [432, 0]
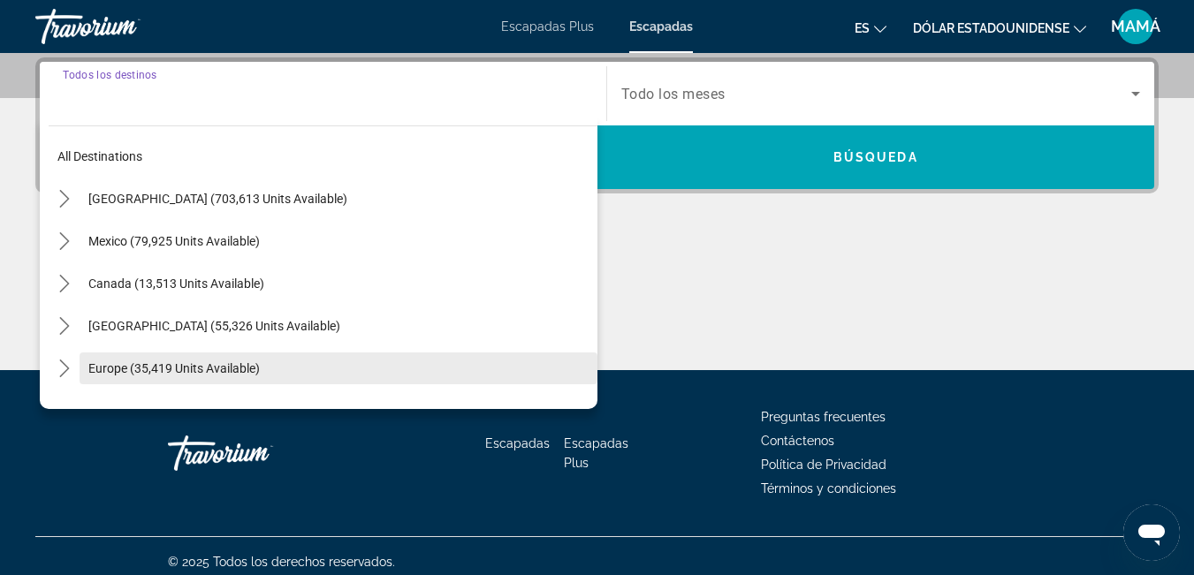
click at [183, 363] on span "Europe (35,419 units available)" at bounding box center [173, 368] width 171 height 14
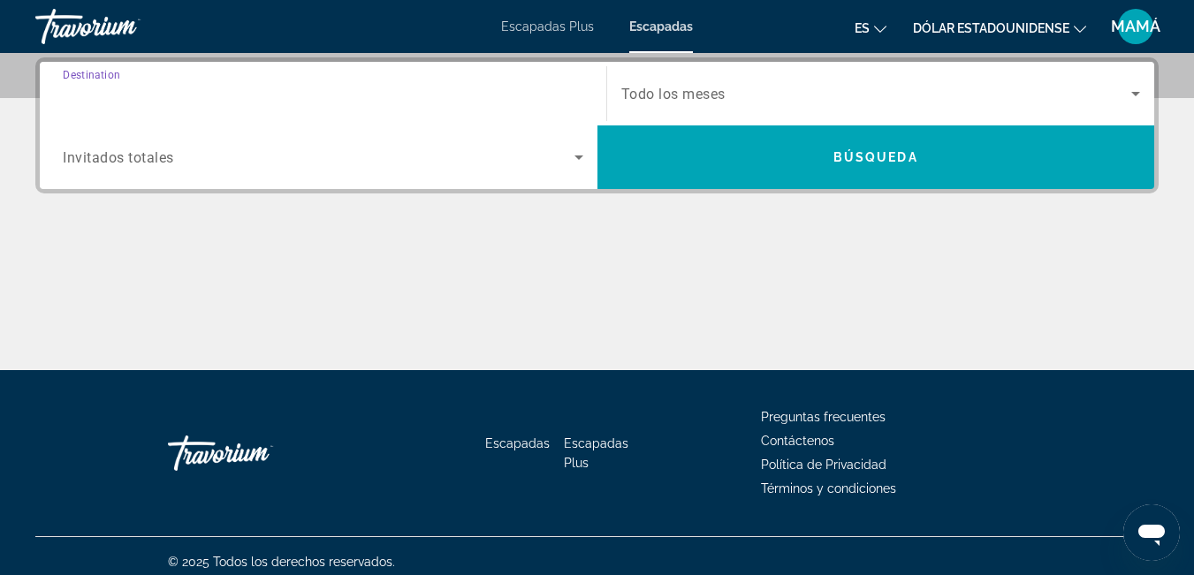
type input "**********"
click at [579, 156] on icon "Search widget" at bounding box center [578, 157] width 9 height 4
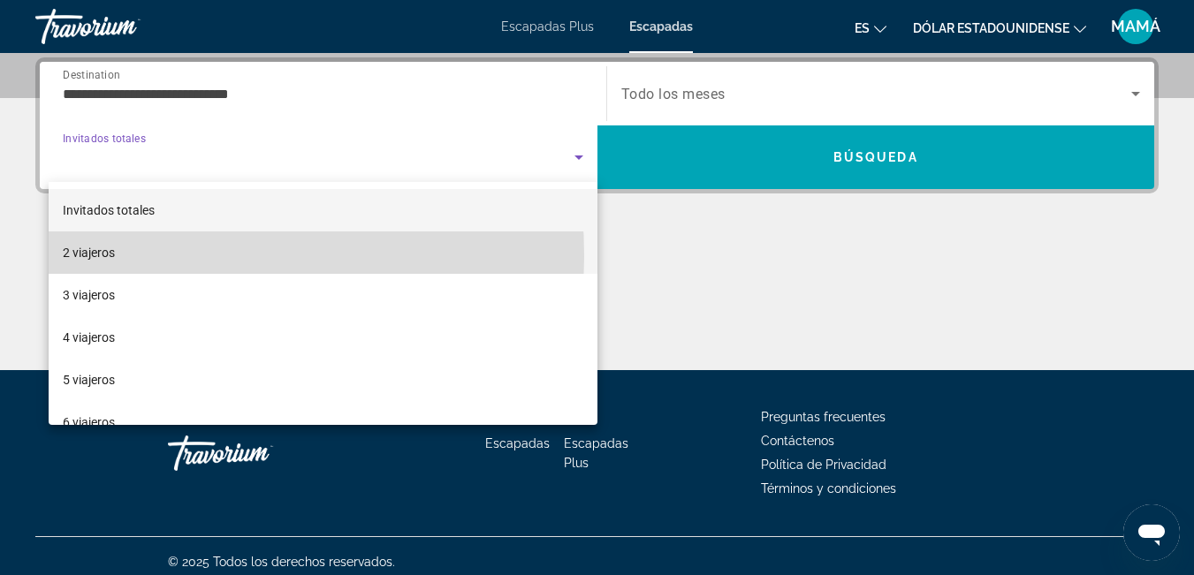
click at [94, 256] on font "2 viajeros" at bounding box center [89, 253] width 52 height 14
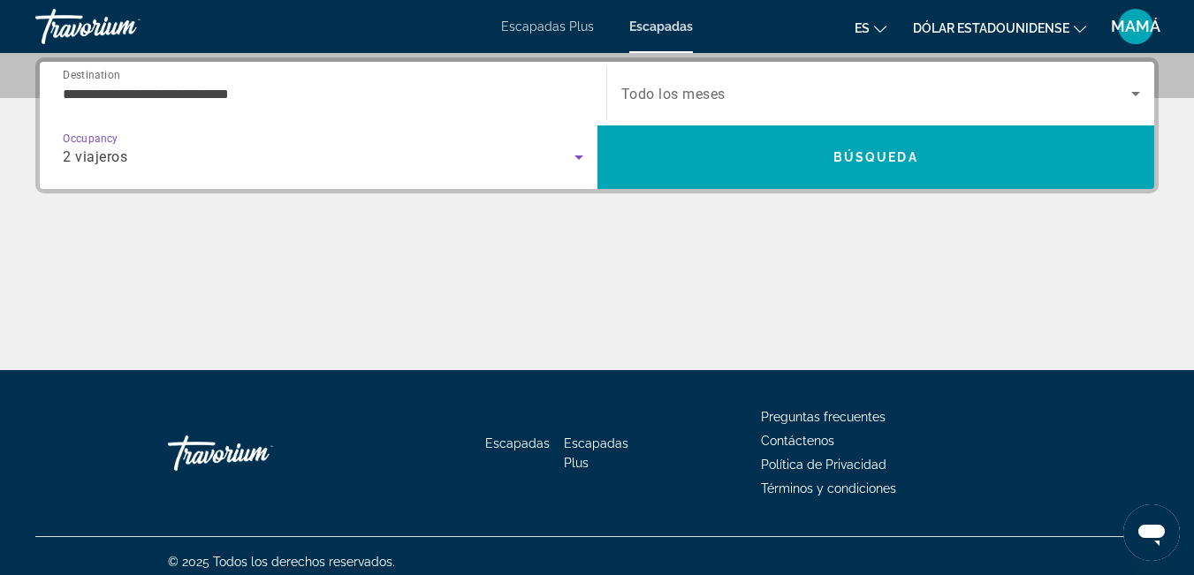
click at [1127, 99] on icon "Search widget" at bounding box center [1135, 93] width 21 height 21
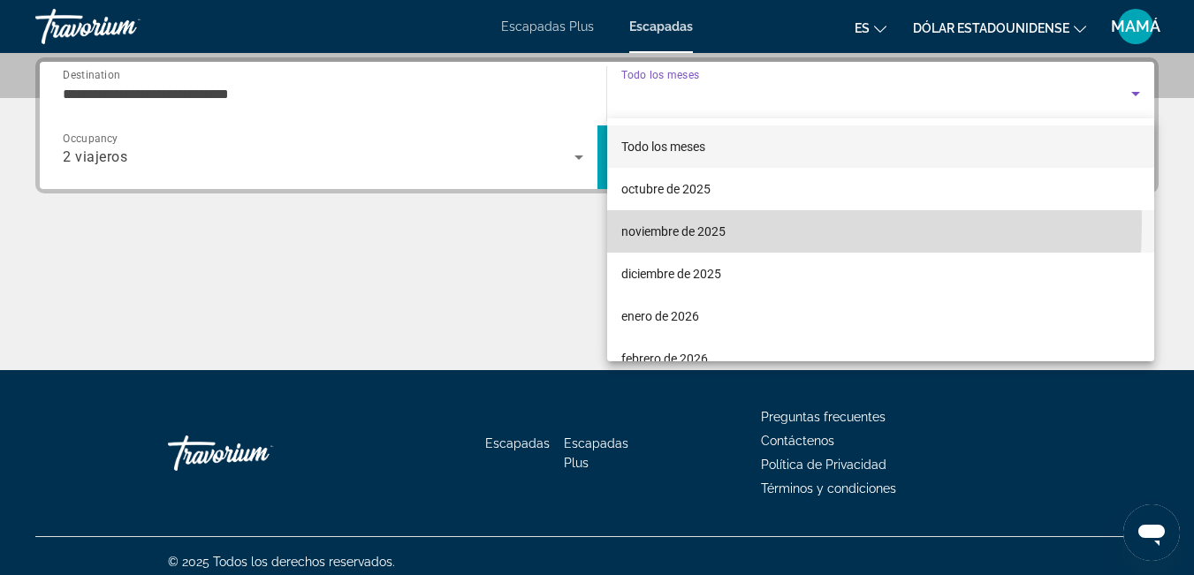
click at [663, 224] on font "noviembre de 2025" at bounding box center [673, 231] width 104 height 14
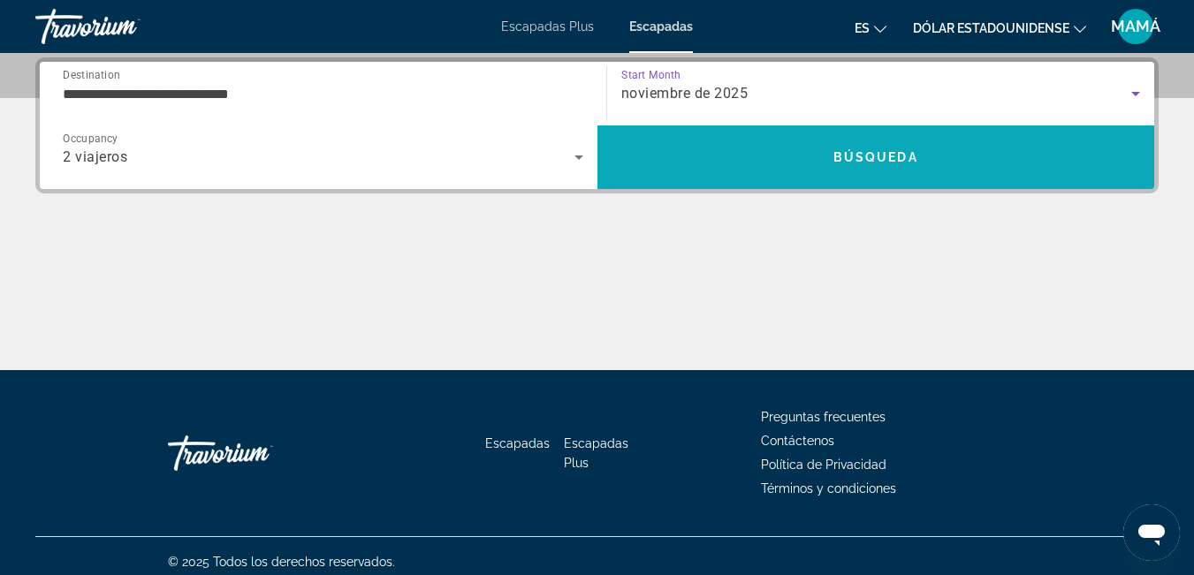
click at [891, 160] on span "Búsqueda" at bounding box center [875, 157] width 85 height 14
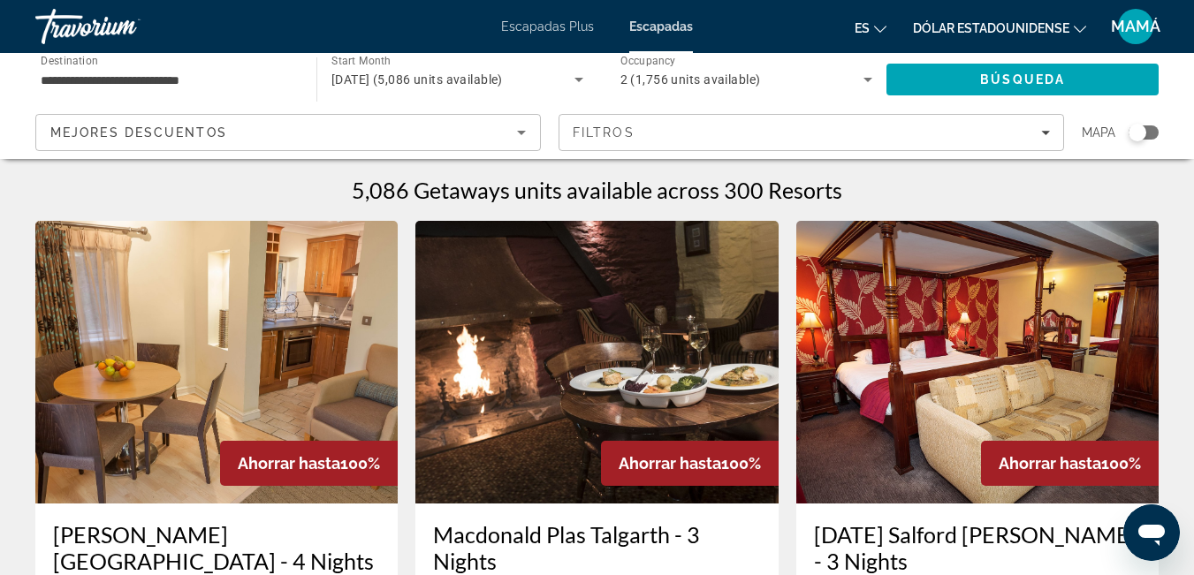
click at [153, 72] on input "**********" at bounding box center [167, 80] width 253 height 21
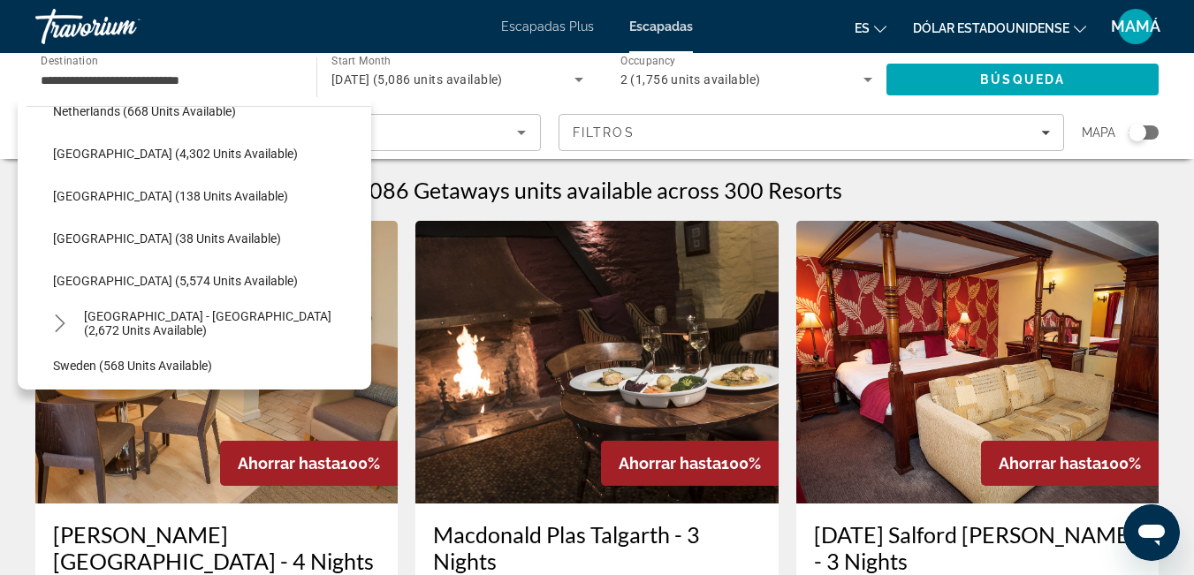
scroll to position [838, 0]
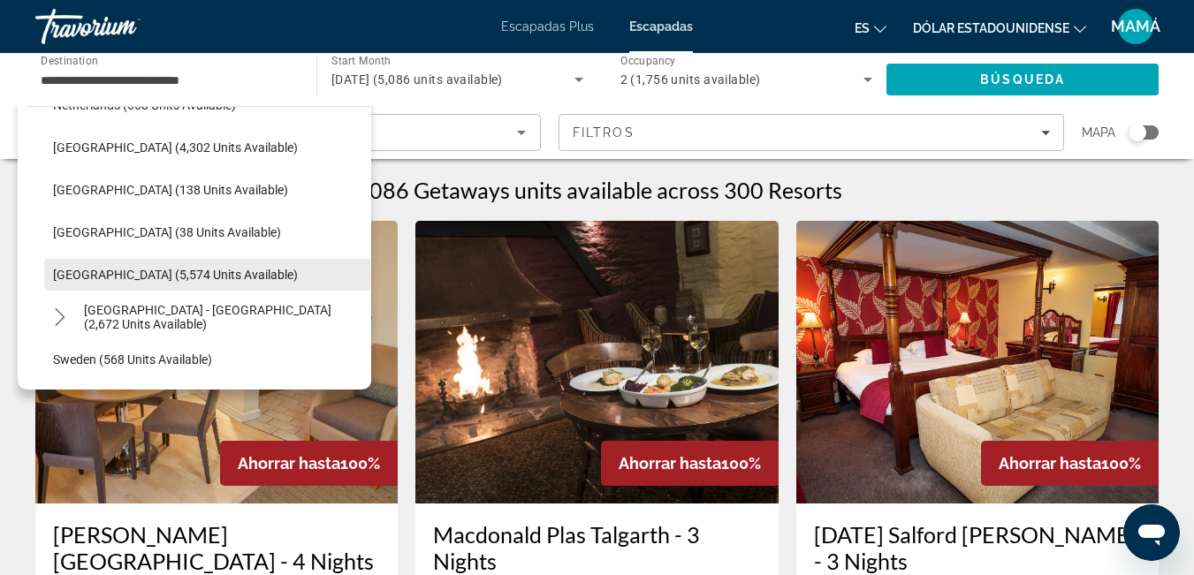
click at [184, 269] on span "[GEOGRAPHIC_DATA] (5,574 units available)" at bounding box center [175, 275] width 245 height 14
type input "**********"
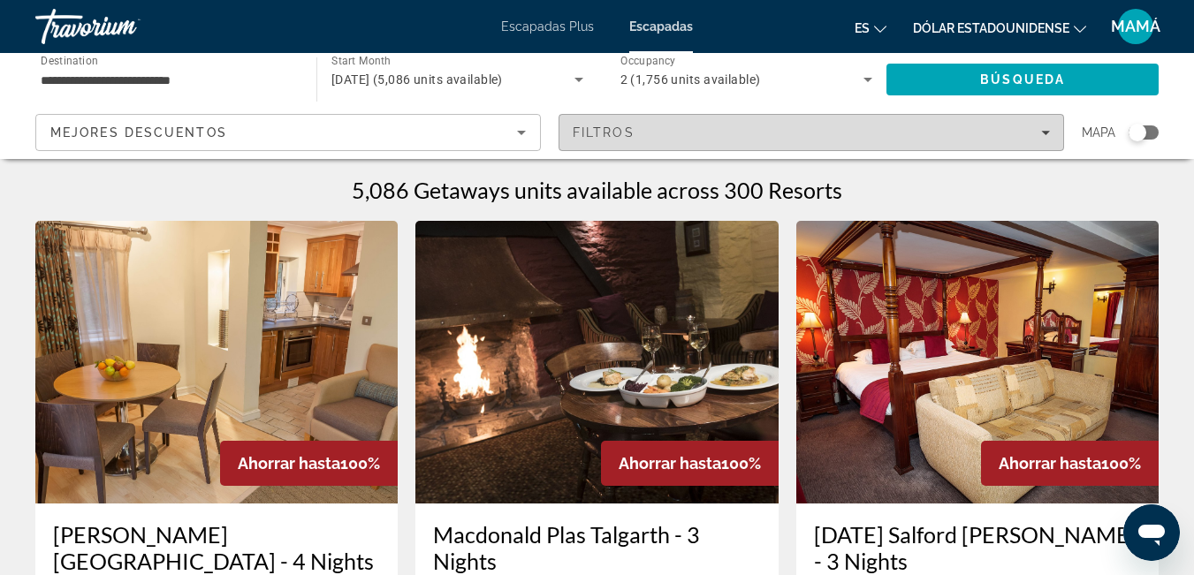
click at [842, 143] on span "Filters" at bounding box center [811, 132] width 504 height 42
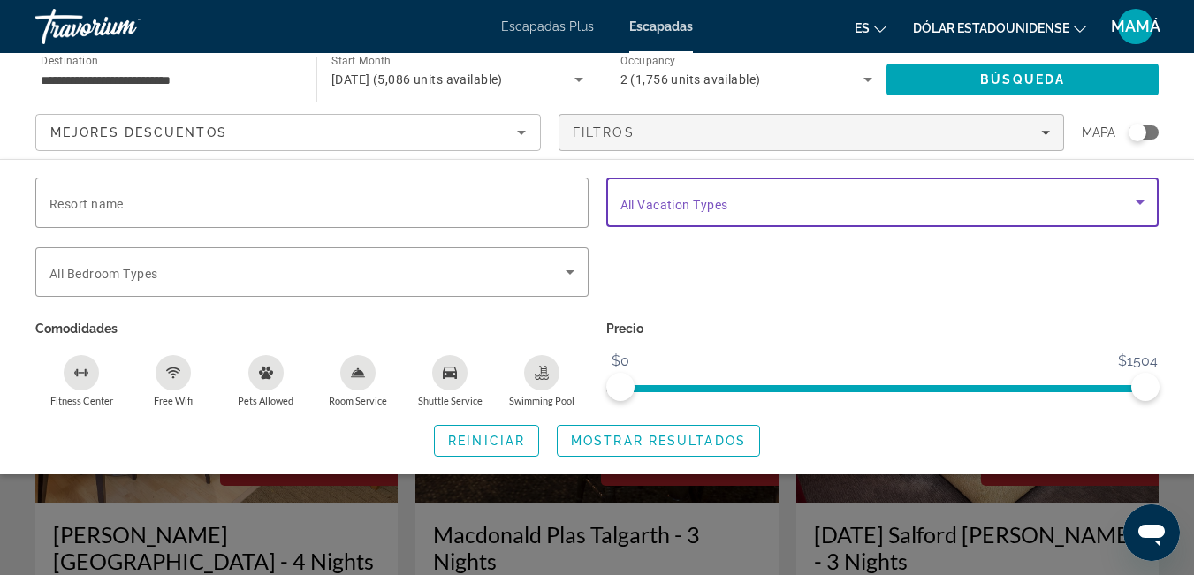
click at [1142, 201] on icon "Search widget" at bounding box center [1139, 203] width 9 height 4
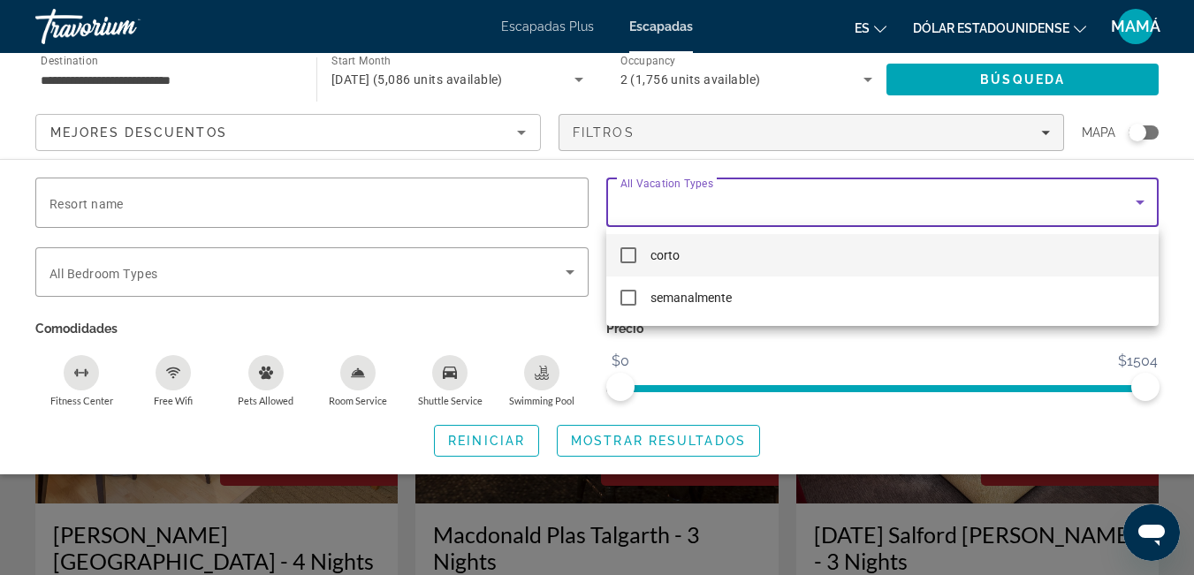
scroll to position [503, 0]
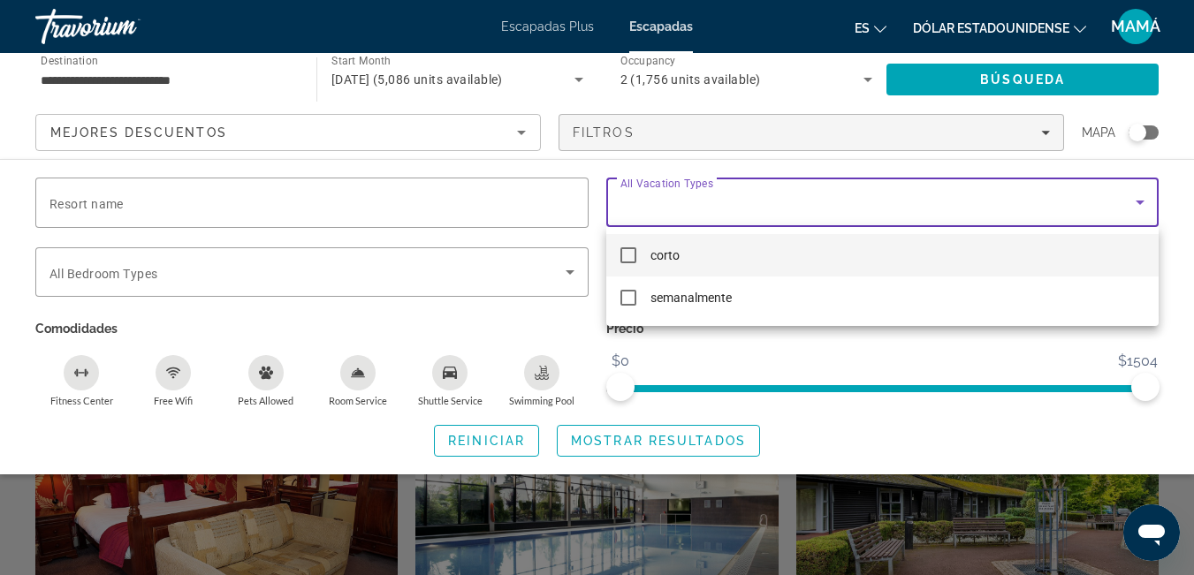
click at [568, 267] on div at bounding box center [597, 287] width 1194 height 575
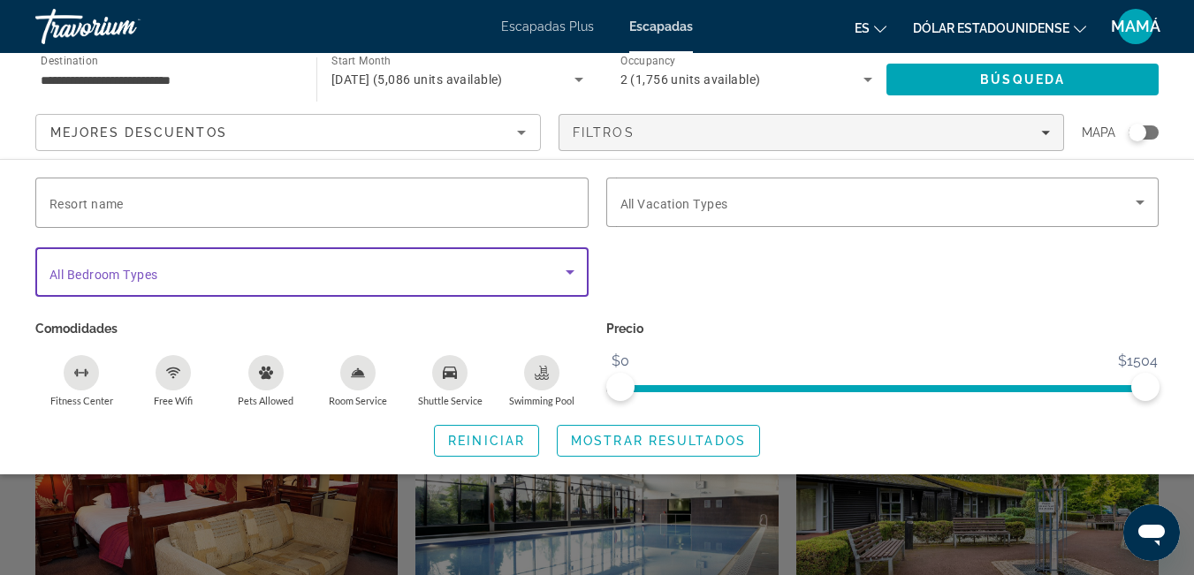
click at [568, 267] on icon "Search widget" at bounding box center [569, 272] width 21 height 21
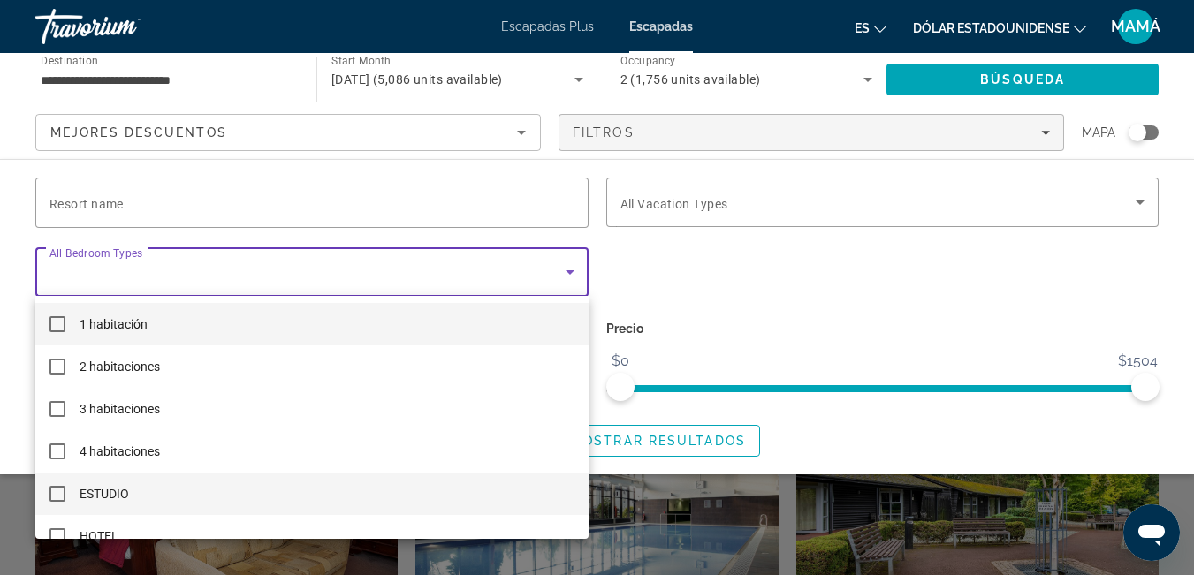
click at [56, 489] on mat-pseudo-checkbox at bounding box center [57, 494] width 16 height 16
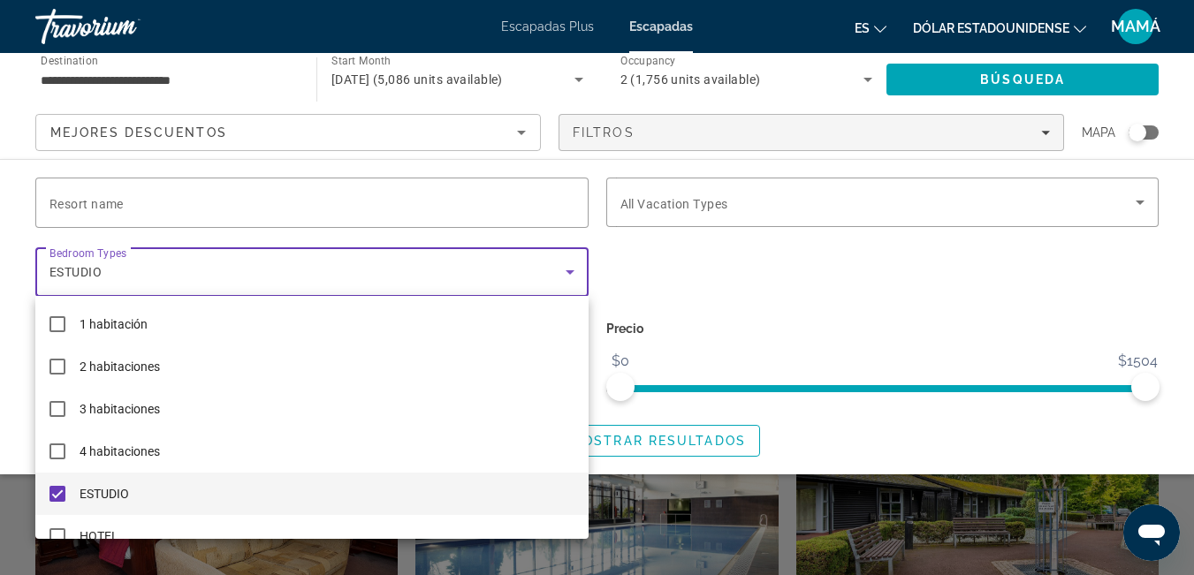
click at [1192, 75] on div at bounding box center [597, 287] width 1194 height 575
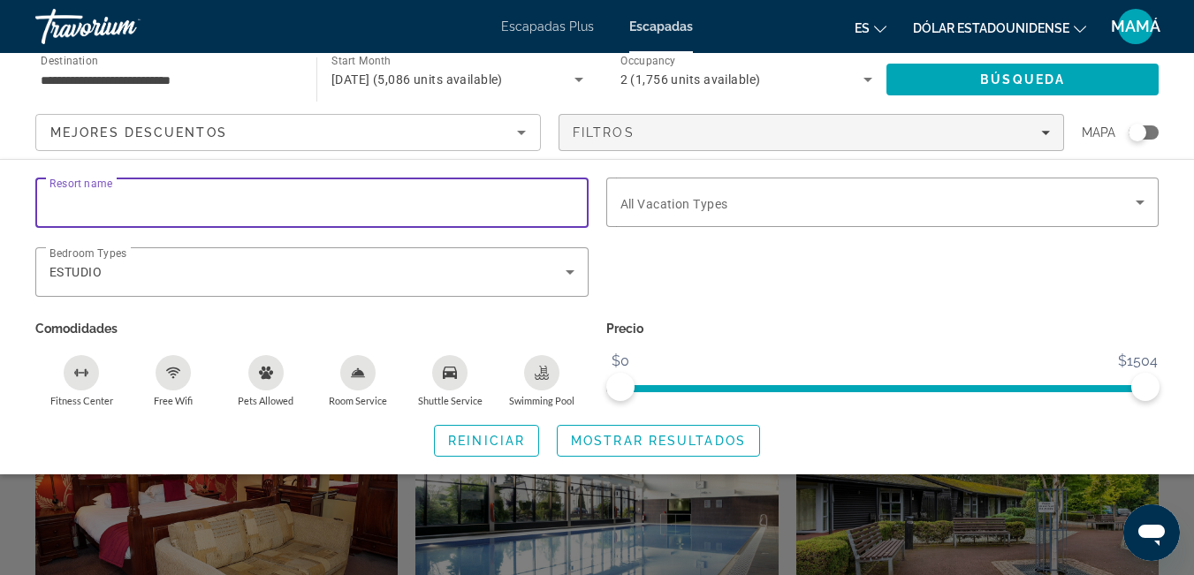
click at [418, 195] on input "Resort name" at bounding box center [311, 203] width 525 height 21
type input "**********"
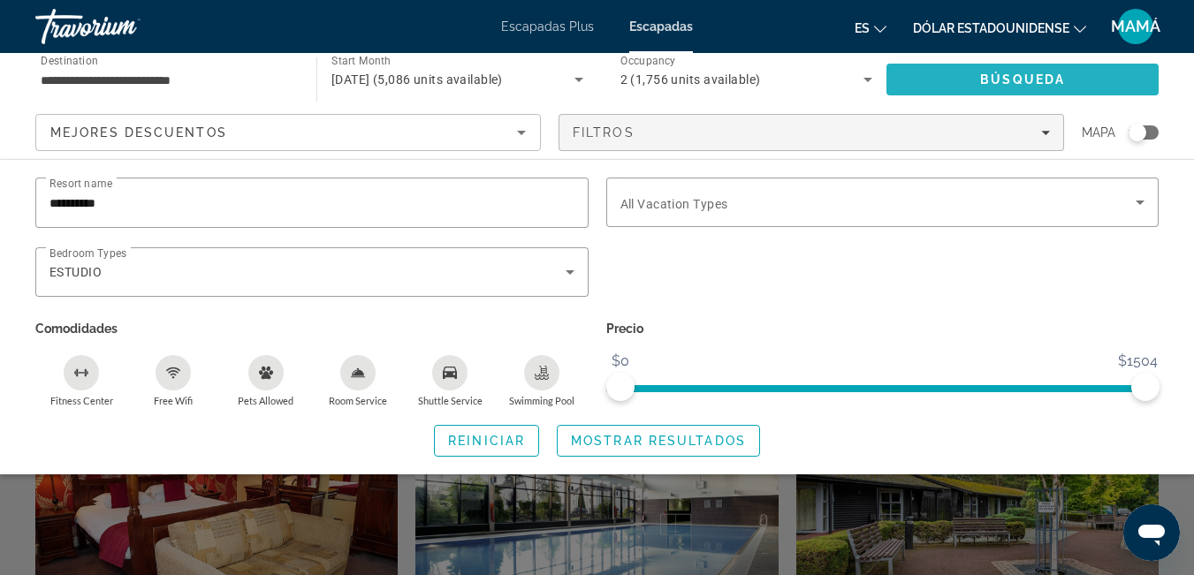
click at [990, 70] on span "Search" at bounding box center [1022, 79] width 272 height 42
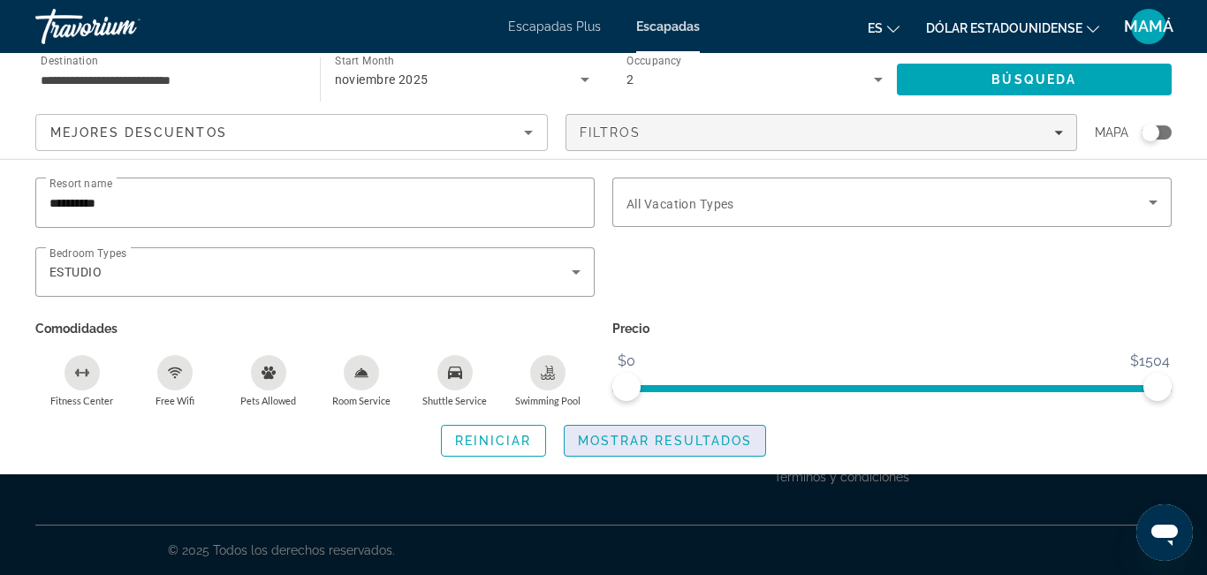
click at [731, 439] on span "Mostrar resultados" at bounding box center [665, 441] width 175 height 14
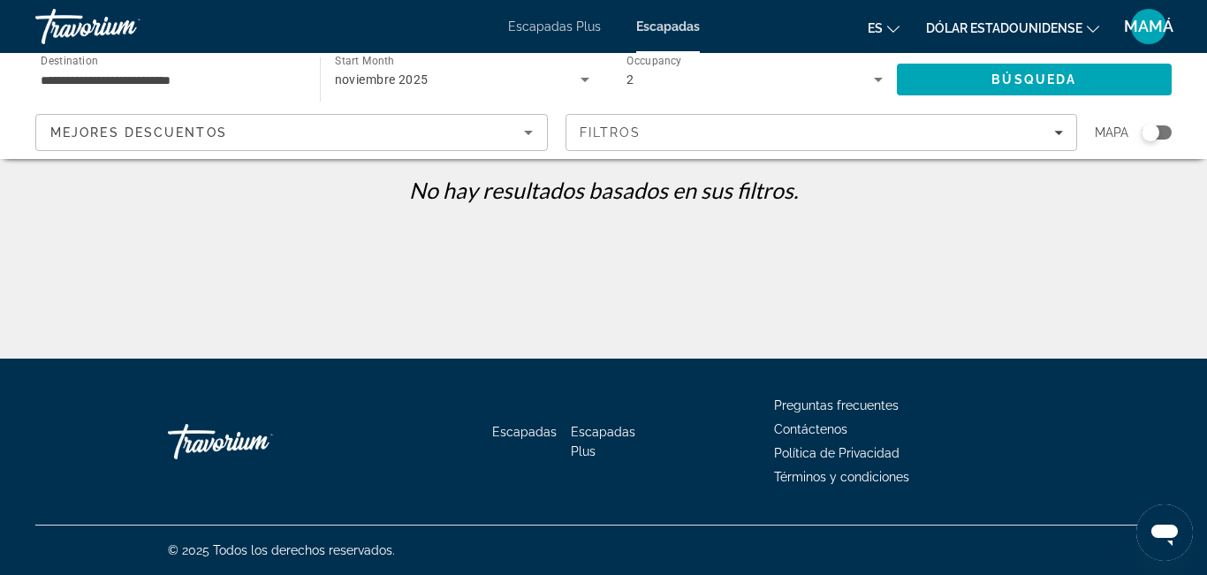
drag, startPoint x: 1156, startPoint y: 130, endPoint x: 1164, endPoint y: 124, distance: 10.1
click at [1164, 124] on div "Mapa" at bounding box center [1133, 132] width 77 height 37
drag, startPoint x: 1153, startPoint y: 131, endPoint x: 1172, endPoint y: 132, distance: 19.5
click at [1172, 132] on app-map-search-filters "Mejores descuentos Filtros Mapa" at bounding box center [603, 132] width 1171 height 53
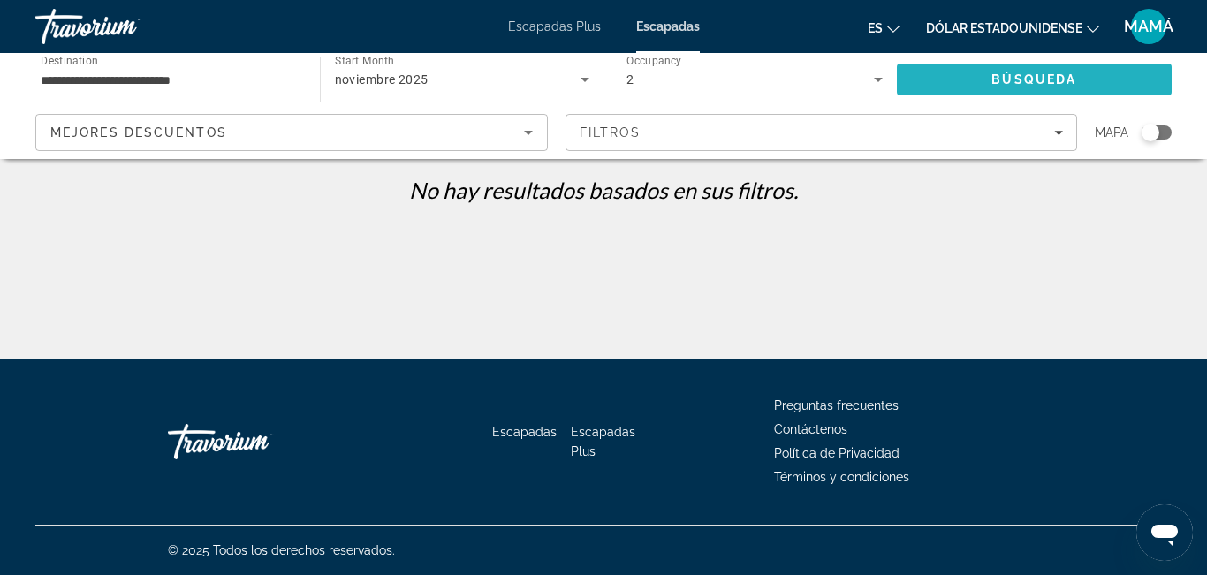
click at [1008, 76] on span "Búsqueda" at bounding box center [1033, 79] width 85 height 14
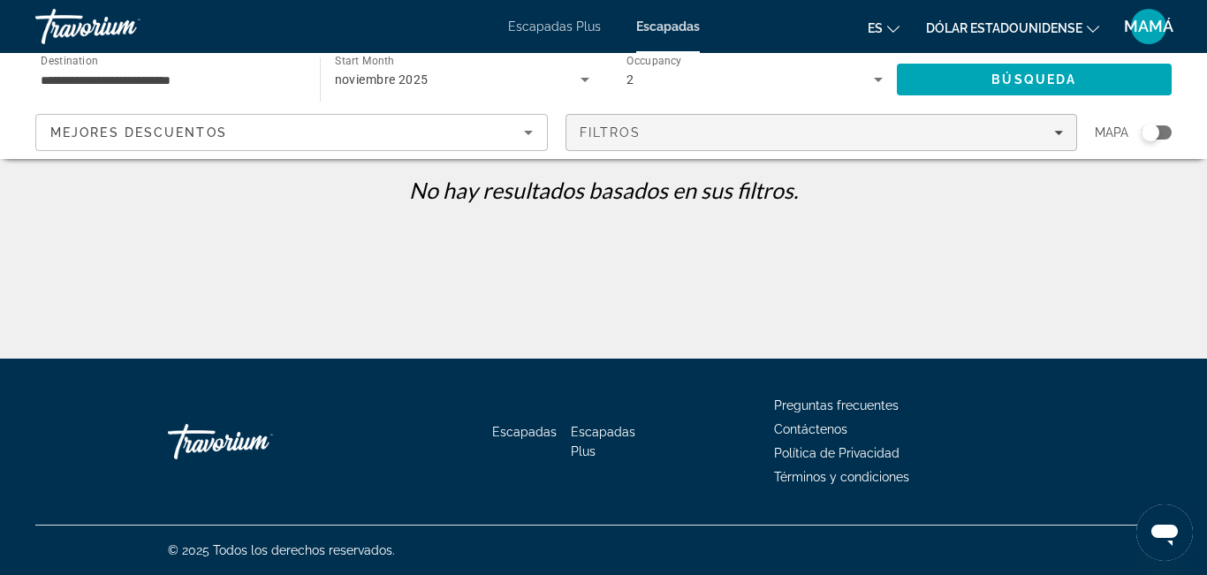
click at [1053, 118] on span "Filters" at bounding box center [821, 132] width 511 height 42
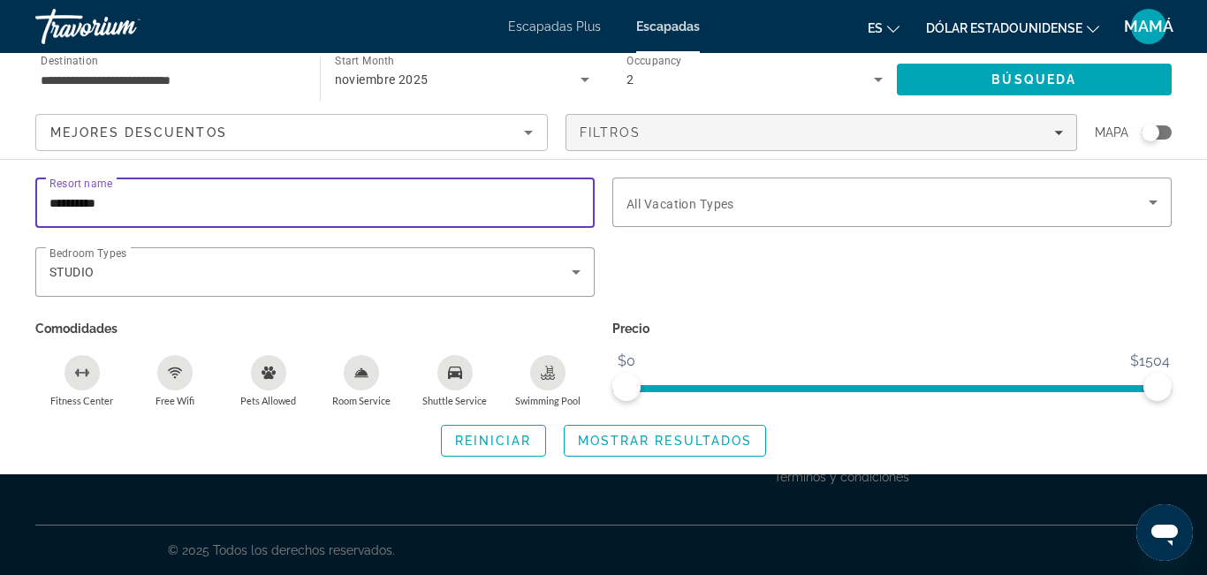
click at [211, 203] on input "**********" at bounding box center [314, 203] width 531 height 21
type input "*"
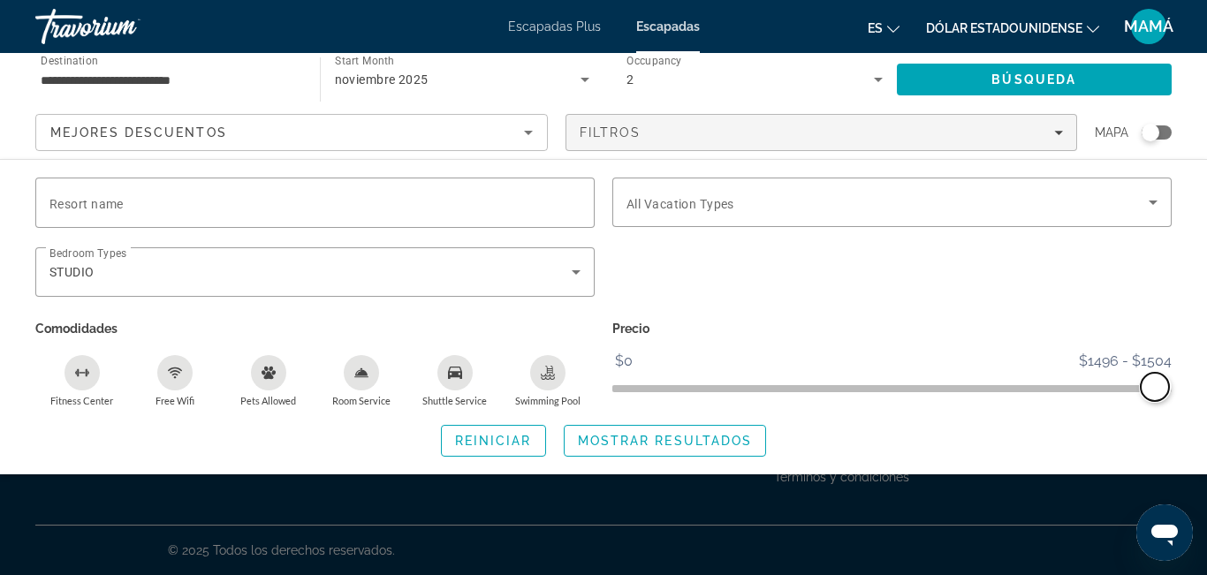
drag, startPoint x: 630, startPoint y: 390, endPoint x: 1155, endPoint y: 368, distance: 525.2
click at [1155, 385] on ngx-slider "$0 $1504 $1496 $1504 $1496 - $1504" at bounding box center [891, 387] width 559 height 4
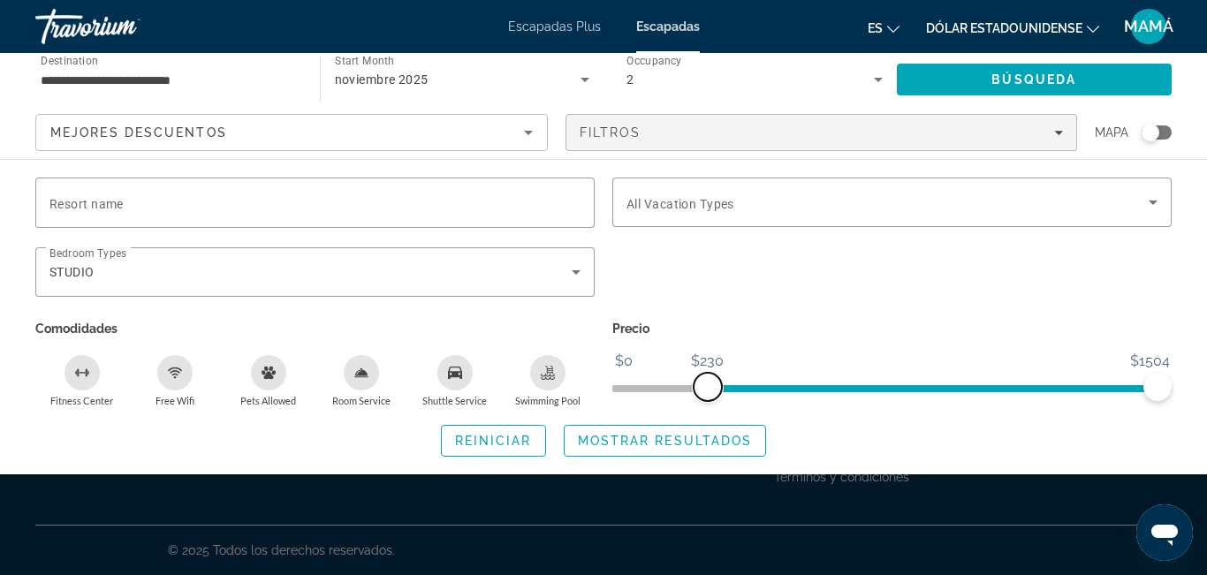
drag, startPoint x: 1147, startPoint y: 380, endPoint x: 708, endPoint y: 394, distance: 439.3
click at [708, 394] on span "ngx-slider" at bounding box center [708, 387] width 28 height 28
click at [610, 436] on span "Mostrar resultados" at bounding box center [665, 441] width 175 height 14
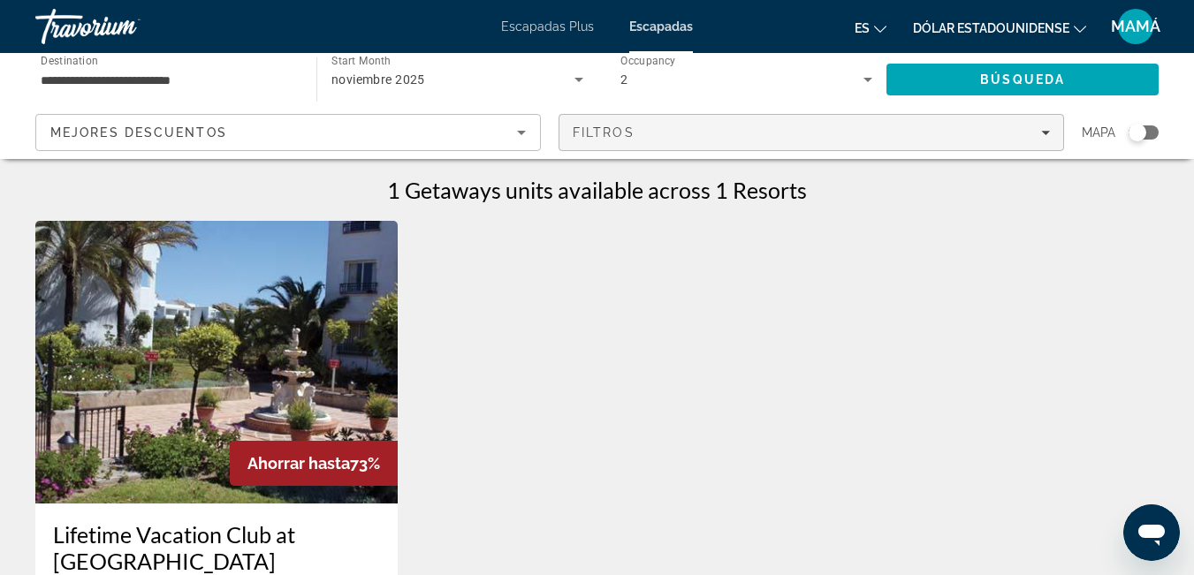
click at [1049, 125] on span "Filters" at bounding box center [811, 132] width 504 height 42
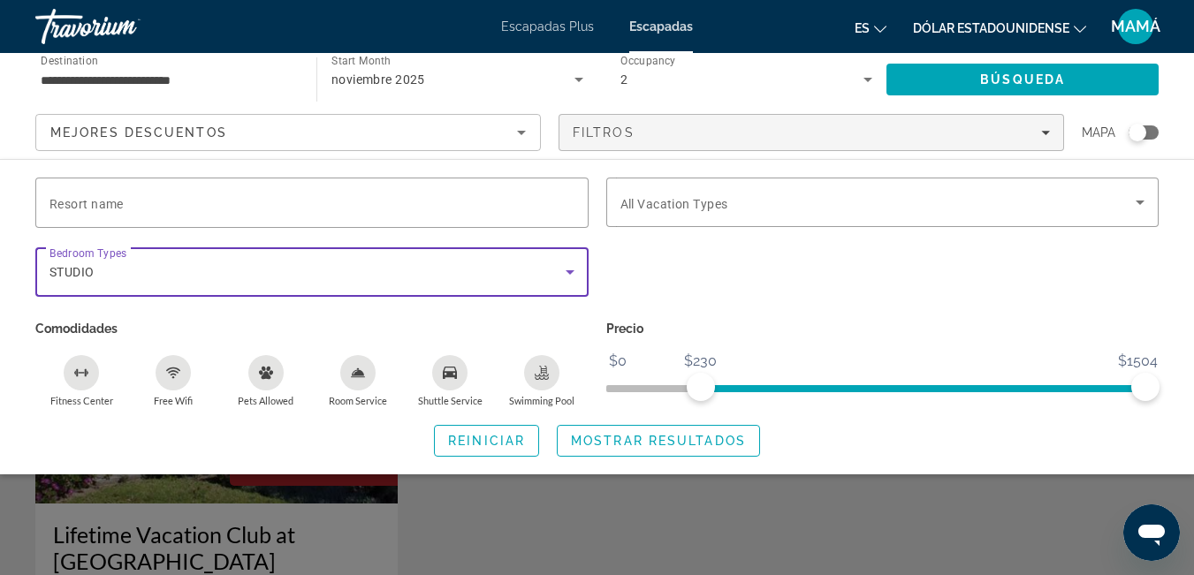
click at [574, 267] on icon "Search widget" at bounding box center [569, 272] width 21 height 21
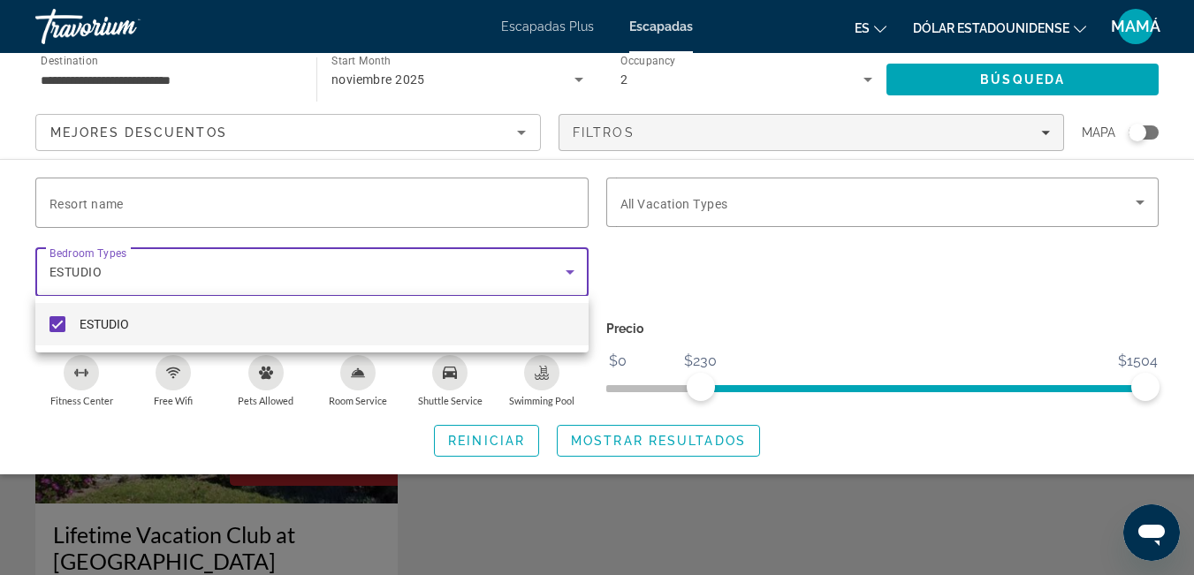
click at [61, 319] on mat-pseudo-checkbox at bounding box center [57, 324] width 16 height 16
click at [1059, 72] on div at bounding box center [597, 287] width 1194 height 575
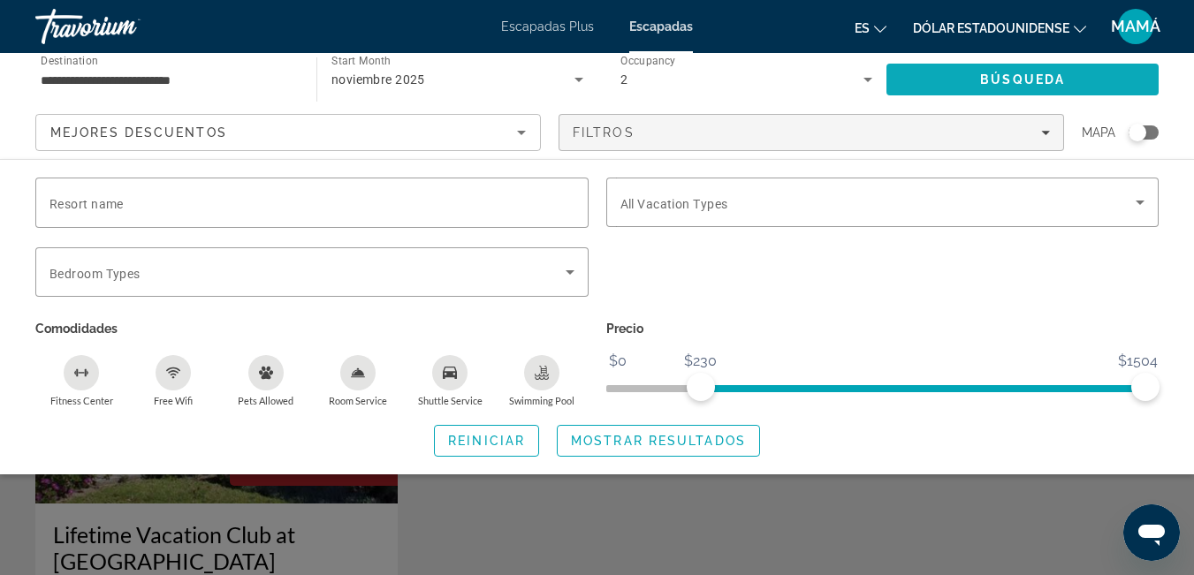
click at [1059, 76] on span "Búsqueda" at bounding box center [1022, 79] width 85 height 14
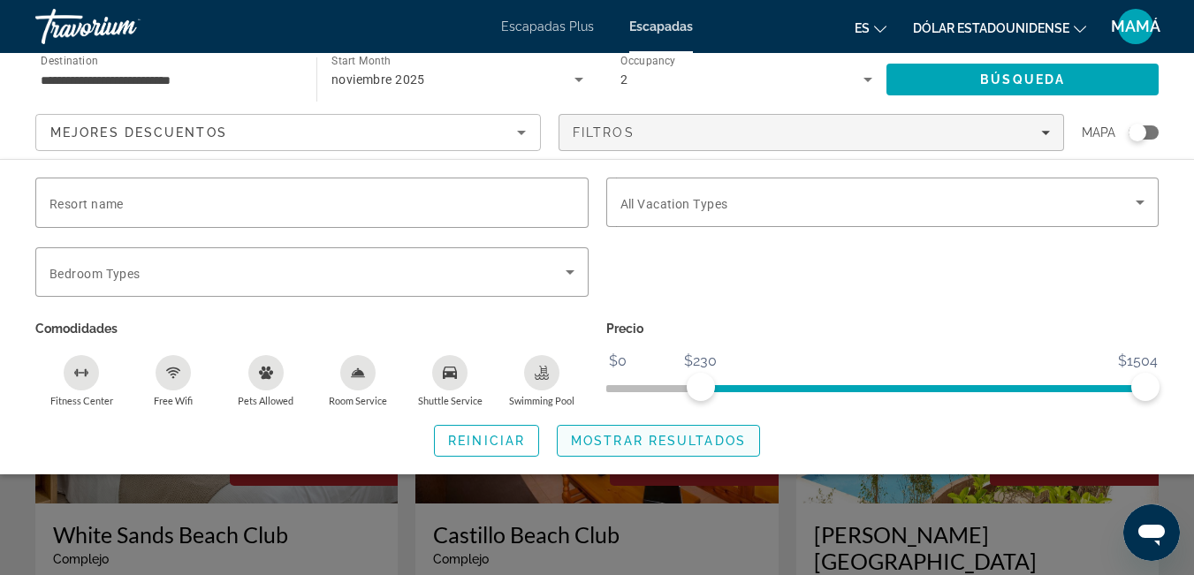
click at [677, 436] on span "Mostrar resultados" at bounding box center [658, 441] width 175 height 14
